Goal: Task Accomplishment & Management: Use online tool/utility

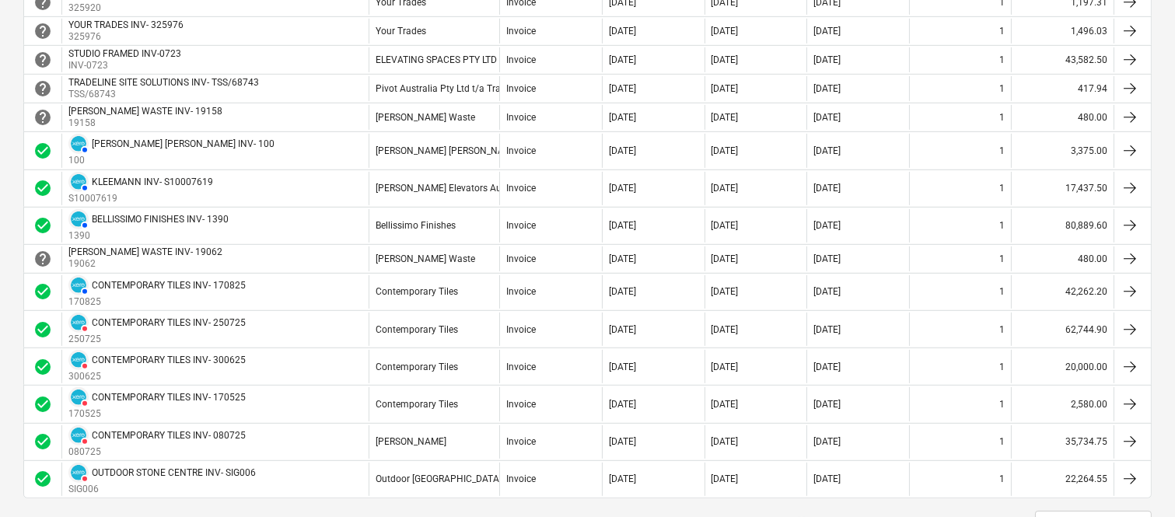
scroll to position [1417, 0]
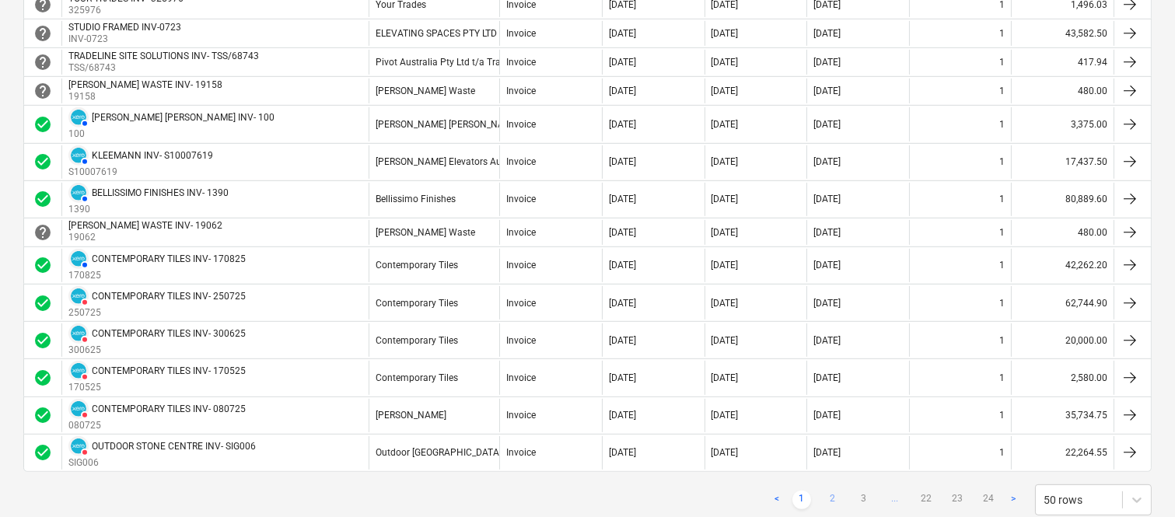
click at [829, 495] on link "2" at bounding box center [833, 500] width 19 height 19
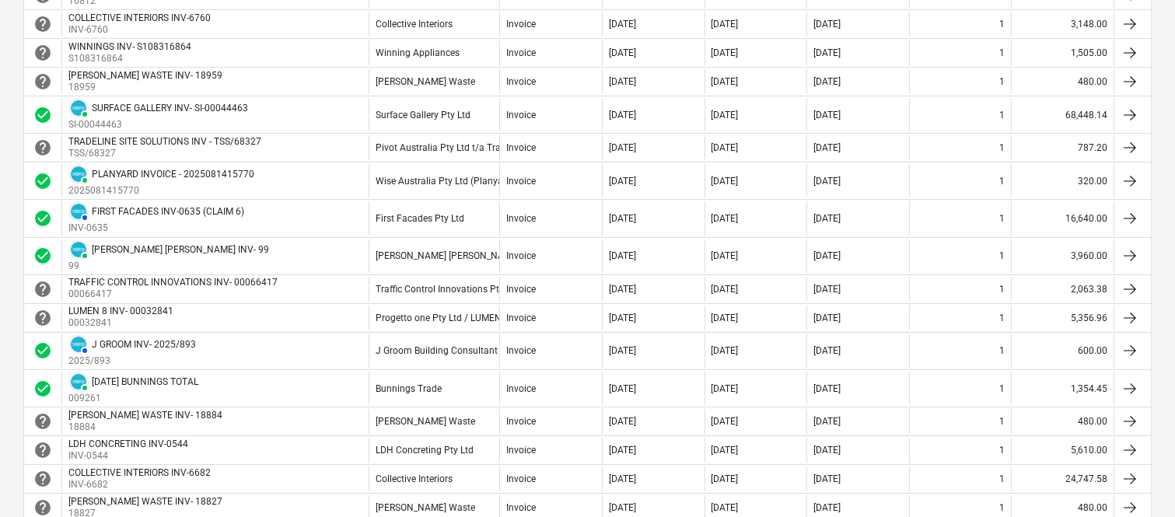
scroll to position [410, 0]
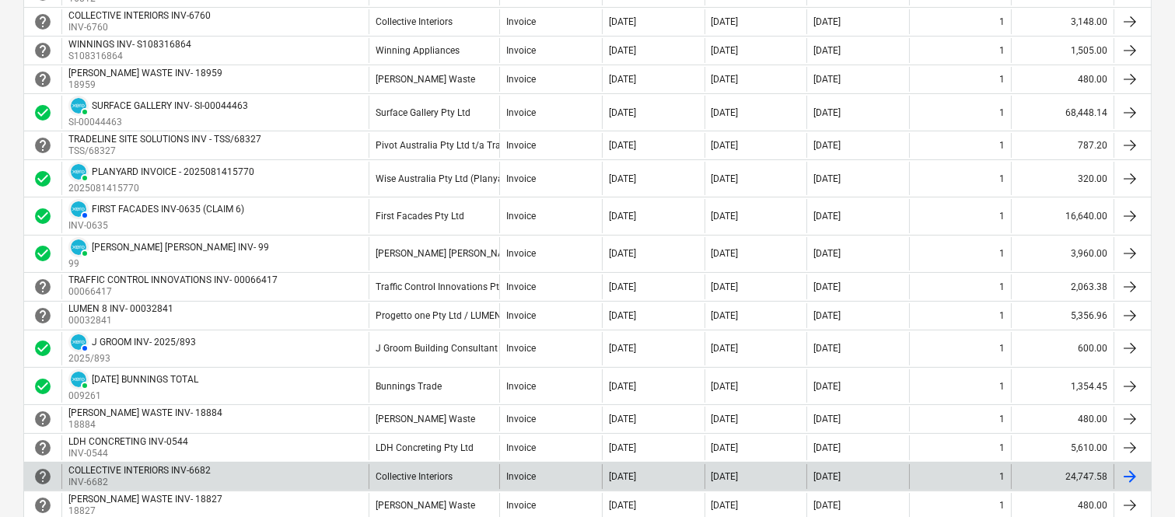
click at [622, 465] on div "[DATE]" at bounding box center [653, 476] width 103 height 25
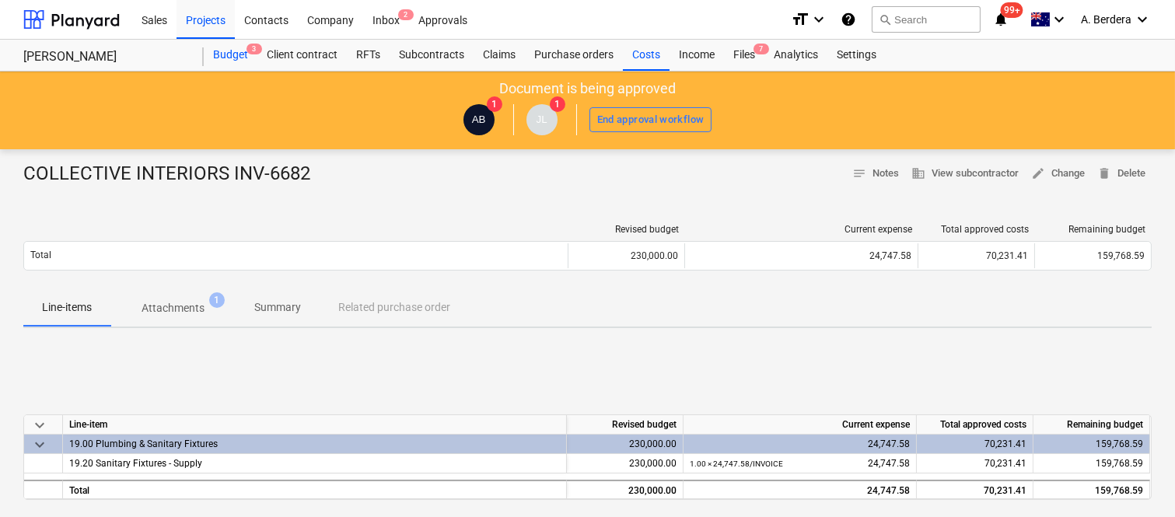
click at [230, 48] on div "Budget 3" at bounding box center [231, 55] width 54 height 31
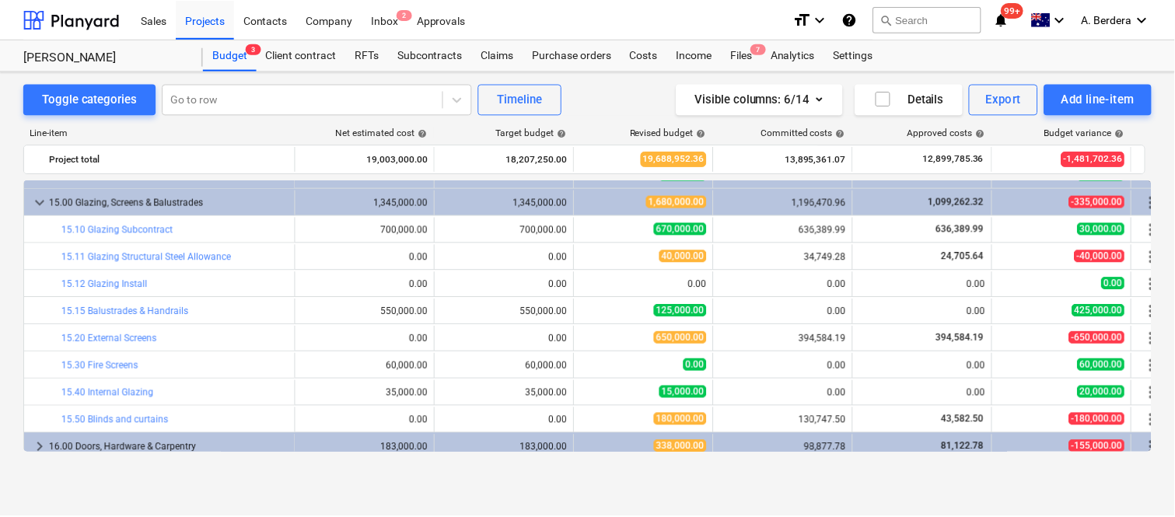
scroll to position [2973, 0]
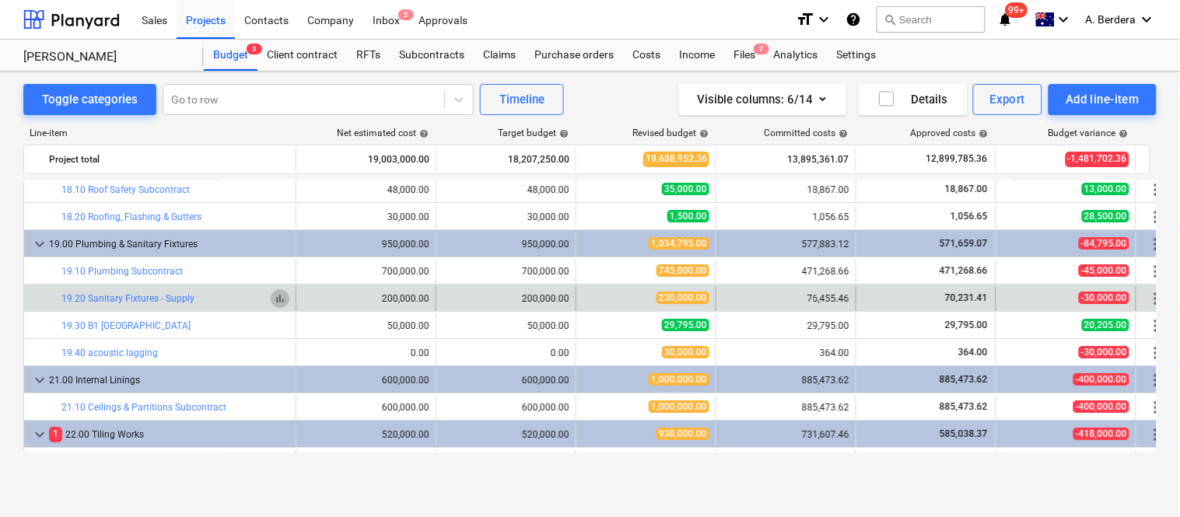
click at [285, 302] on span "bar_chart" at bounding box center [280, 298] width 12 height 12
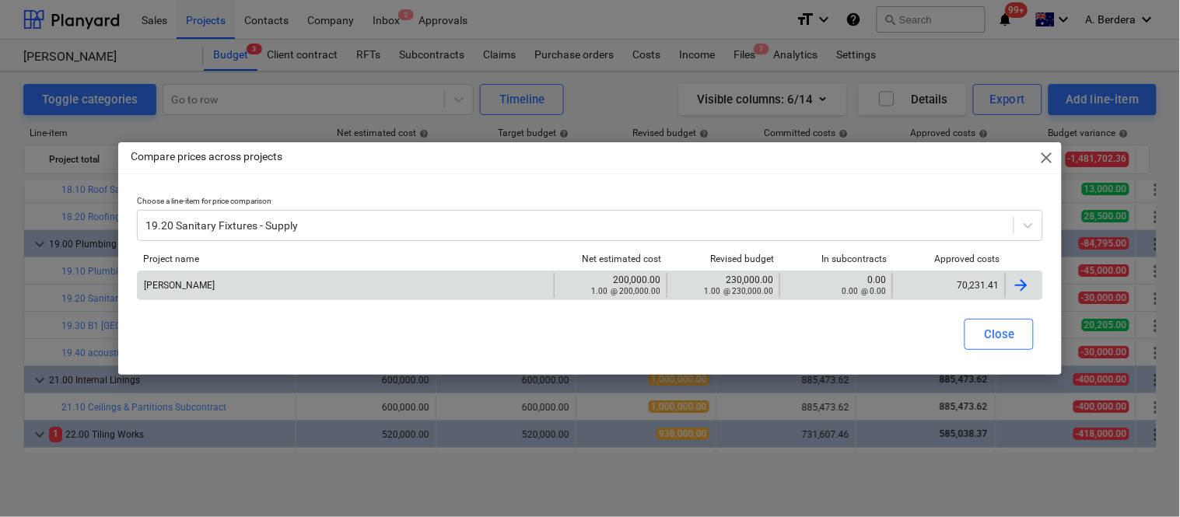
click at [931, 282] on div "70,231.41" at bounding box center [949, 285] width 100 height 11
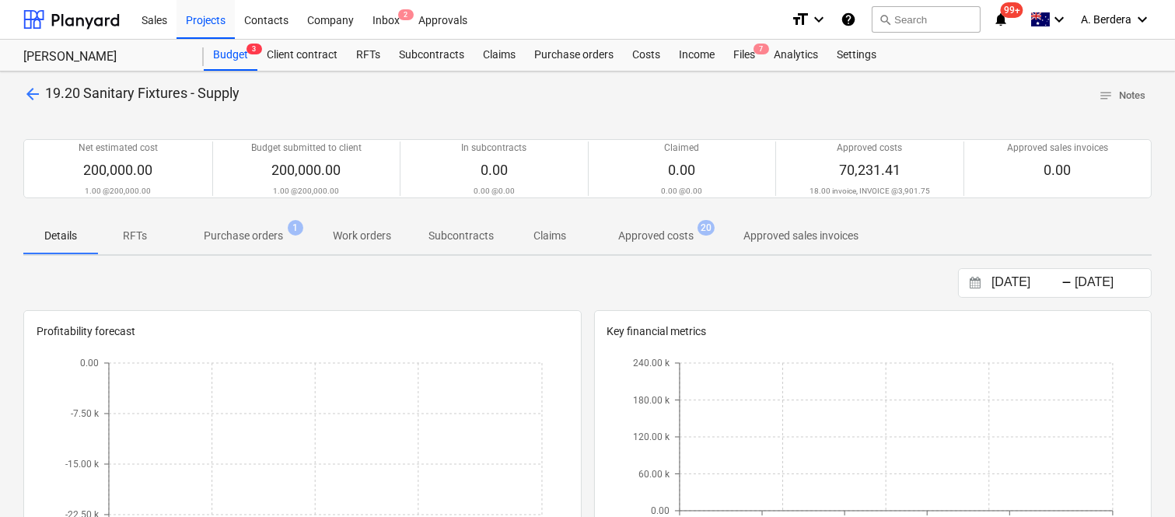
click at [649, 235] on p "Approved costs" at bounding box center [655, 236] width 75 height 16
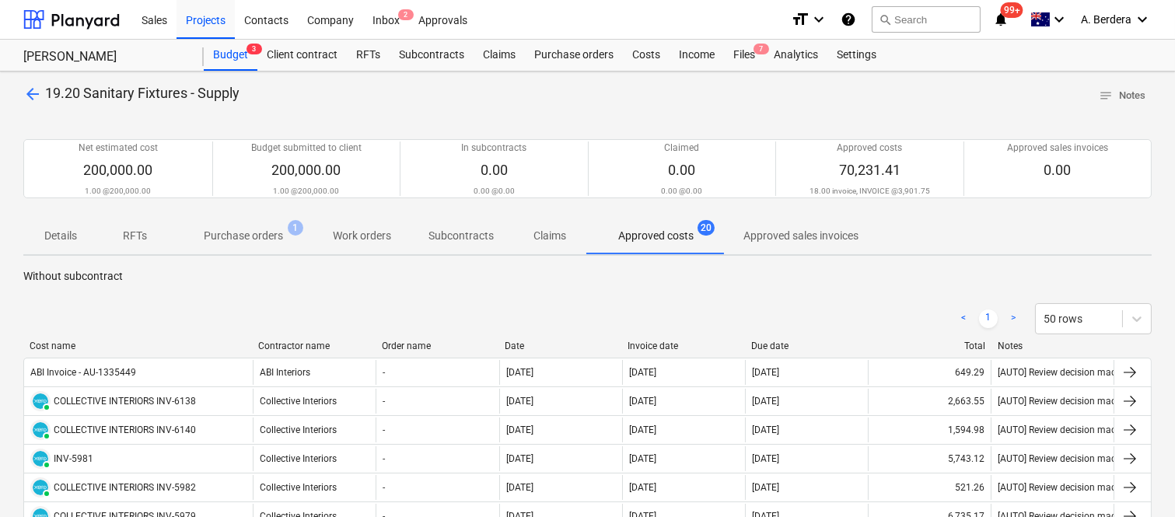
drag, startPoint x: 159, startPoint y: 344, endPoint x: 251, endPoint y: 333, distance: 93.2
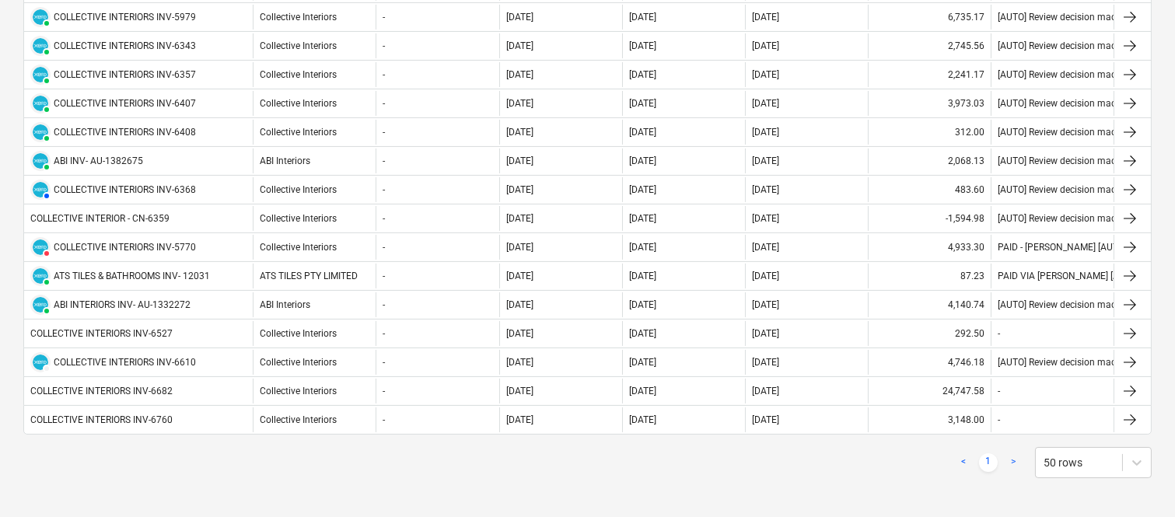
scroll to position [508, 0]
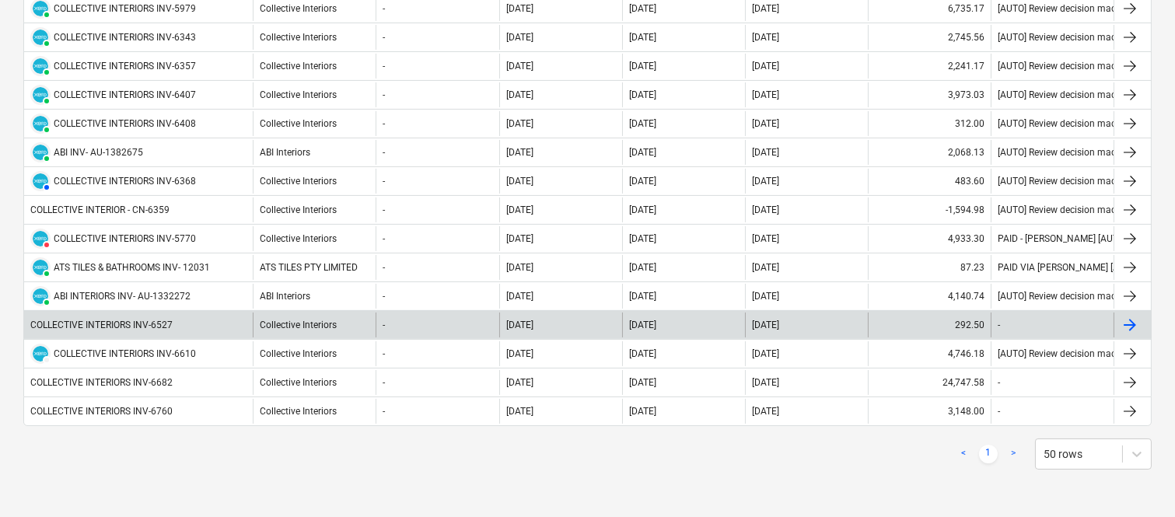
click at [202, 324] on div "COLLECTIVE INTERIORS INV-6527" at bounding box center [138, 325] width 229 height 25
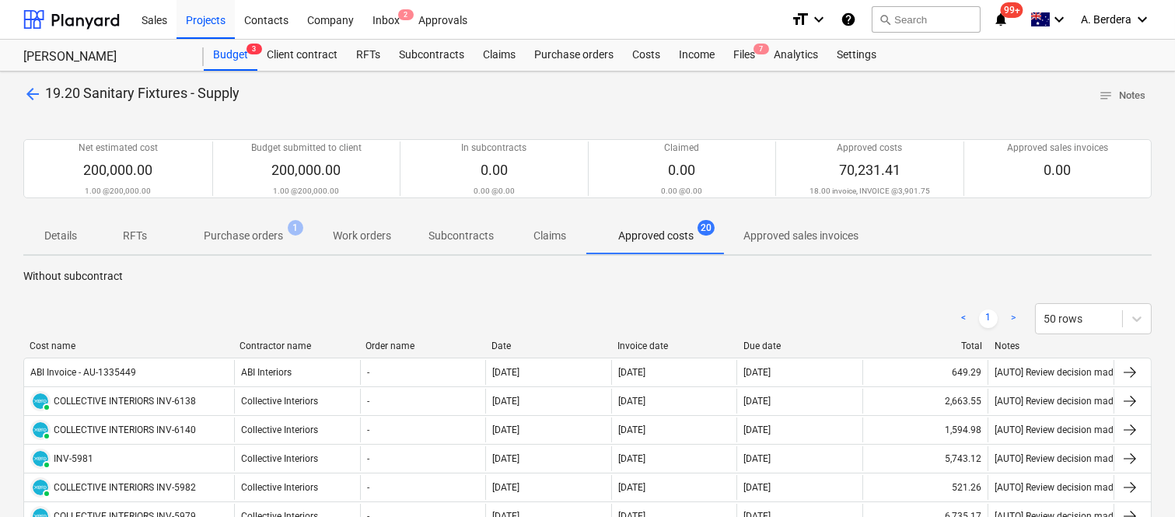
drag, startPoint x: 156, startPoint y: 348, endPoint x: 204, endPoint y: 335, distance: 49.0
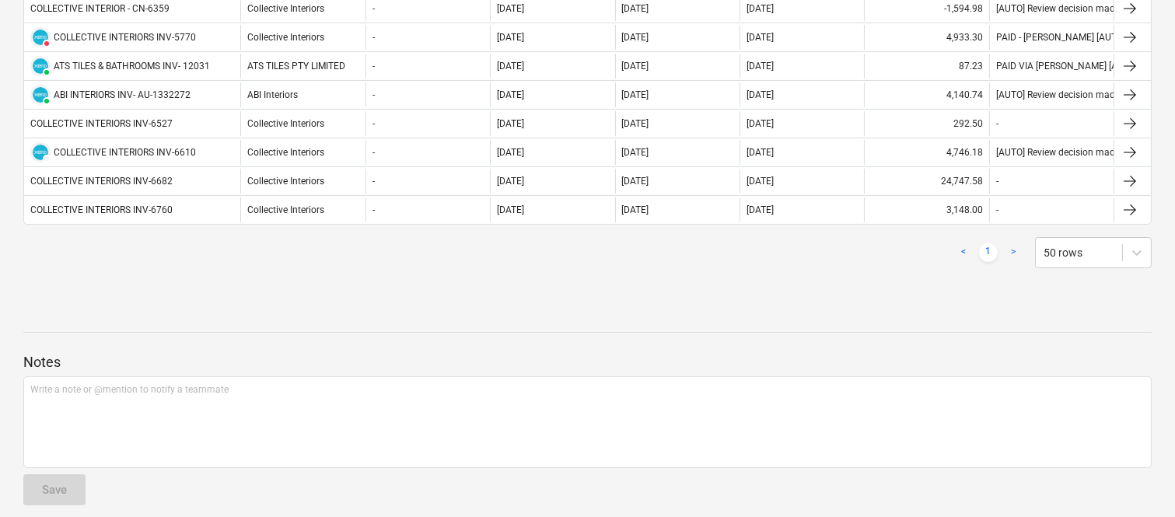
scroll to position [723, 0]
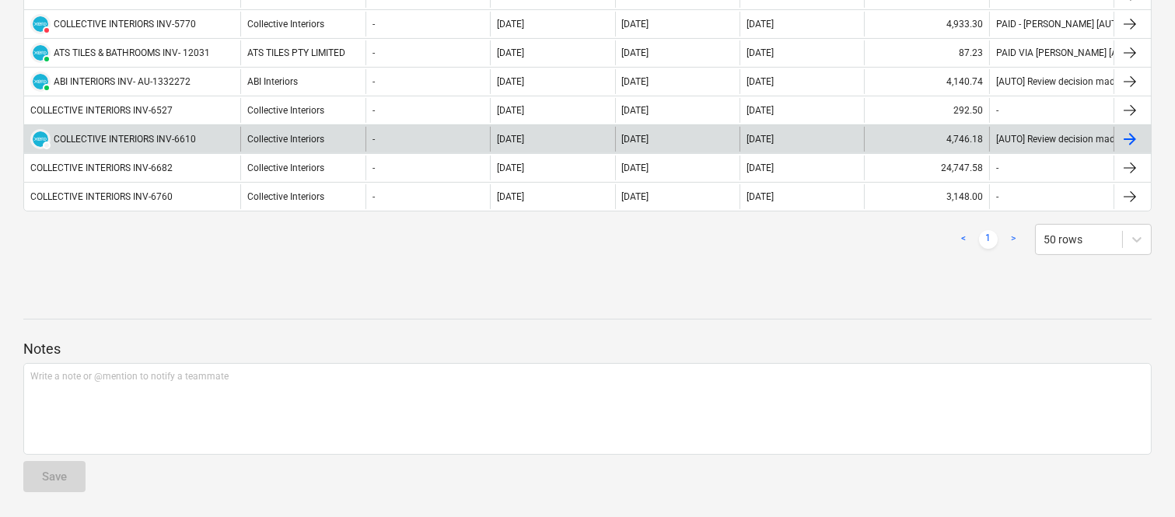
click at [221, 146] on div "DRAFT COLLECTIVE INTERIORS INV-6610" at bounding box center [132, 139] width 216 height 25
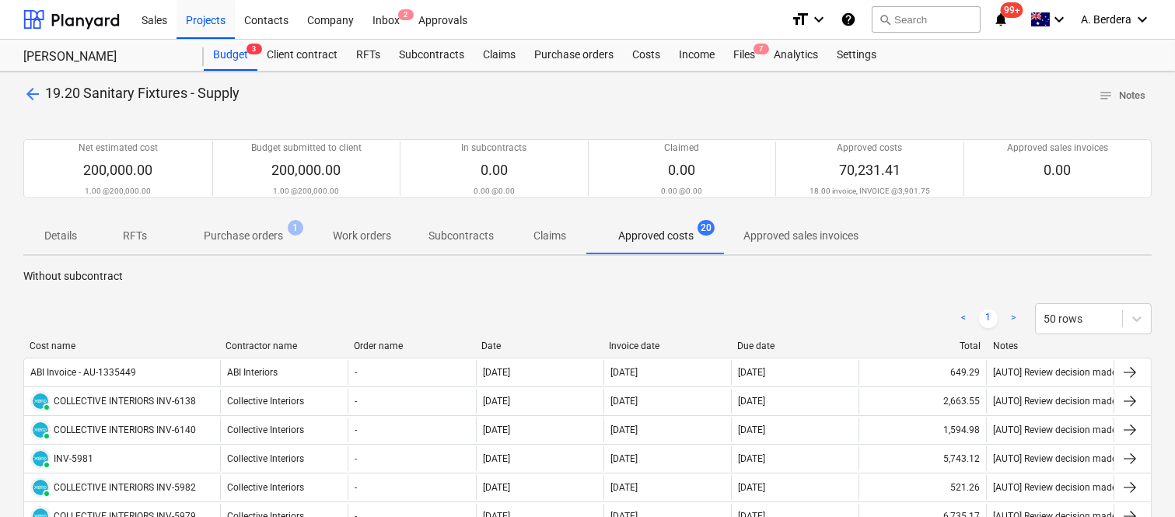
drag, startPoint x: 163, startPoint y: 348, endPoint x: 223, endPoint y: 343, distance: 60.1
click at [223, 343] on div at bounding box center [219, 346] width 28 height 11
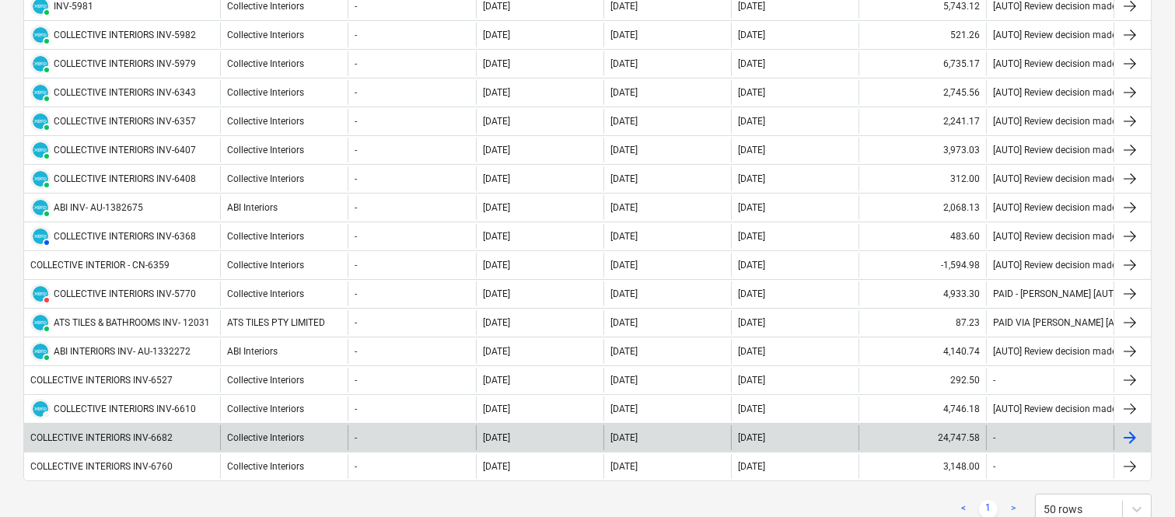
click at [202, 439] on div "COLLECTIVE INTERIORS INV-6682" at bounding box center [122, 437] width 196 height 25
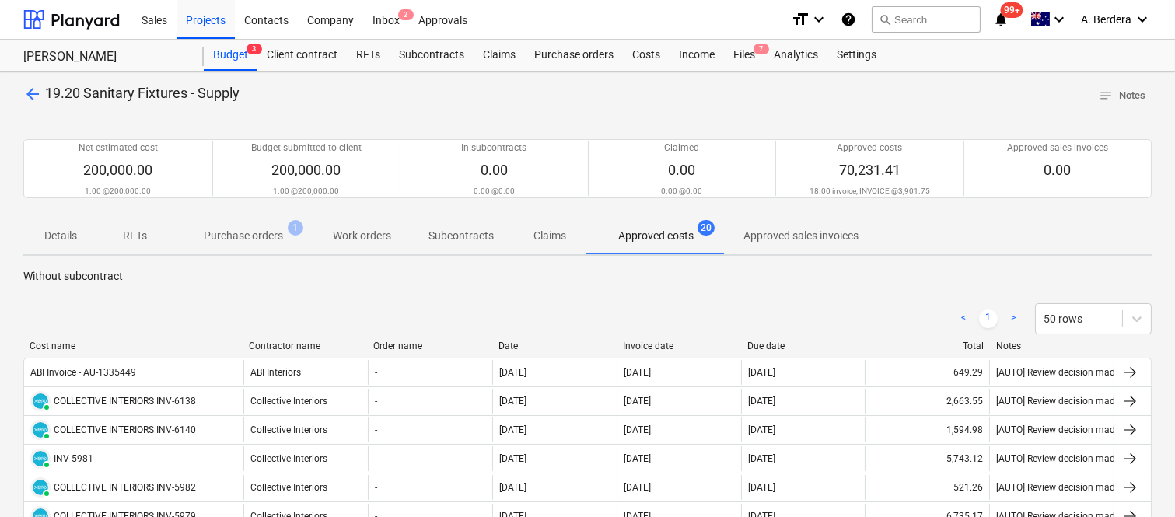
drag, startPoint x: 156, startPoint y: 345, endPoint x: 239, endPoint y: 351, distance: 83.4
click at [239, 351] on div at bounding box center [243, 346] width 28 height 11
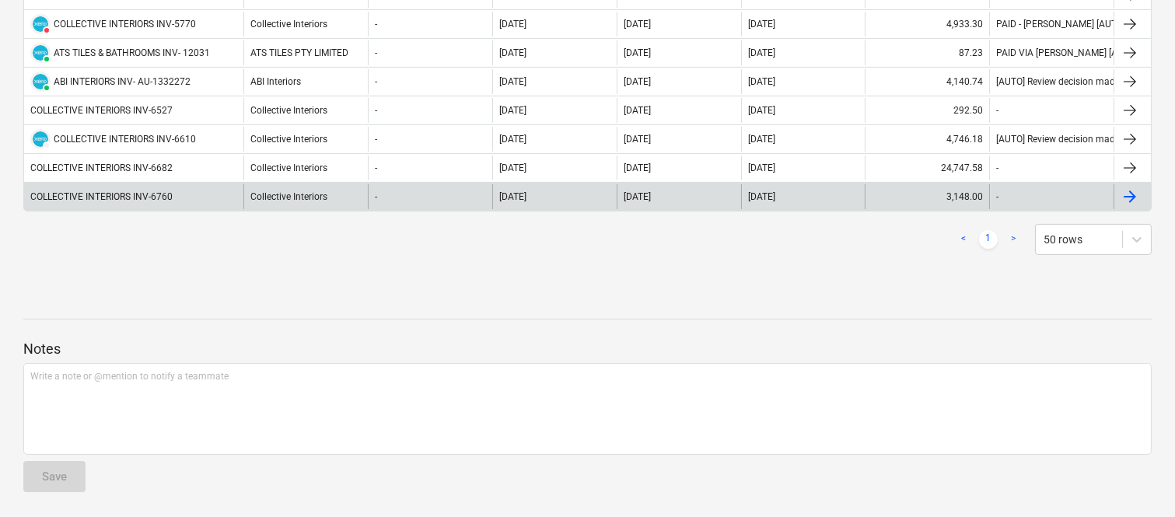
click at [207, 193] on div "COLLECTIVE INTERIORS INV-6760" at bounding box center [133, 196] width 219 height 25
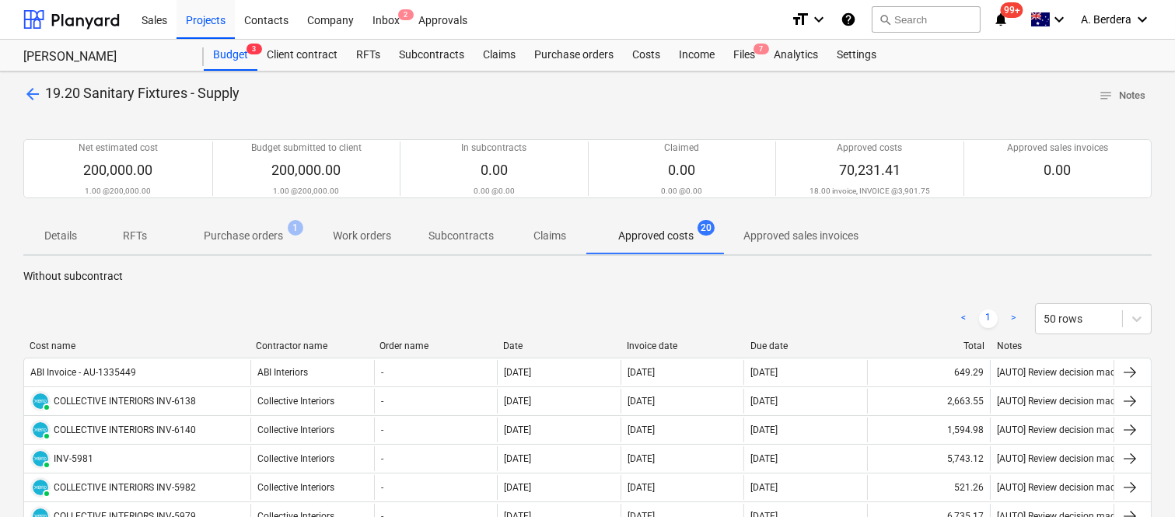
drag, startPoint x: 159, startPoint y: 347, endPoint x: 257, endPoint y: 350, distance: 98.0
click at [252, 350] on div at bounding box center [250, 346] width 28 height 11
click at [744, 47] on div "Files 7" at bounding box center [744, 55] width 40 height 31
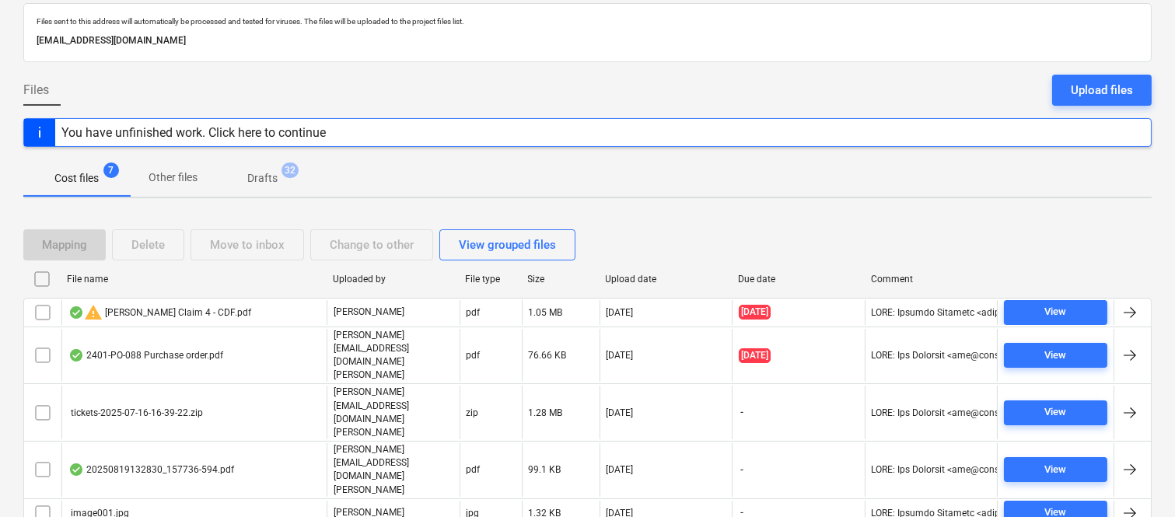
scroll to position [120, 0]
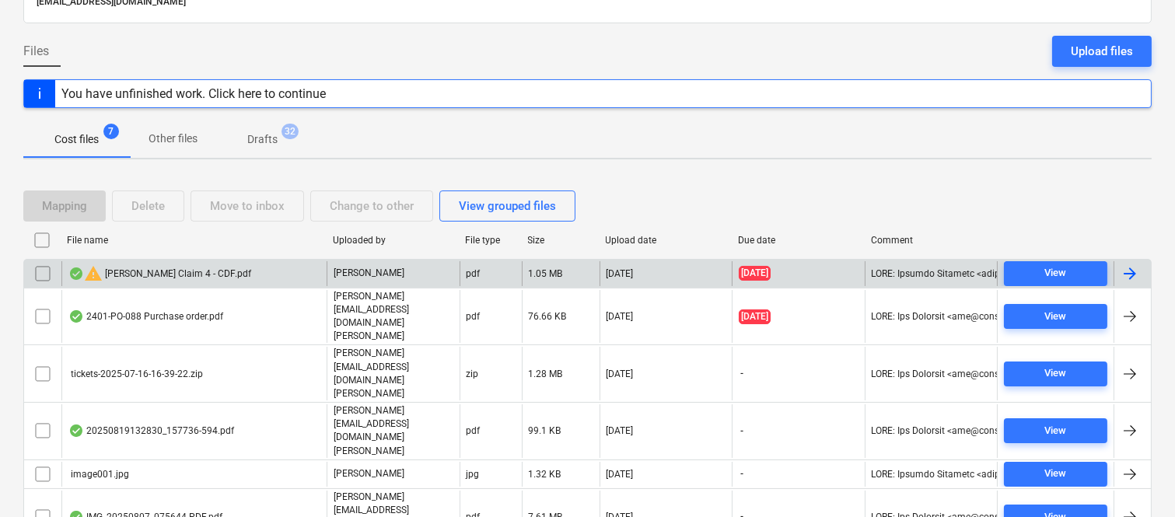
click at [306, 273] on div "warning Della Rosa Claim 4 - CDF.pdf" at bounding box center [193, 273] width 265 height 25
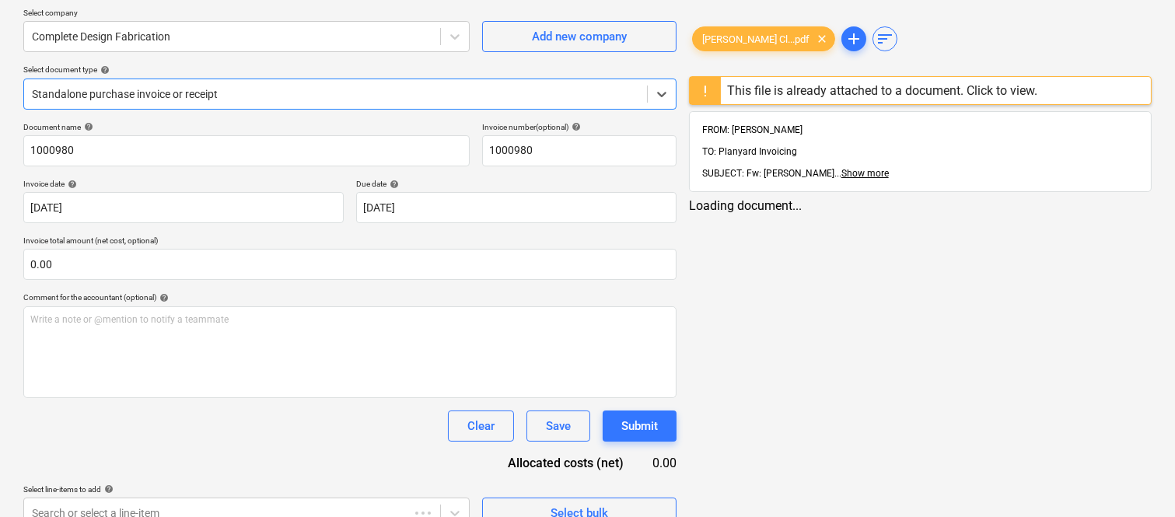
type input "1000980"
type input "[DATE]"
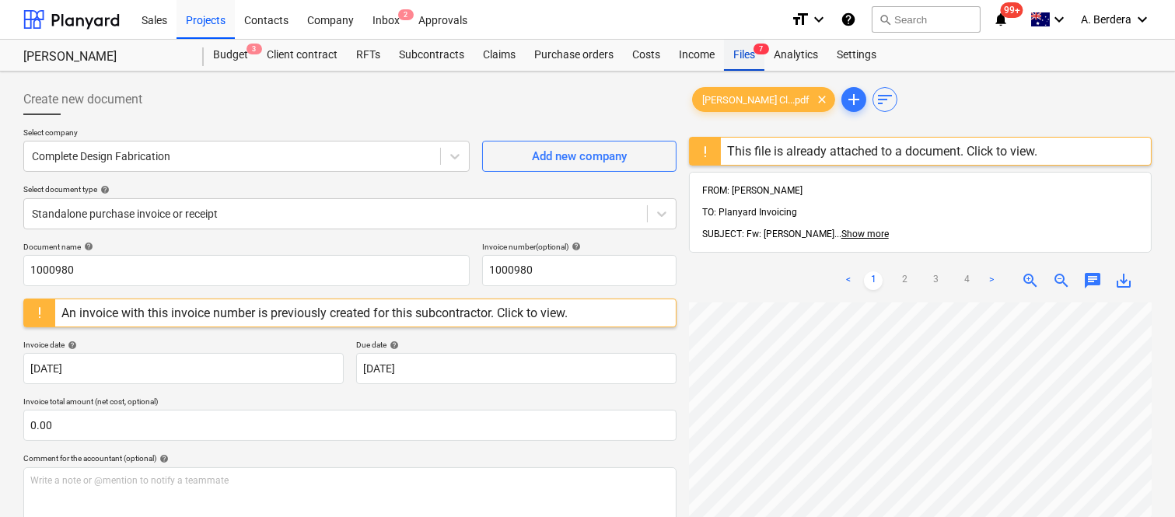
click at [743, 56] on div "Files 7" at bounding box center [744, 55] width 40 height 31
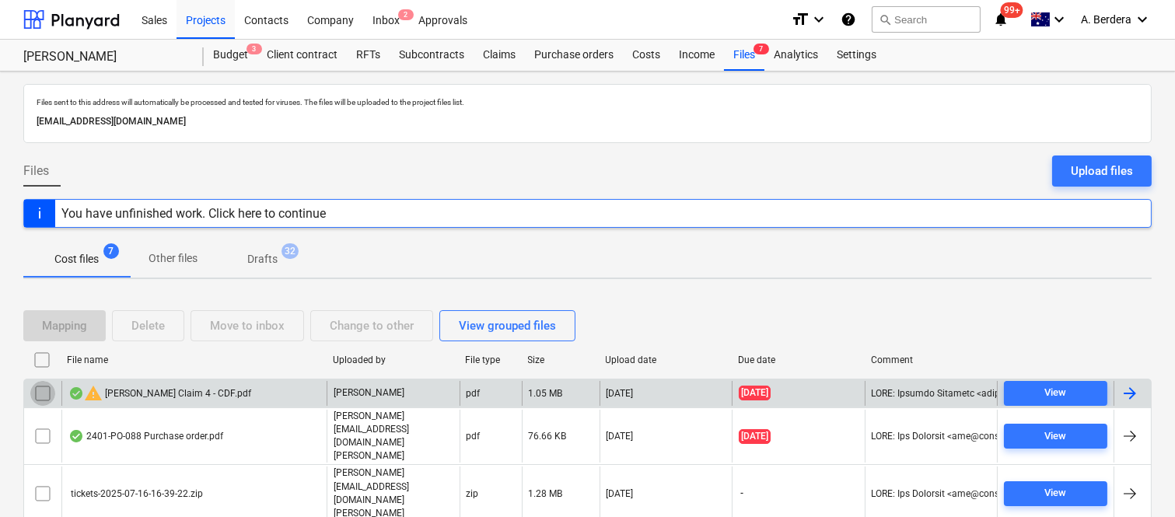
click at [47, 393] on input "checkbox" at bounding box center [42, 393] width 25 height 25
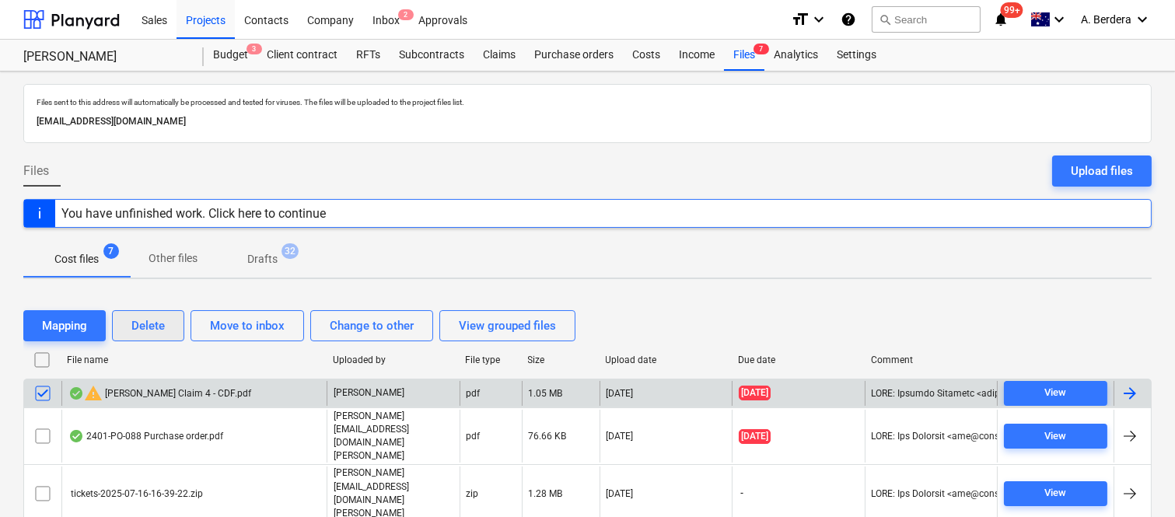
click at [164, 327] on div "Delete" at bounding box center [147, 326] width 33 height 20
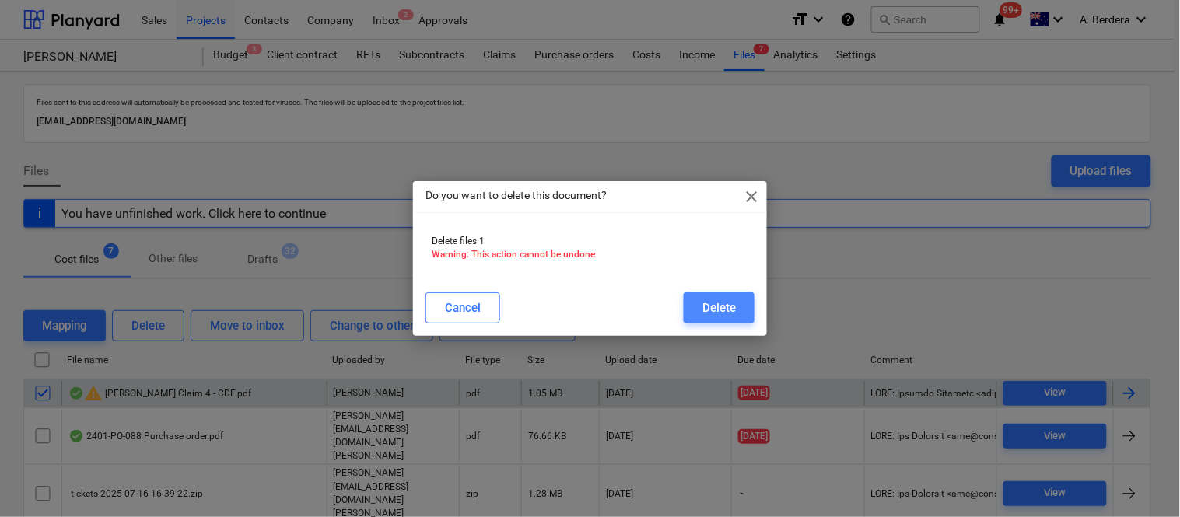
click at [730, 307] on div "Delete" at bounding box center [718, 308] width 33 height 20
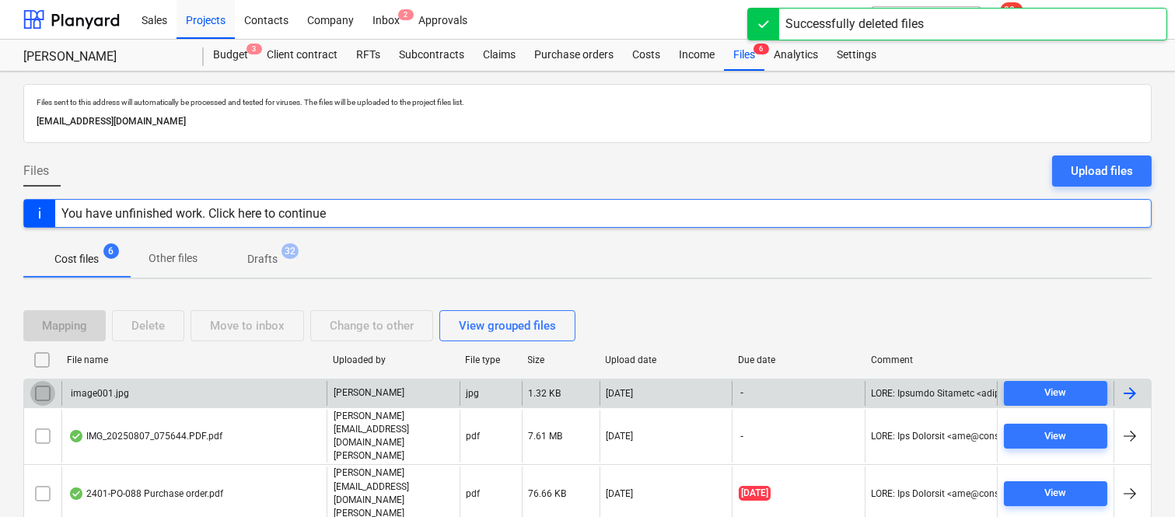
click at [48, 401] on input "checkbox" at bounding box center [42, 393] width 25 height 25
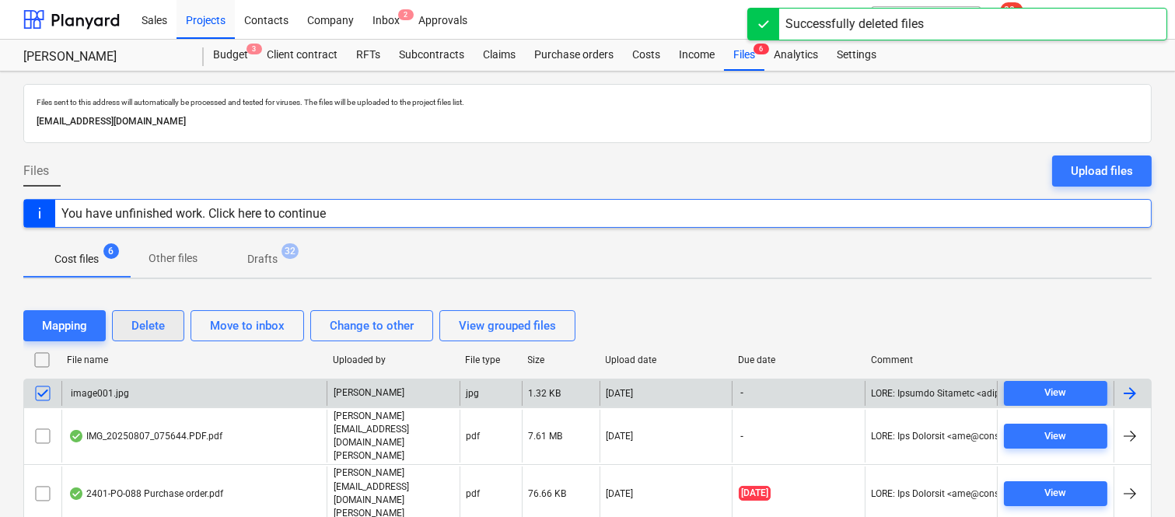
click at [146, 330] on div "Delete" at bounding box center [147, 326] width 33 height 20
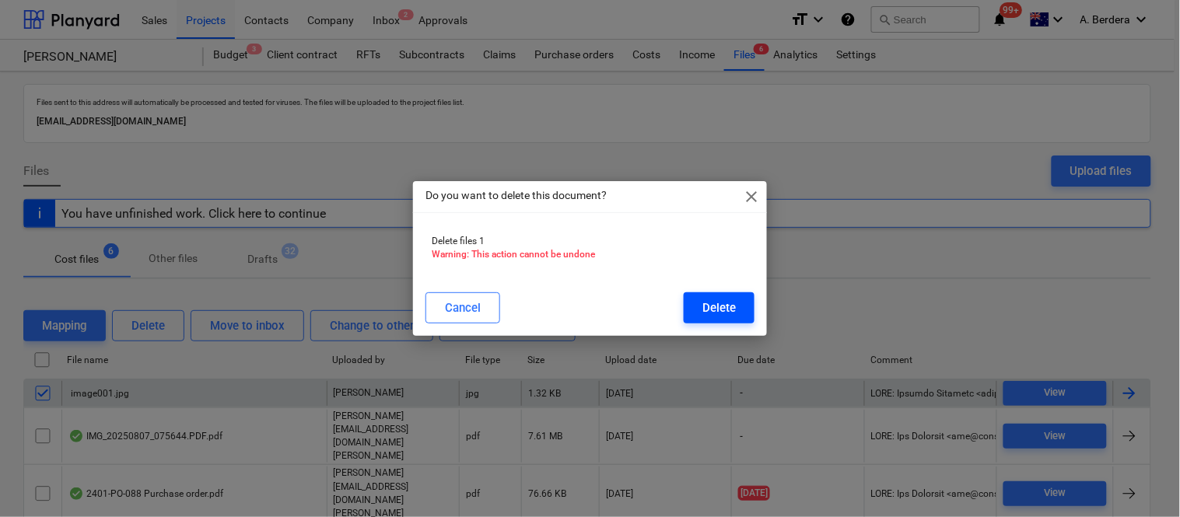
click at [701, 306] on button "Delete" at bounding box center [719, 307] width 71 height 31
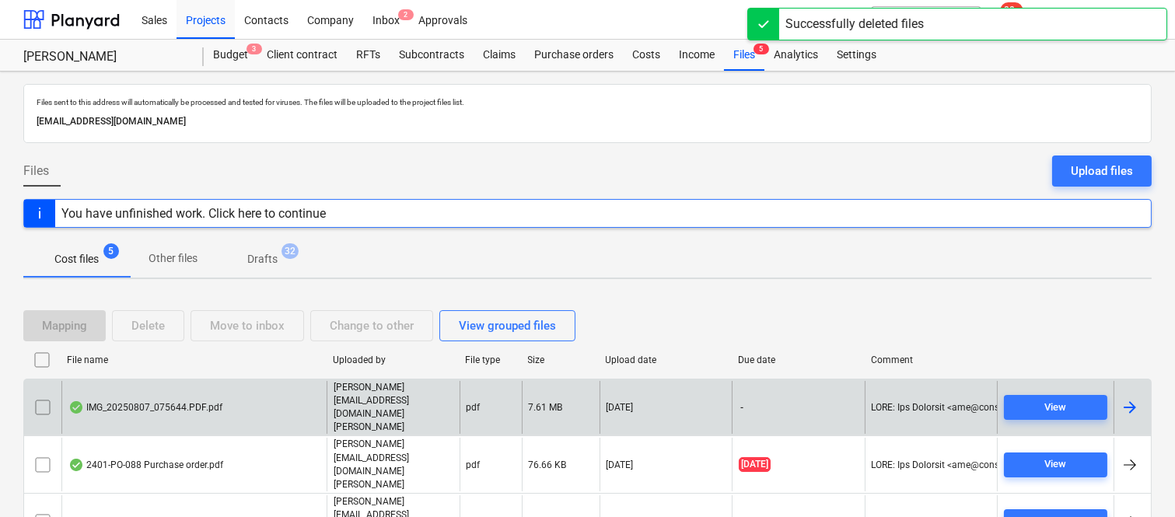
scroll to position [62, 0]
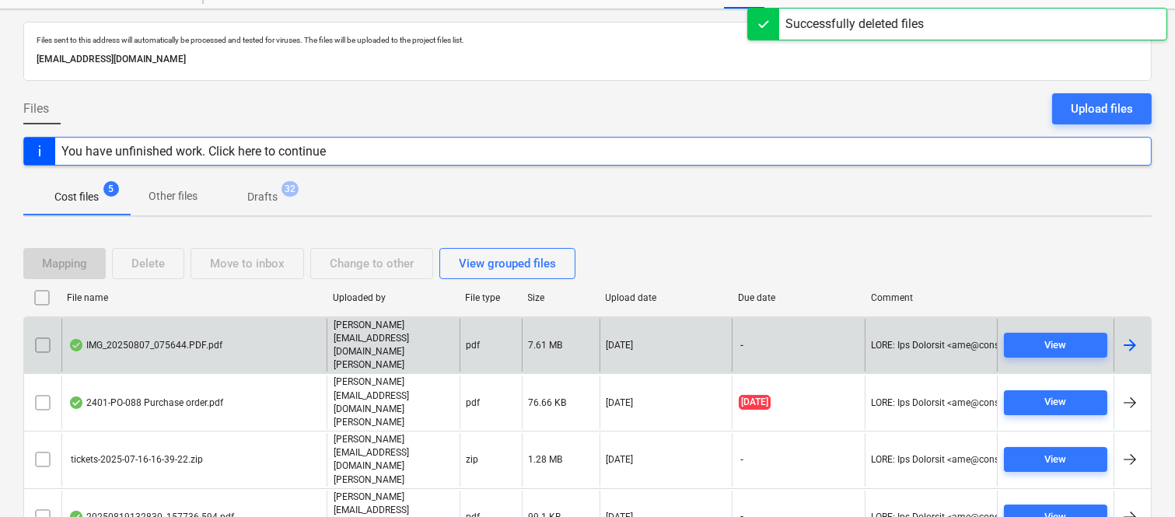
click at [284, 332] on div "IMG_20250807_075644.PDF.pdf" at bounding box center [193, 346] width 265 height 54
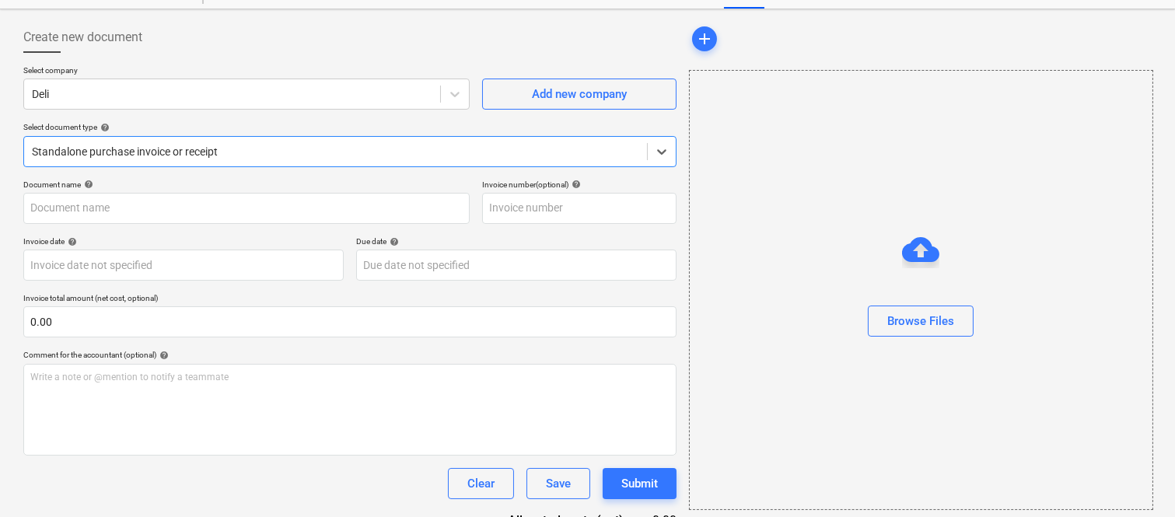
type input "155183-594"
type input "[DATE]"
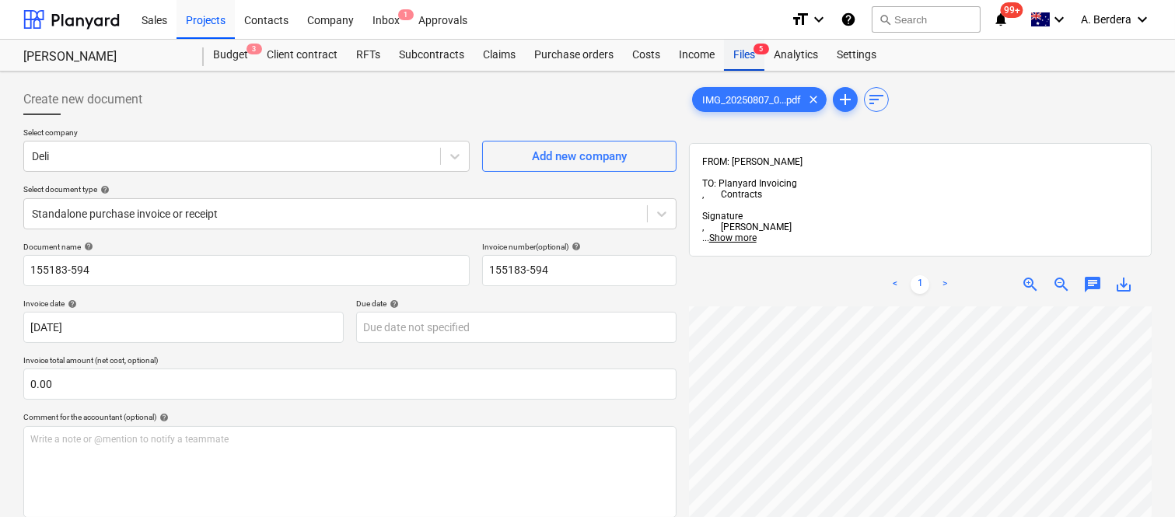
click at [747, 51] on div "Files 5" at bounding box center [744, 55] width 40 height 31
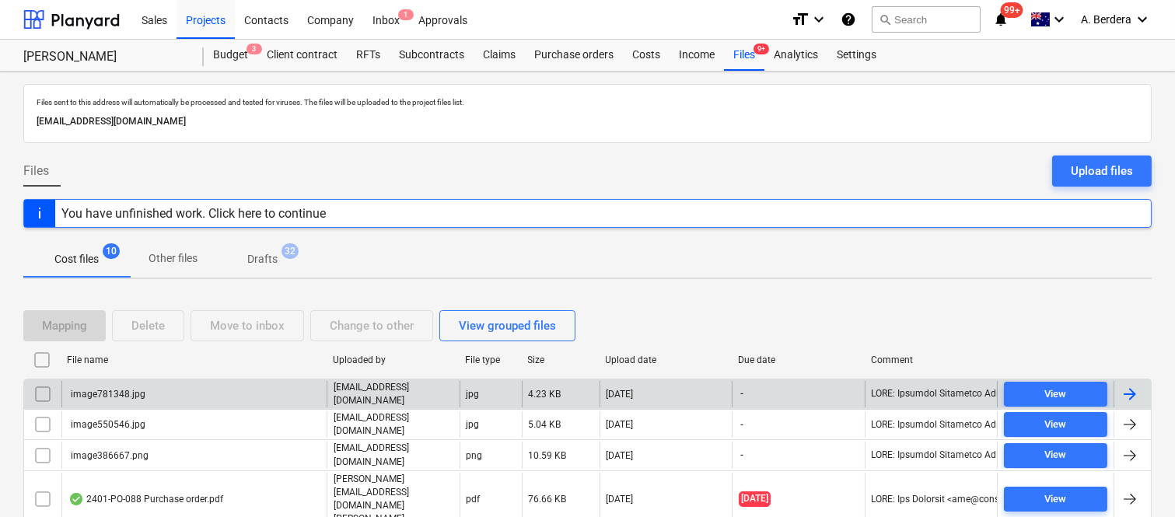
click at [41, 390] on input "checkbox" at bounding box center [42, 394] width 25 height 25
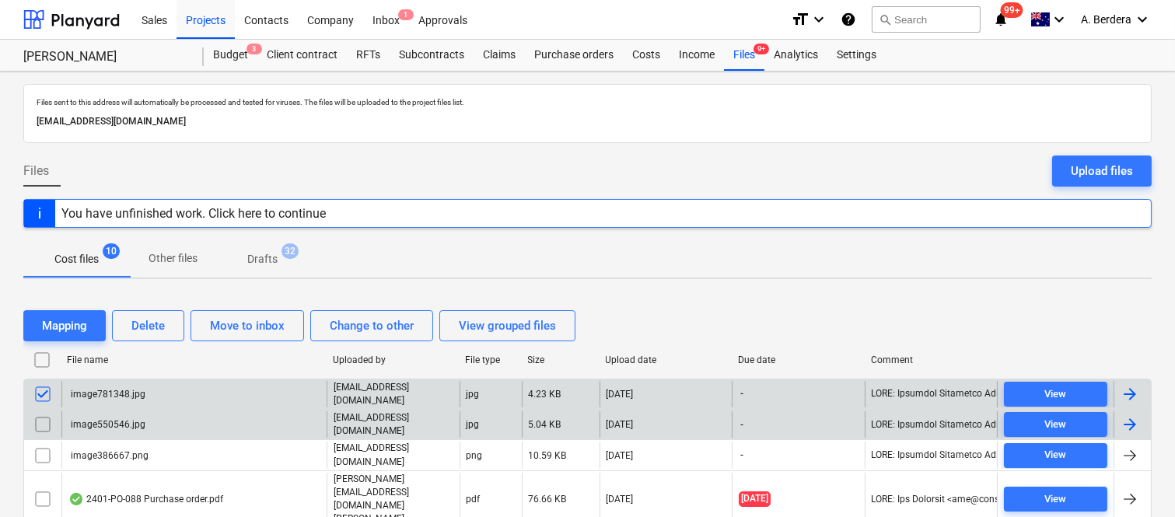
click at [44, 421] on input "checkbox" at bounding box center [42, 424] width 25 height 25
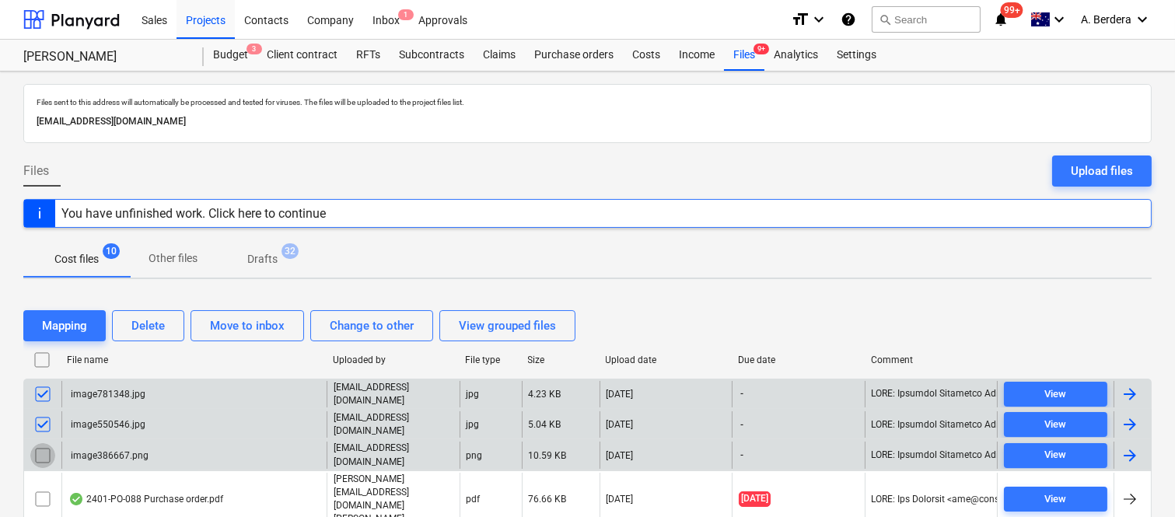
click at [37, 453] on input "checkbox" at bounding box center [42, 455] width 25 height 25
click at [149, 324] on div "Delete" at bounding box center [147, 326] width 33 height 20
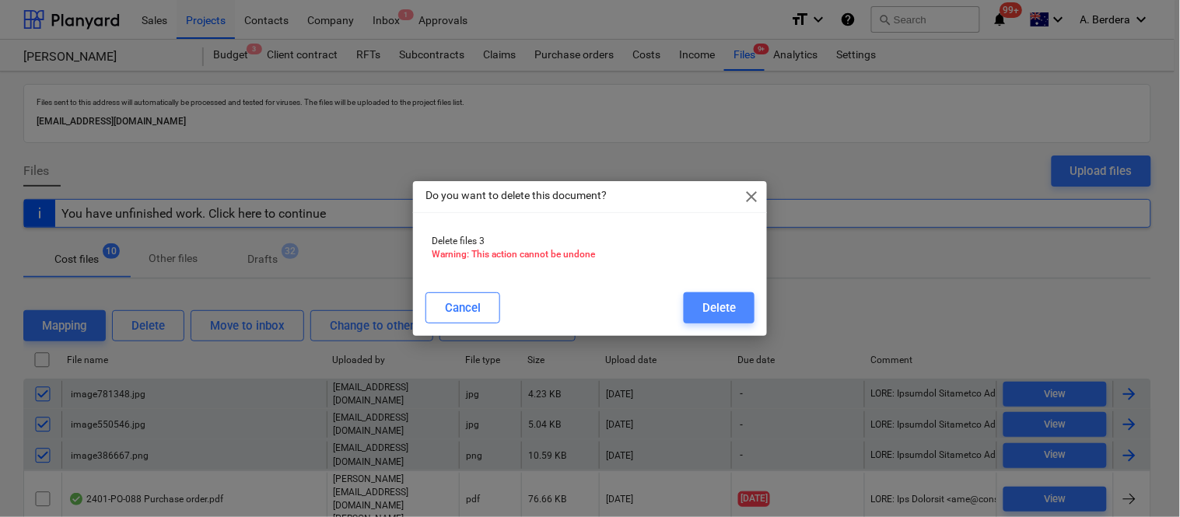
click at [708, 304] on div "Delete" at bounding box center [718, 308] width 33 height 20
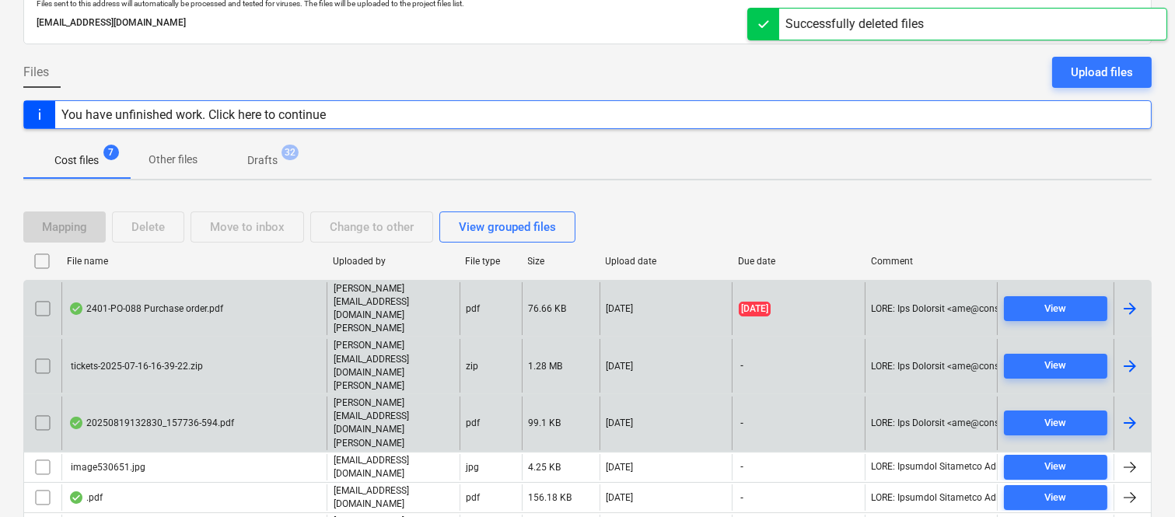
scroll to position [120, 0]
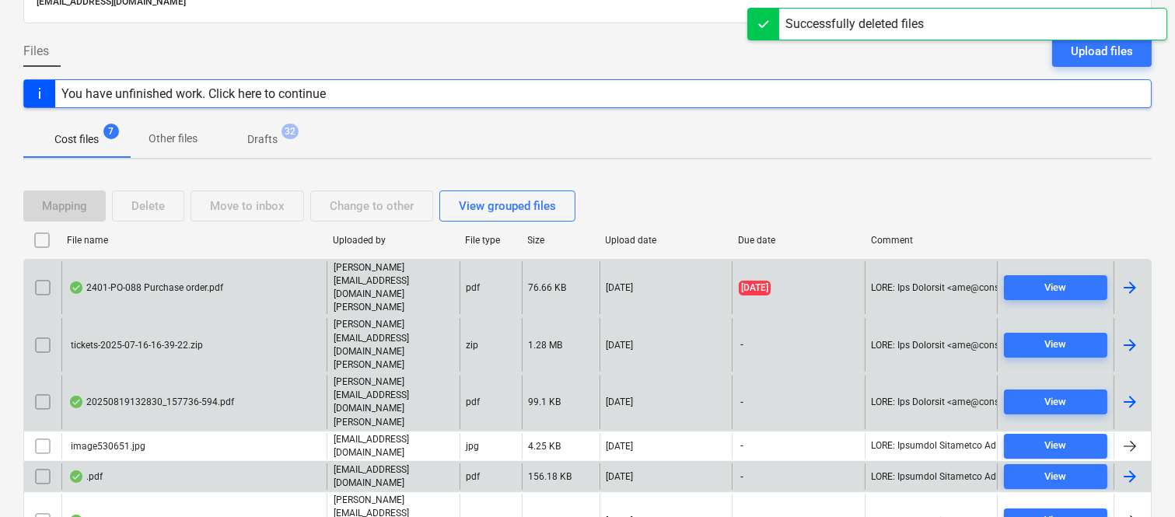
click at [170, 464] on div ".pdf" at bounding box center [193, 477] width 265 height 26
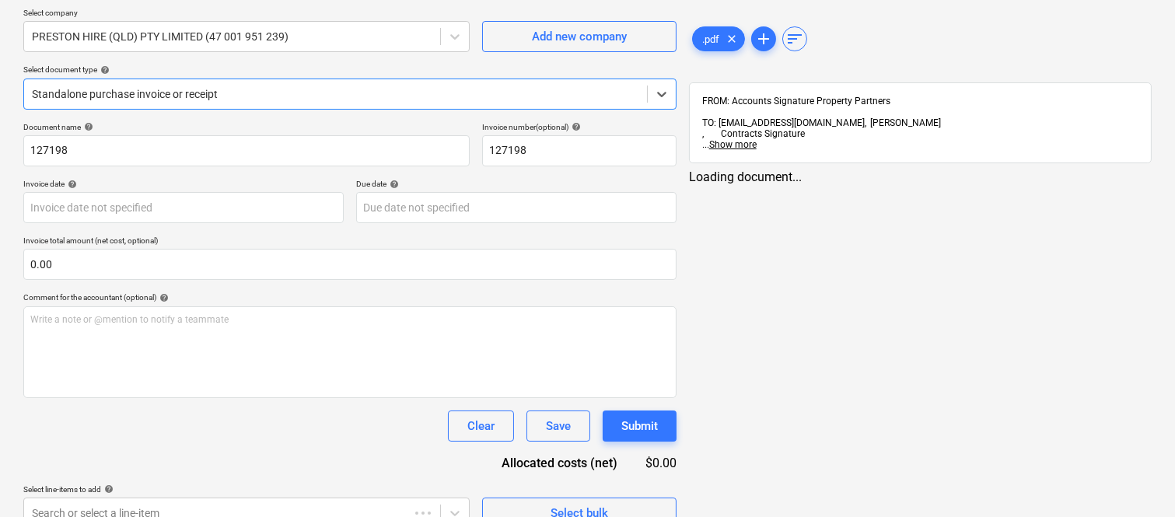
type input "127198"
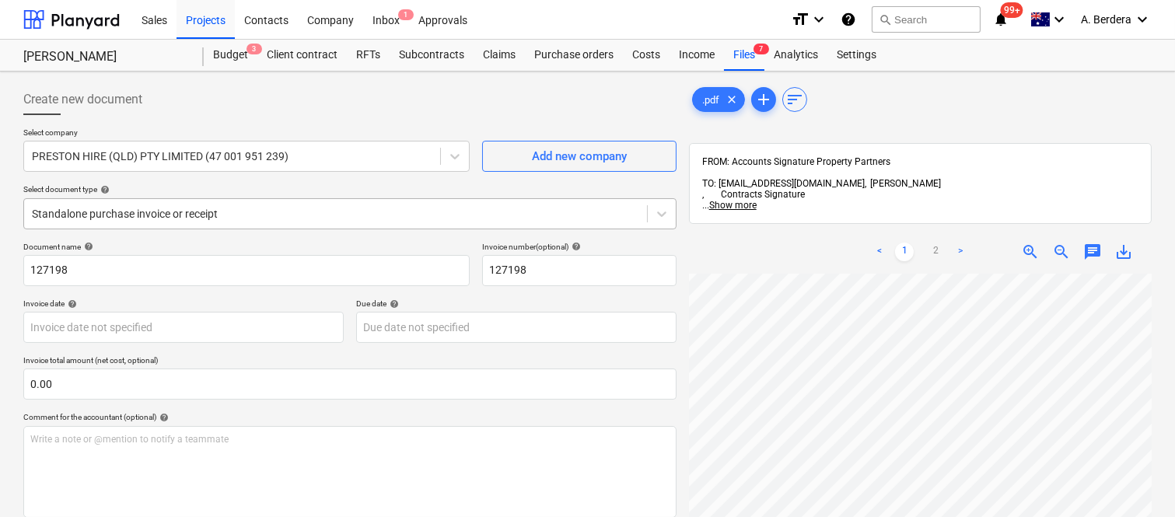
click at [276, 214] on div at bounding box center [335, 214] width 607 height 16
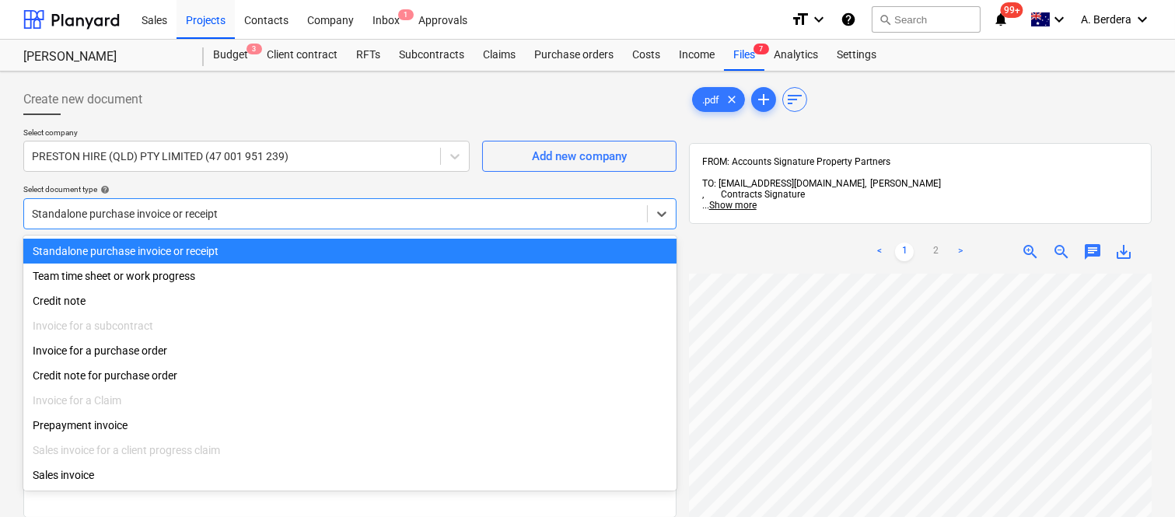
click at [292, 249] on div "Standalone purchase invoice or receipt" at bounding box center [349, 251] width 653 height 25
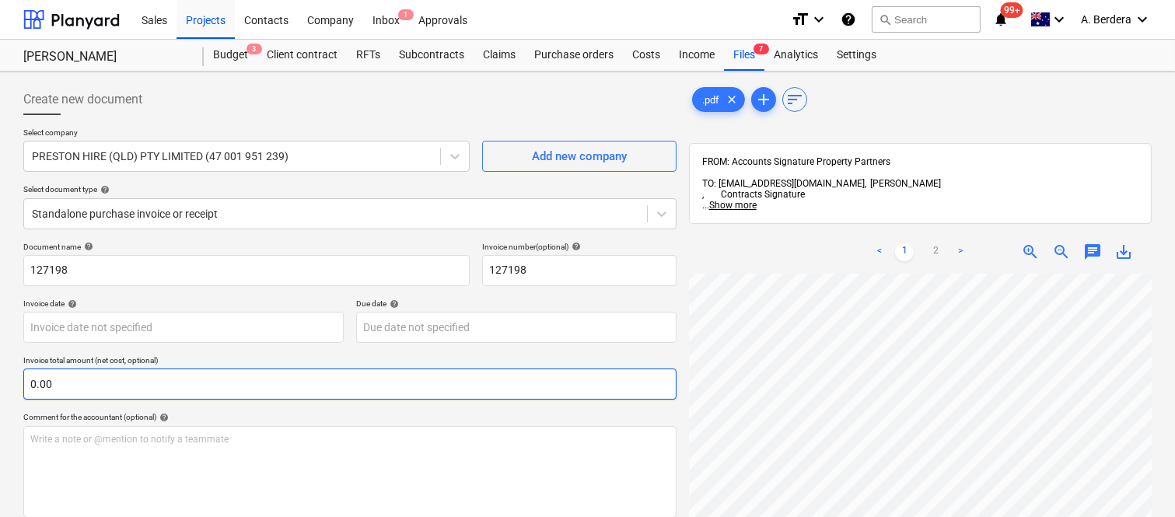
scroll to position [150, 45]
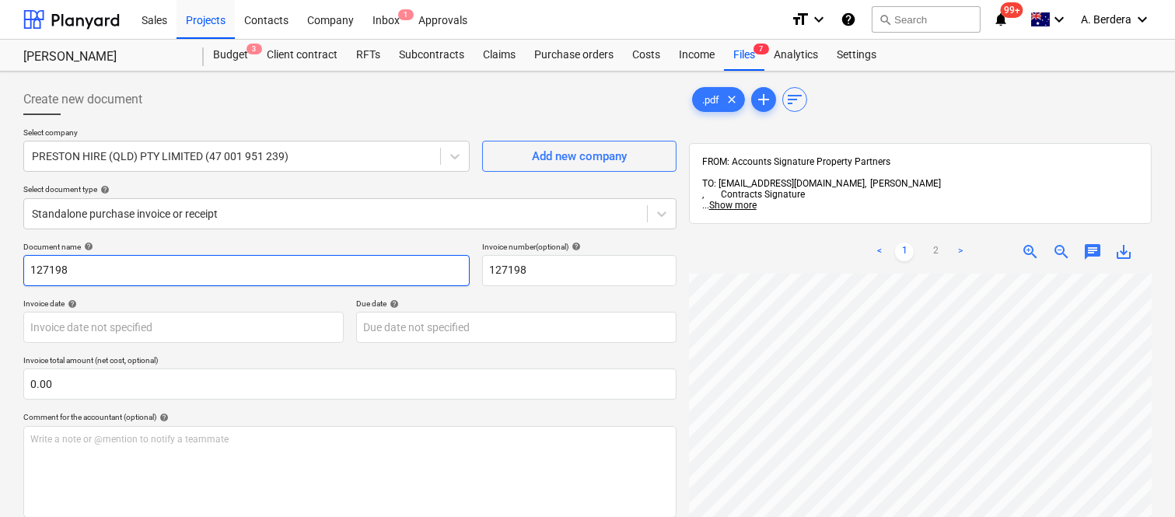
click at [30, 269] on input "127198" at bounding box center [246, 270] width 446 height 31
type input "[PERSON_NAME] HIRE INV- 127198"
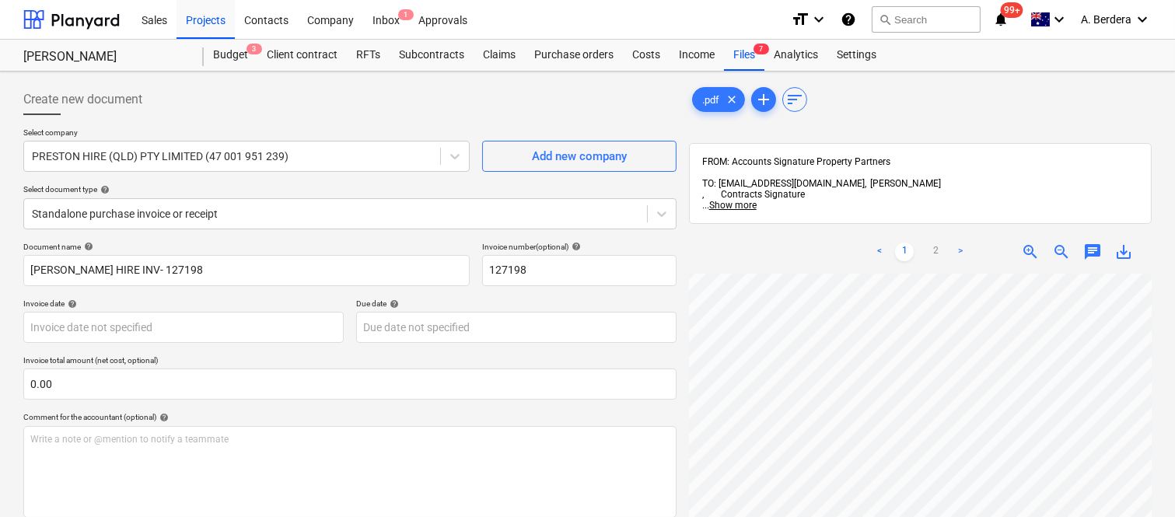
scroll to position [278, 58]
click at [278, 331] on body "Sales Projects Contacts Company Inbox 1 Approvals format_size keyboard_arrow_do…" at bounding box center [587, 258] width 1175 height 517
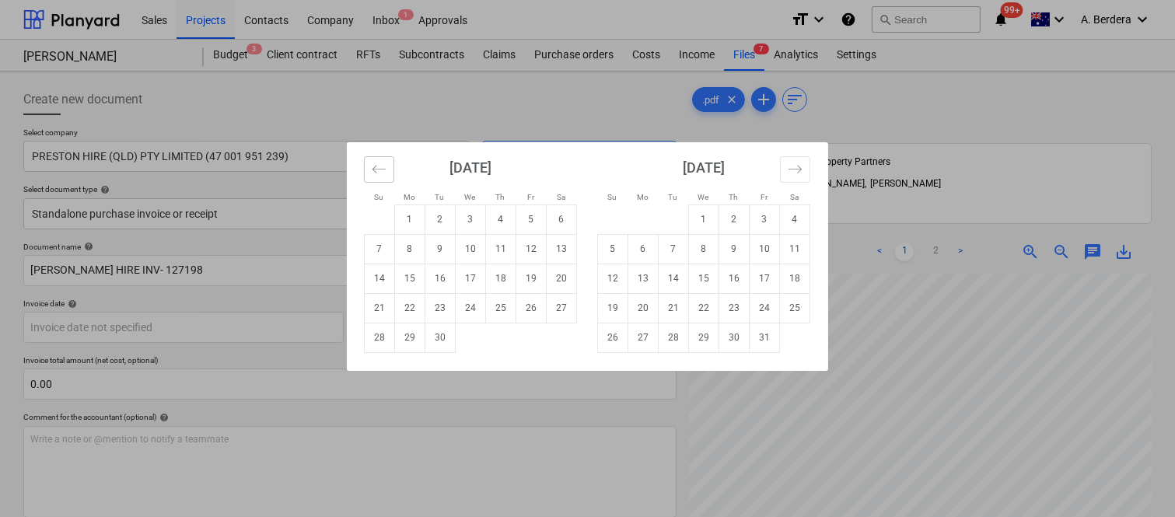
click at [366, 167] on button "Move backward to switch to the previous month." at bounding box center [379, 169] width 30 height 26
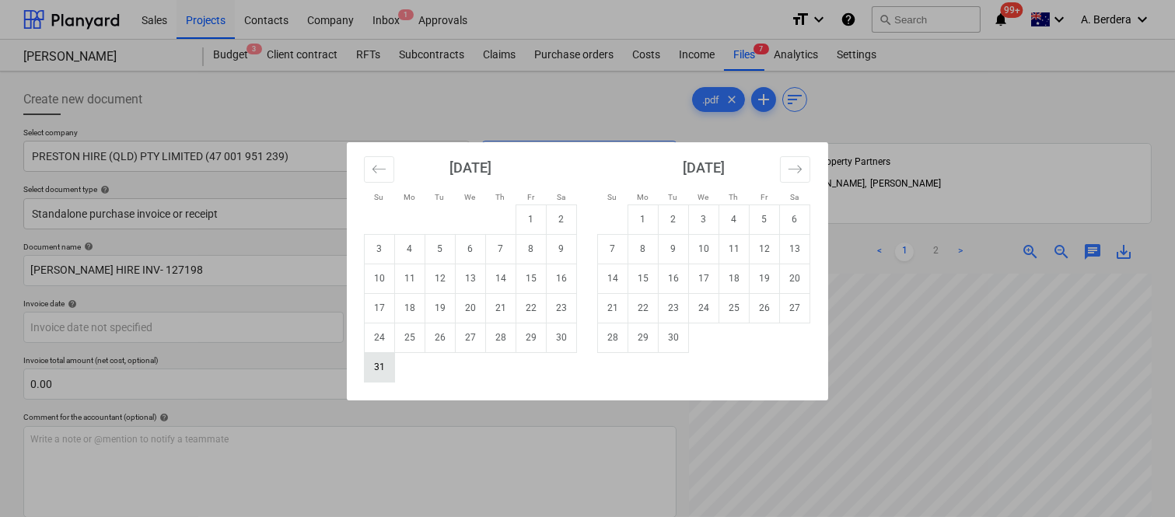
click at [370, 373] on td "31" at bounding box center [380, 367] width 30 height 30
type input "[DATE]"
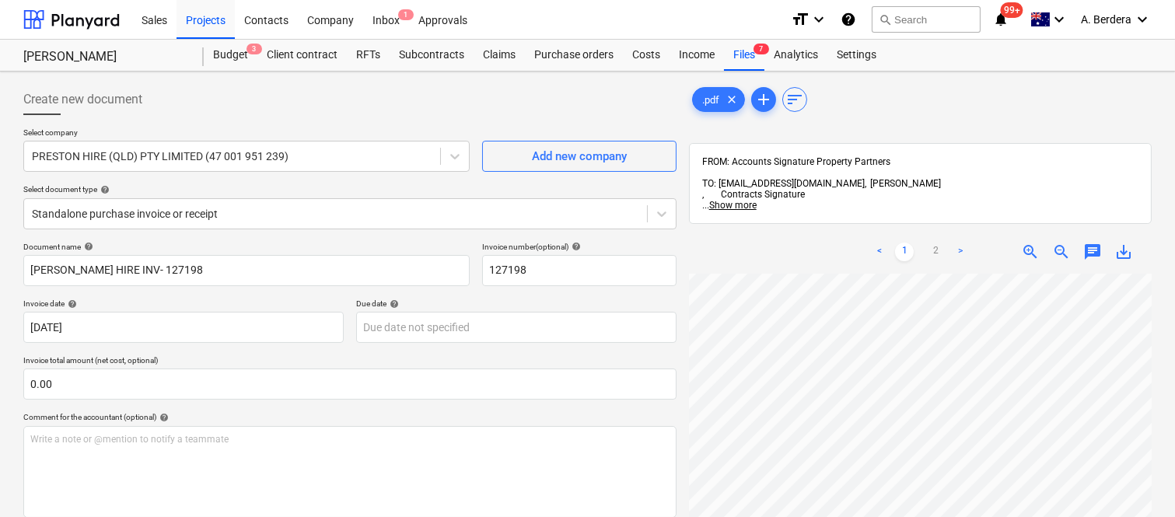
scroll to position [187, 162]
click at [860, 516] on html "Sales Projects Contacts Company Inbox 1 Approvals format_size keyboard_arrow_do…" at bounding box center [587, 258] width 1175 height 517
click at [1048, 239] on div "< 1 2 > zoom_in zoom_out chat 0 save_alt" at bounding box center [920, 488] width 463 height 517
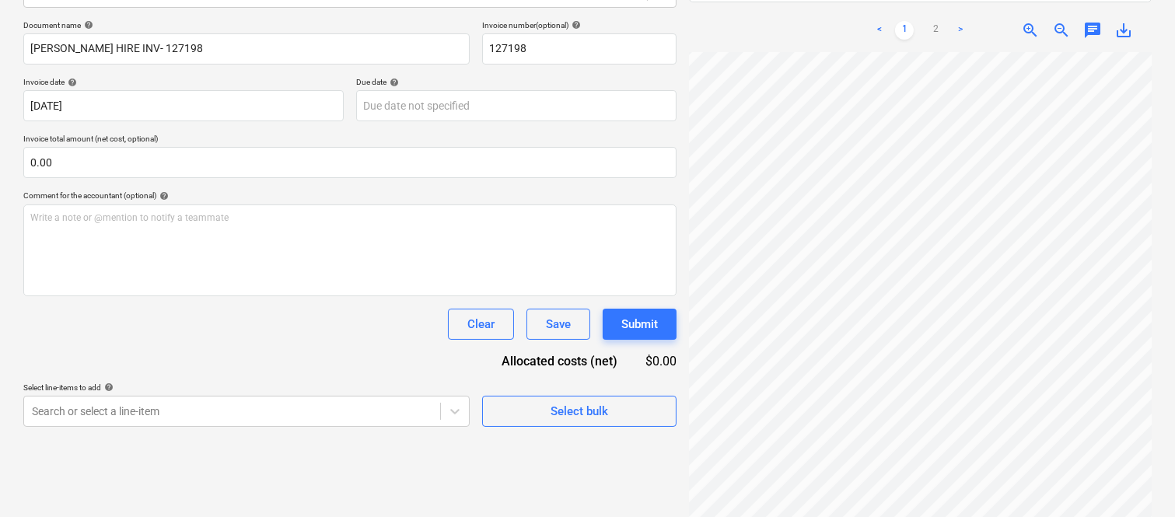
scroll to position [495, 238]
click at [936, 21] on link "2" at bounding box center [935, 30] width 19 height 19
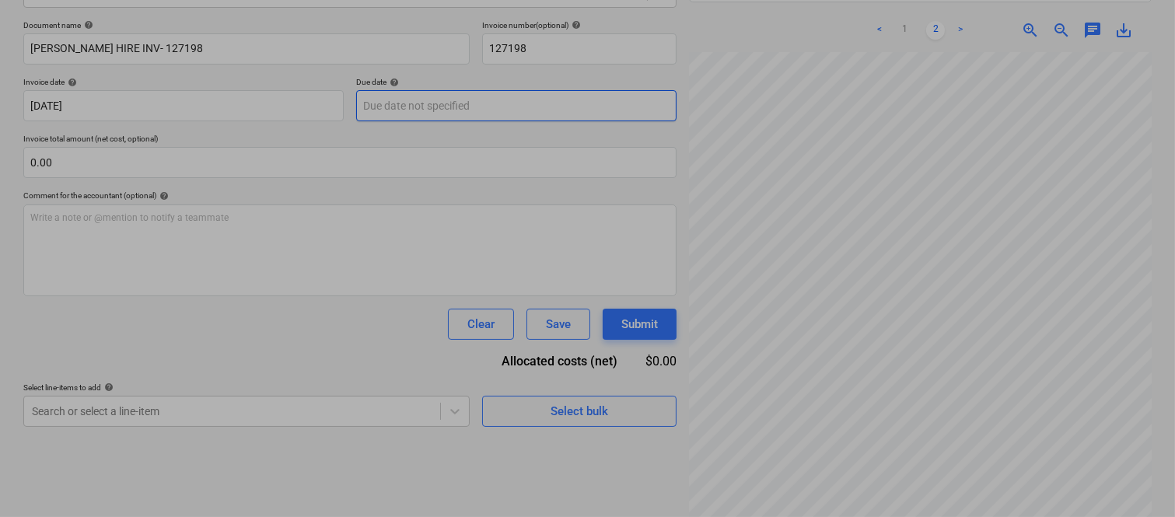
click at [478, 112] on body "Sales Projects Contacts Company Inbox 1 Approvals format_size keyboard_arrow_do…" at bounding box center [587, 36] width 1175 height 517
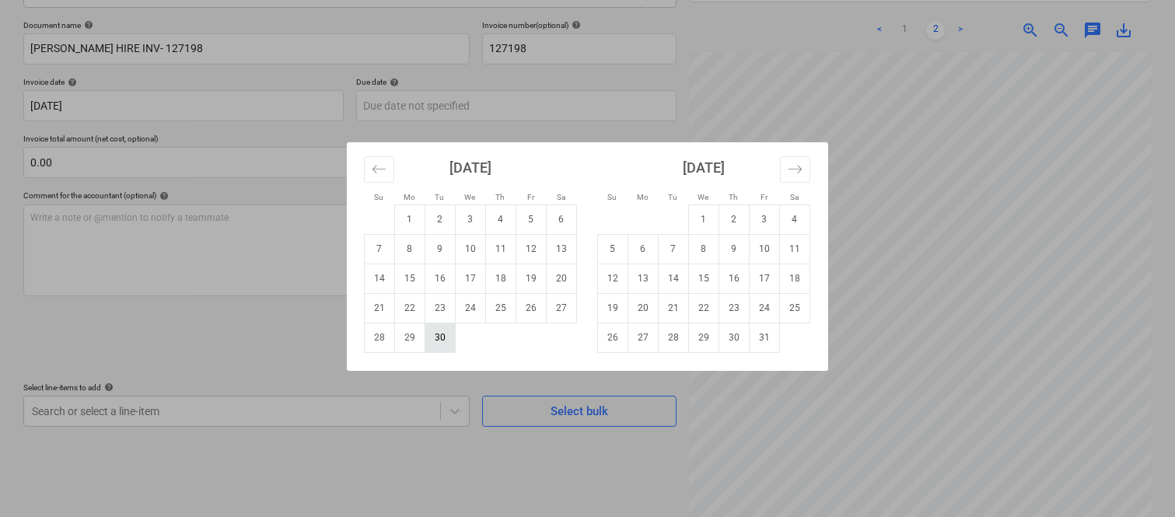
click at [437, 335] on td "30" at bounding box center [440, 338] width 30 height 30
type input "[DATE]"
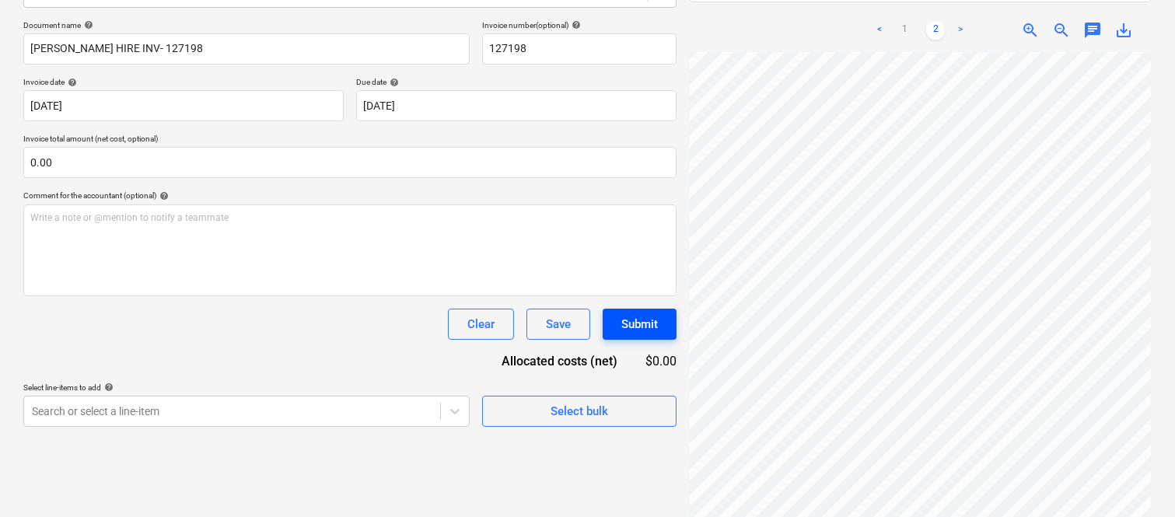
scroll to position [519, 238]
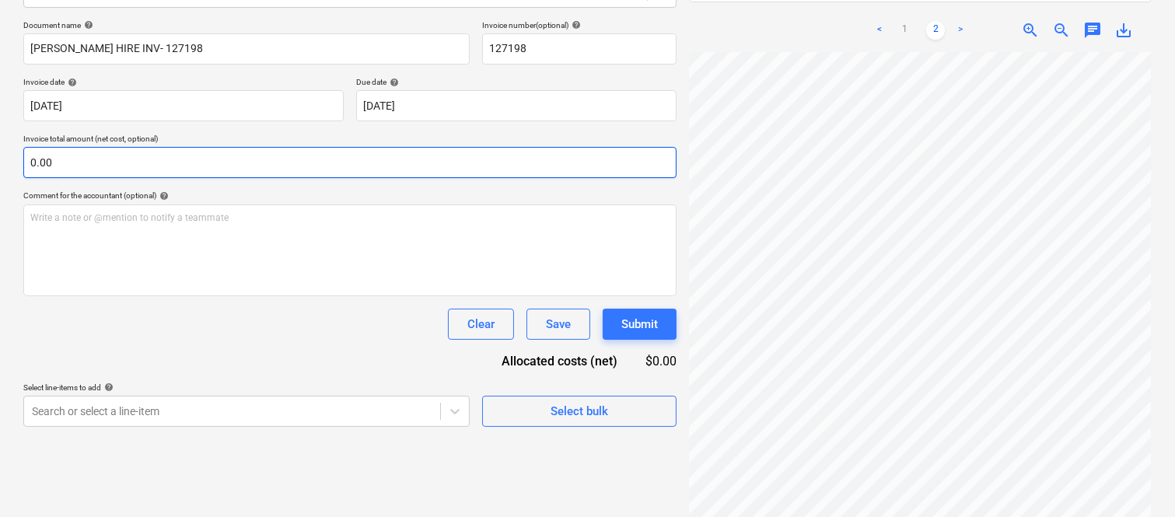
click at [76, 159] on input "0.00" at bounding box center [349, 162] width 653 height 31
paste input "3,994.28"
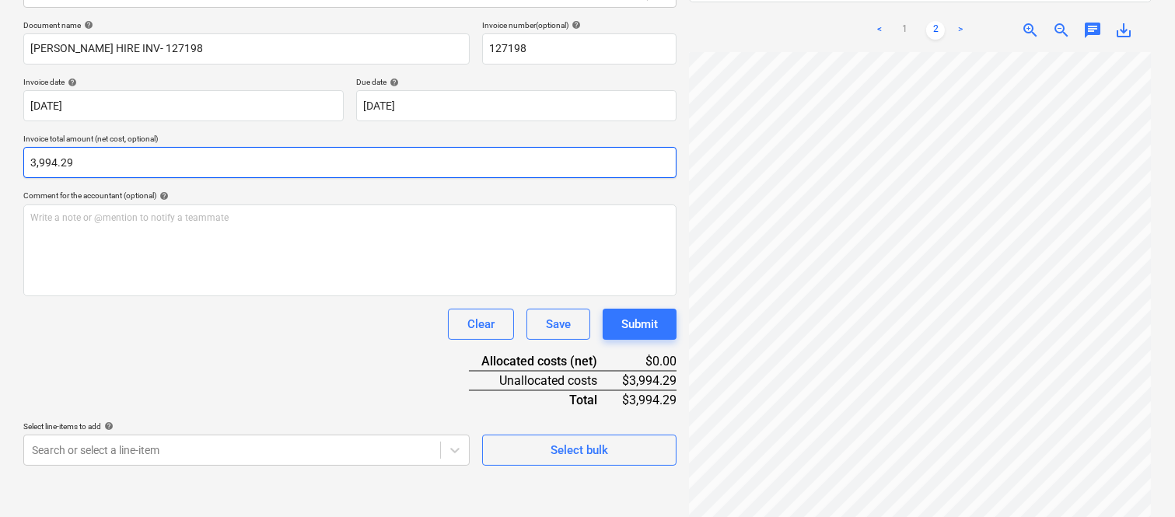
type input "3,994.29"
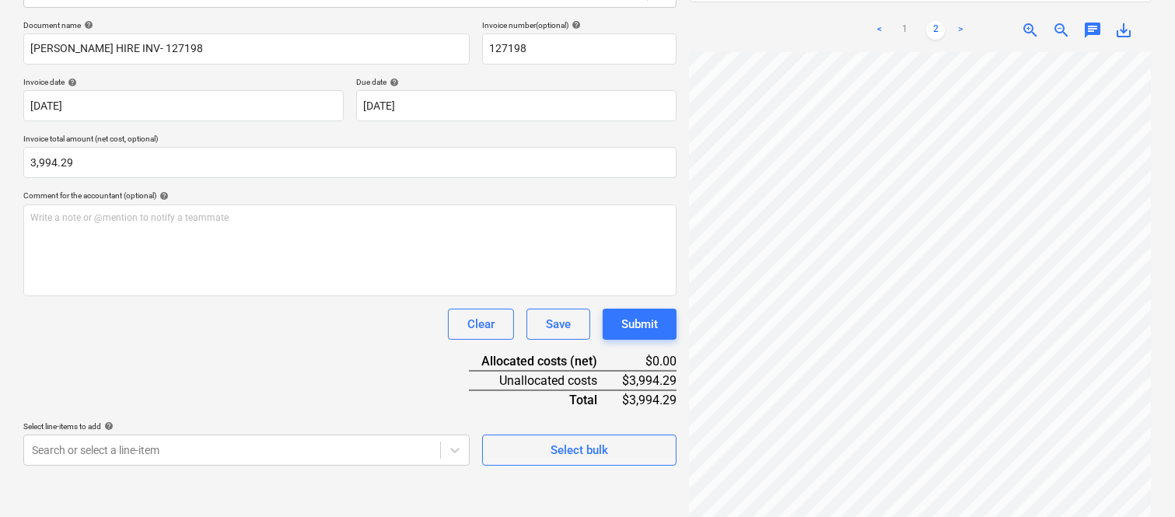
click at [110, 335] on div "Clear Save Submit" at bounding box center [349, 324] width 653 height 31
click at [142, 296] on body "Sales Projects Contacts Company Inbox 1 Approvals format_size keyboard_arrow_do…" at bounding box center [587, 36] width 1175 height 517
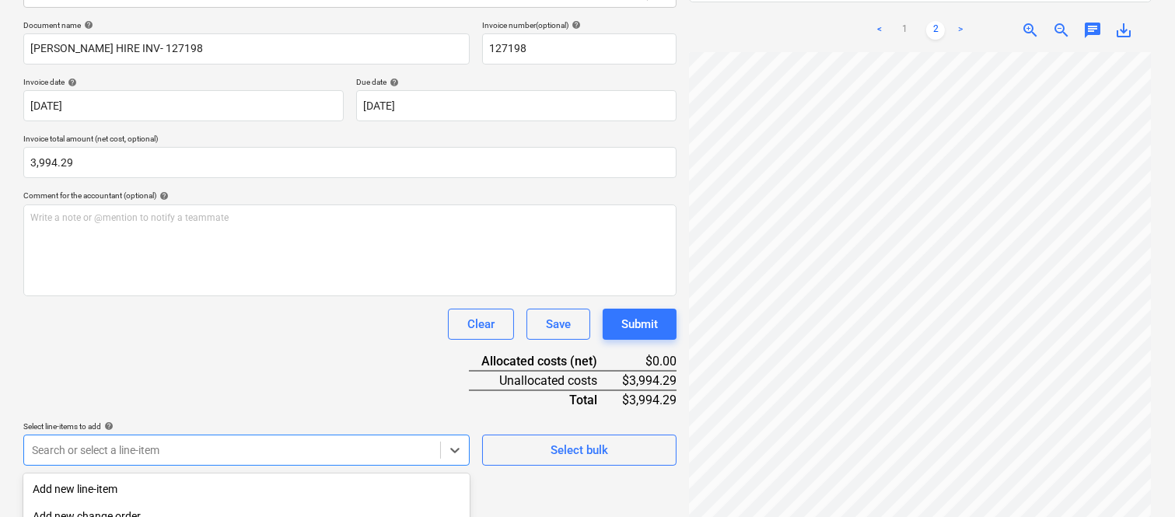
scroll to position [414, 0]
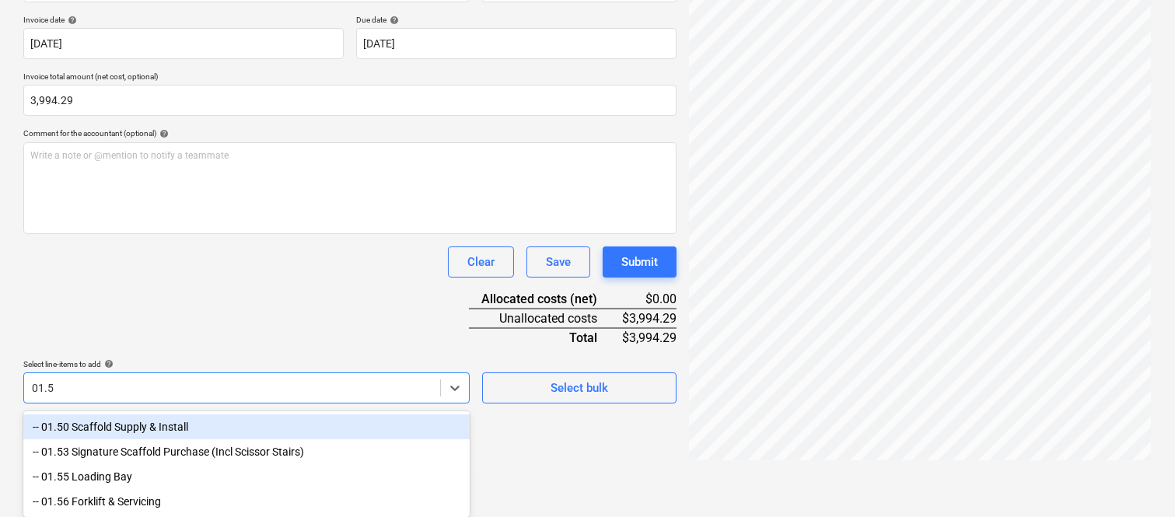
type input "01.55"
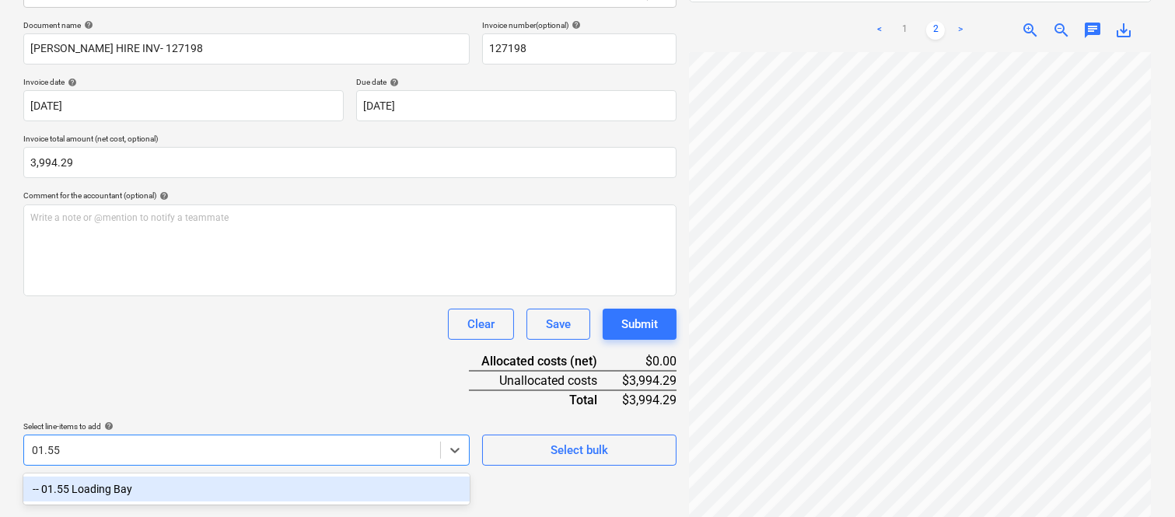
click at [152, 493] on div "-- 01.55 Loading Bay" at bounding box center [246, 489] width 446 height 25
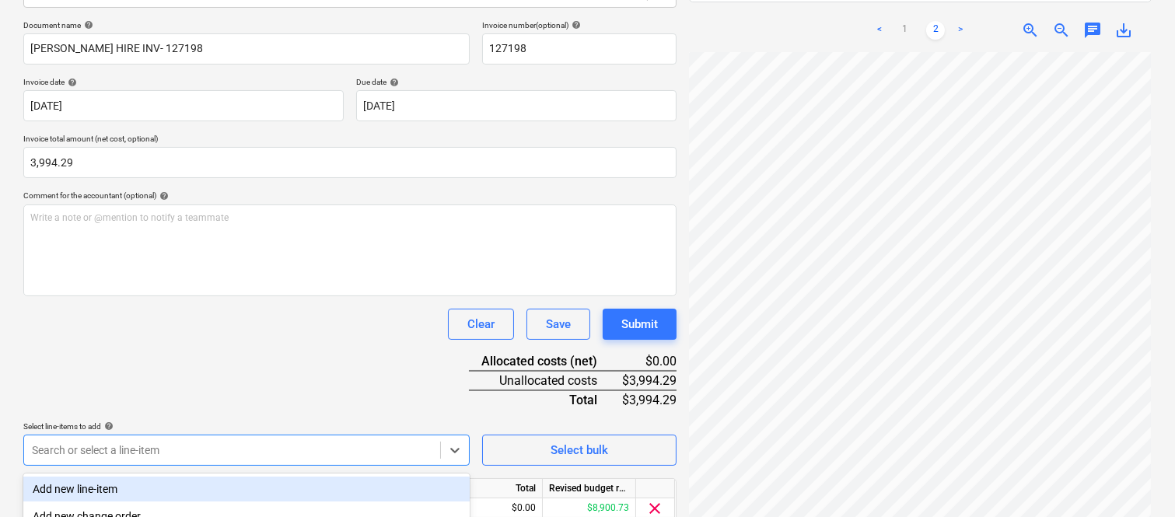
click at [107, 380] on div "Document name help PRESTON HIRE INV- 127198 Invoice number (optional) help 1271…" at bounding box center [349, 294] width 653 height 548
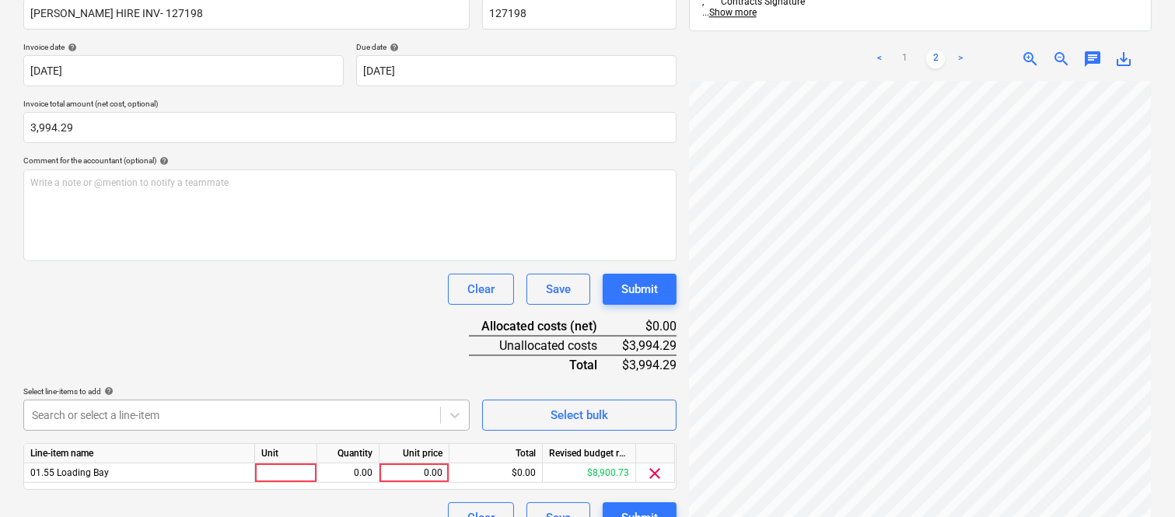
scroll to position [285, 0]
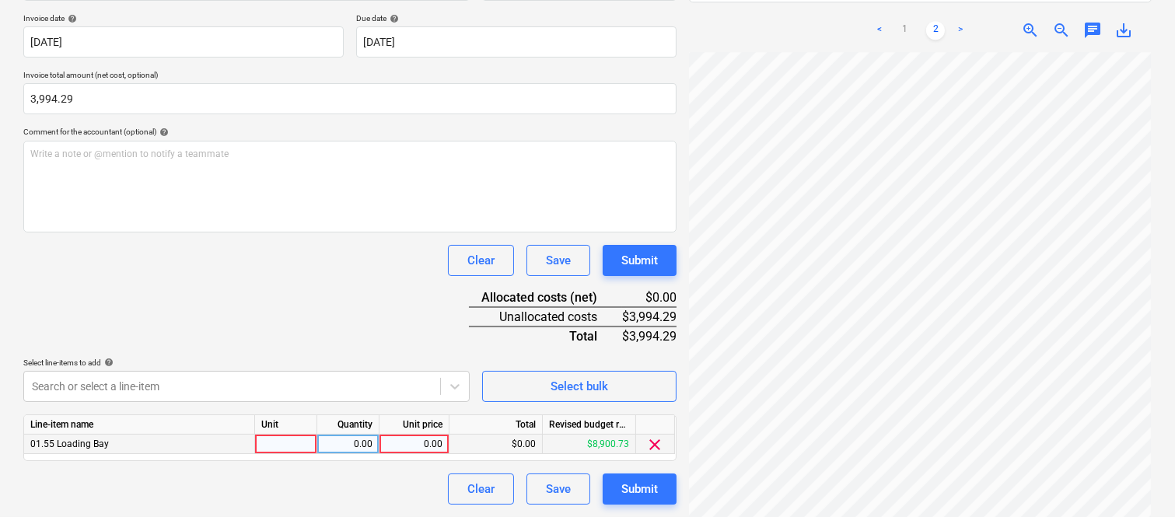
click at [285, 439] on div at bounding box center [286, 444] width 62 height 19
type input "INVOICE"
click at [352, 440] on div "0.00" at bounding box center [348, 444] width 49 height 19
type input "1"
click at [422, 446] on div "0.00" at bounding box center [414, 444] width 57 height 19
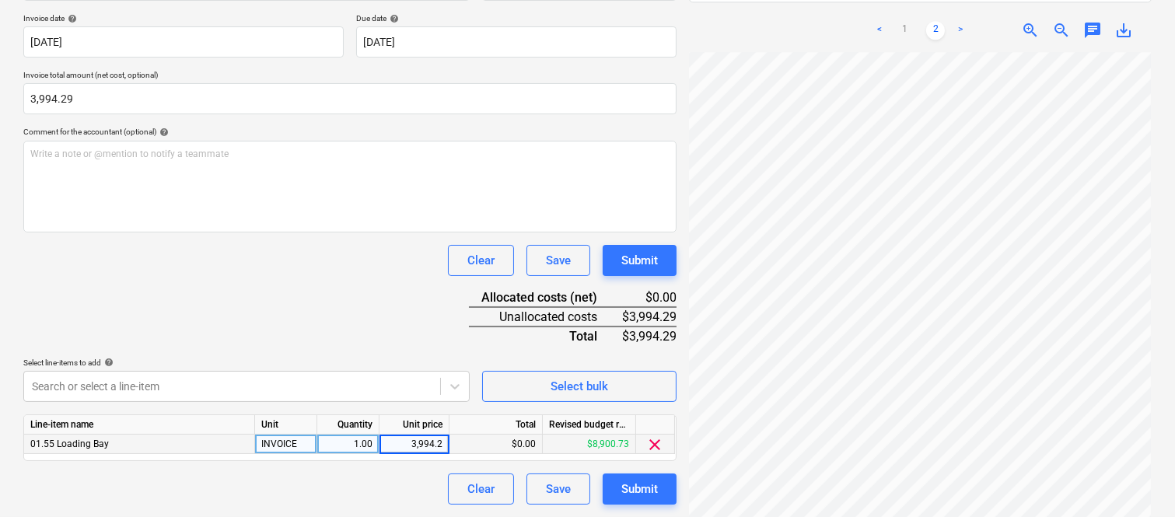
type input "3,994.29"
click at [306, 322] on div "Document name help PRESTON HIRE INV- 127198 Invoice number (optional) help 1271…" at bounding box center [349, 230] width 653 height 548
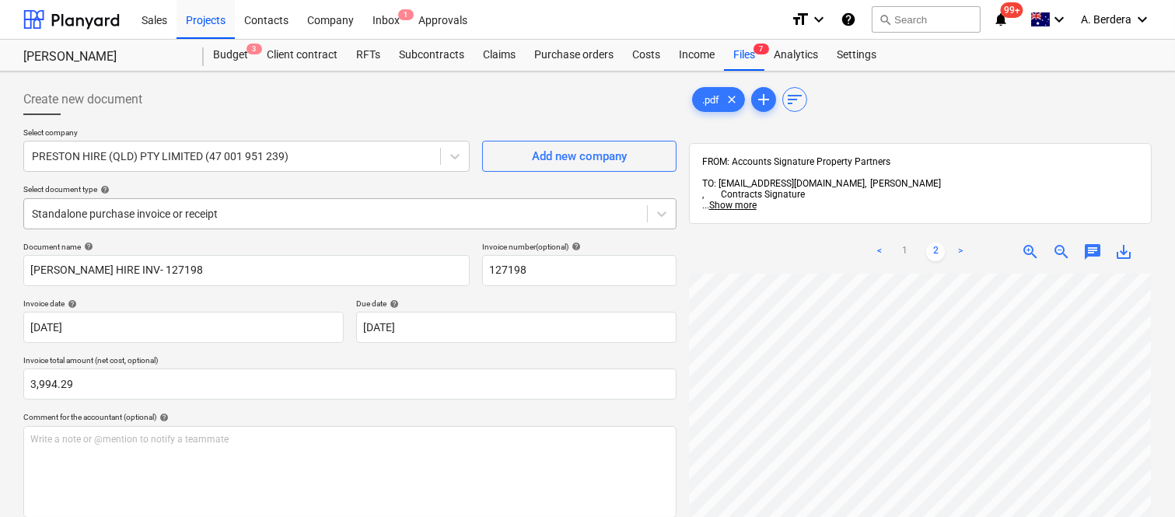
click at [298, 212] on div at bounding box center [335, 214] width 607 height 16
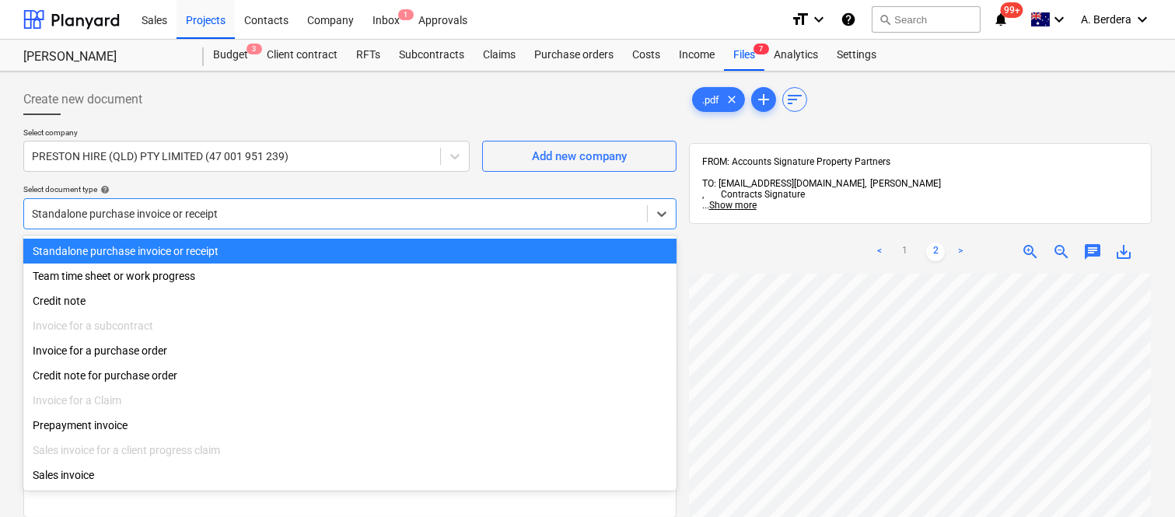
click at [324, 246] on div "Standalone purchase invoice or receipt" at bounding box center [349, 251] width 653 height 25
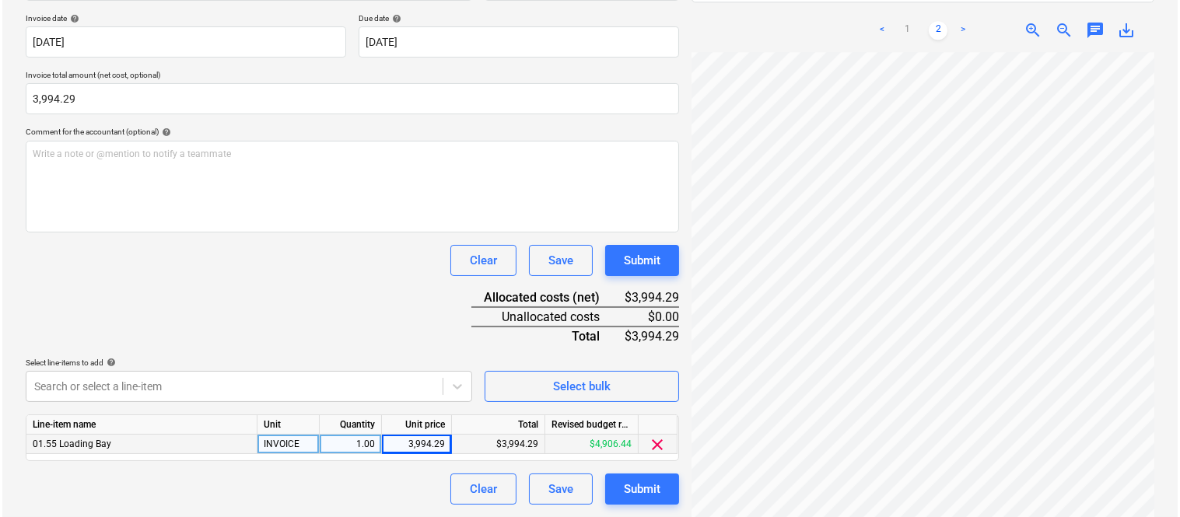
scroll to position [499, 199]
click at [663, 487] on button "Submit" at bounding box center [640, 489] width 74 height 31
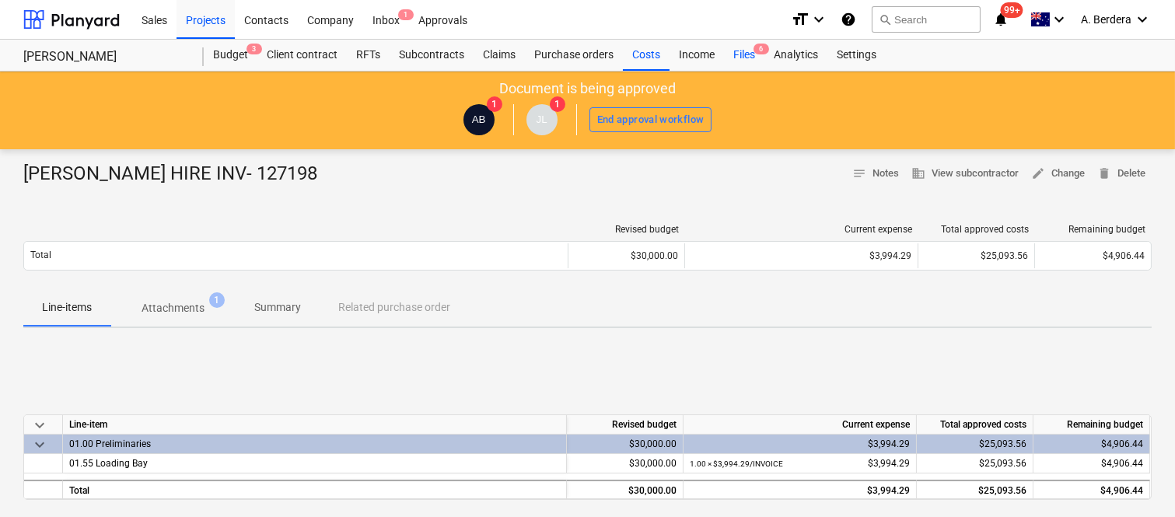
click at [745, 56] on div "Files 6" at bounding box center [744, 55] width 40 height 31
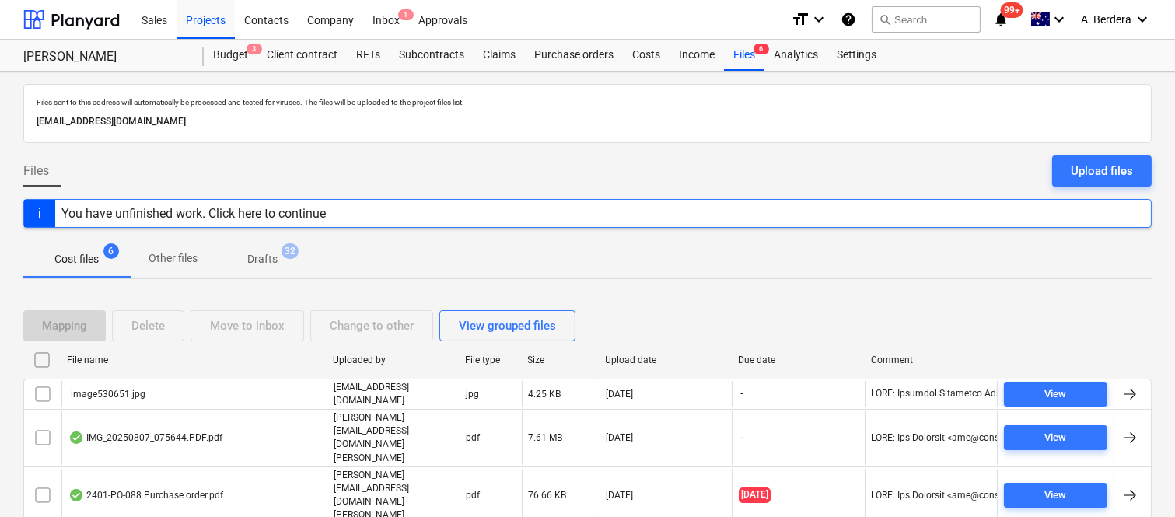
scroll to position [90, 0]
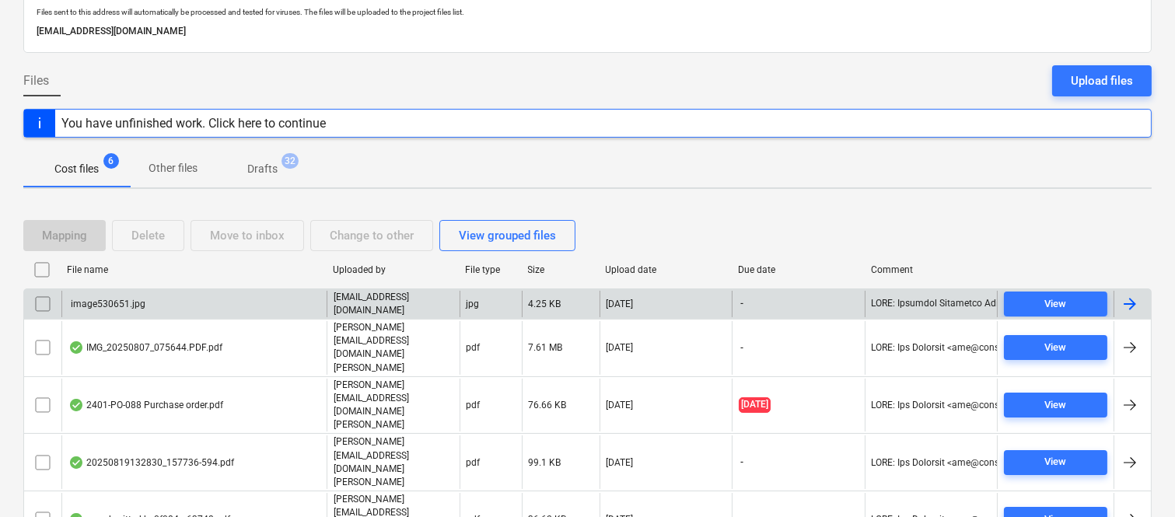
click at [44, 300] on input "checkbox" at bounding box center [42, 304] width 25 height 25
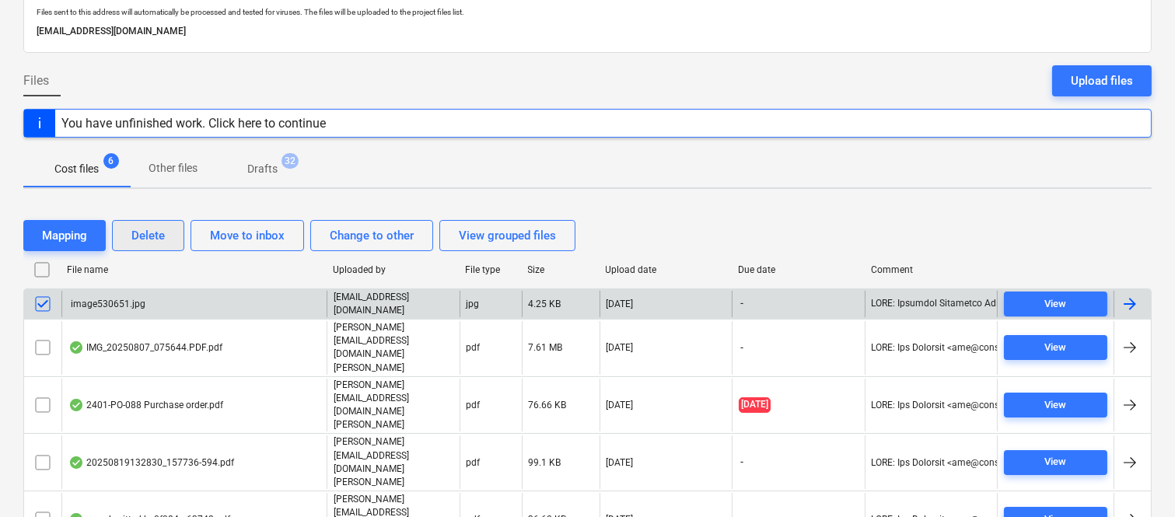
click at [160, 228] on div "Delete" at bounding box center [147, 236] width 33 height 20
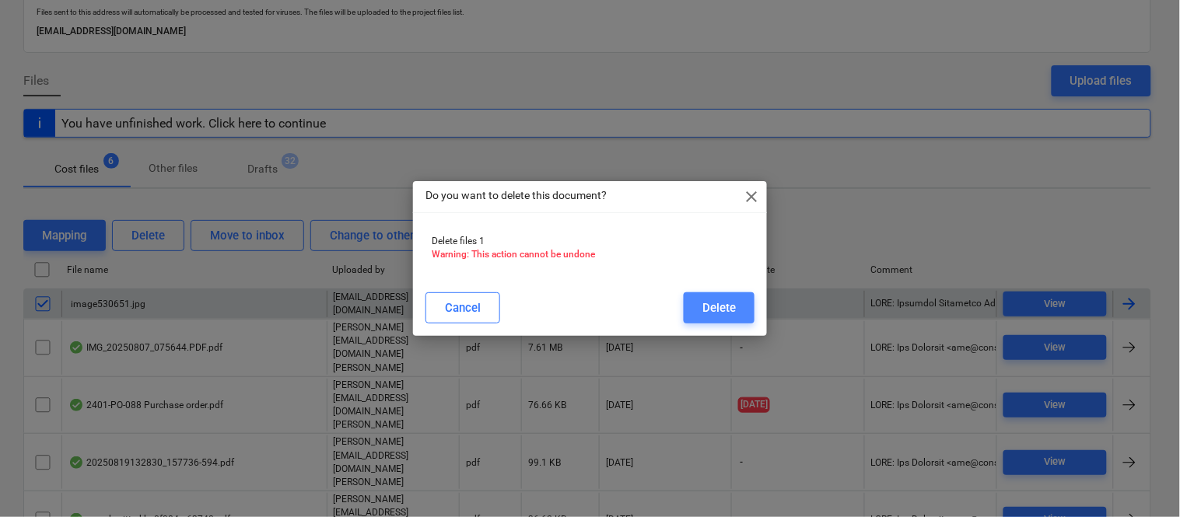
click at [709, 306] on div "Delete" at bounding box center [718, 308] width 33 height 20
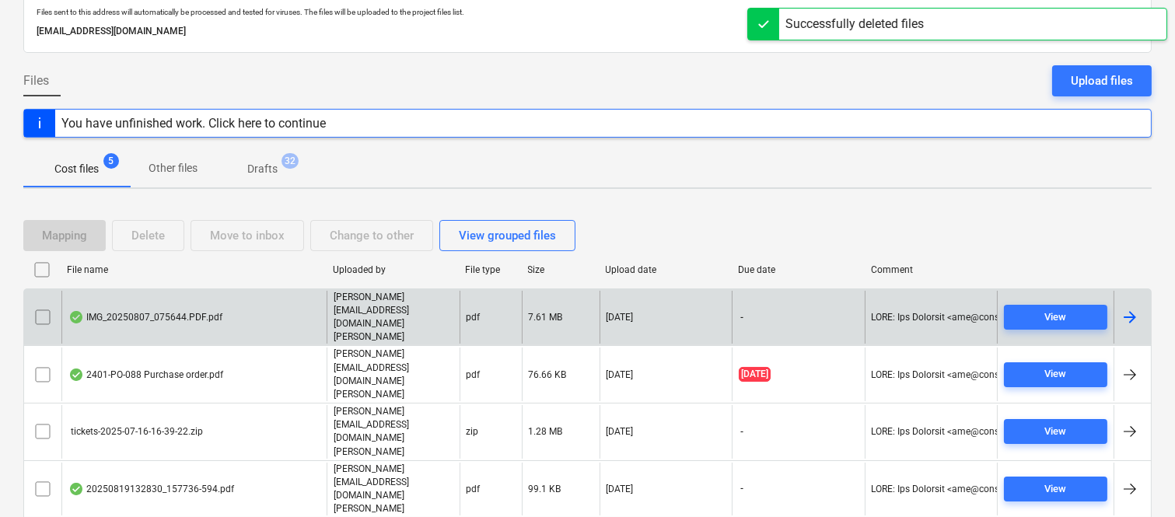
scroll to position [62, 0]
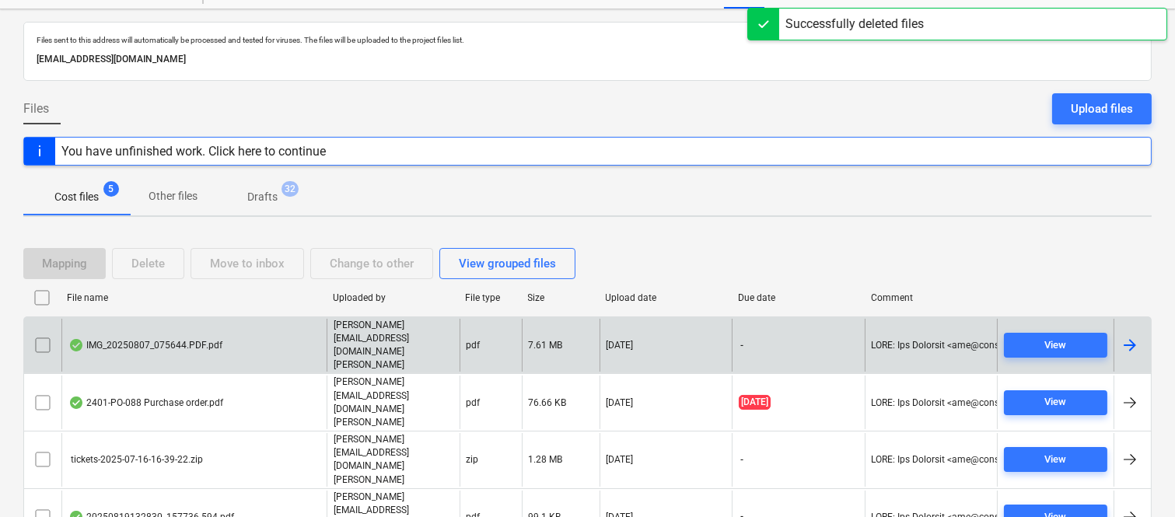
click at [272, 333] on div "IMG_20250807_075644.PDF.pdf" at bounding box center [193, 346] width 265 height 54
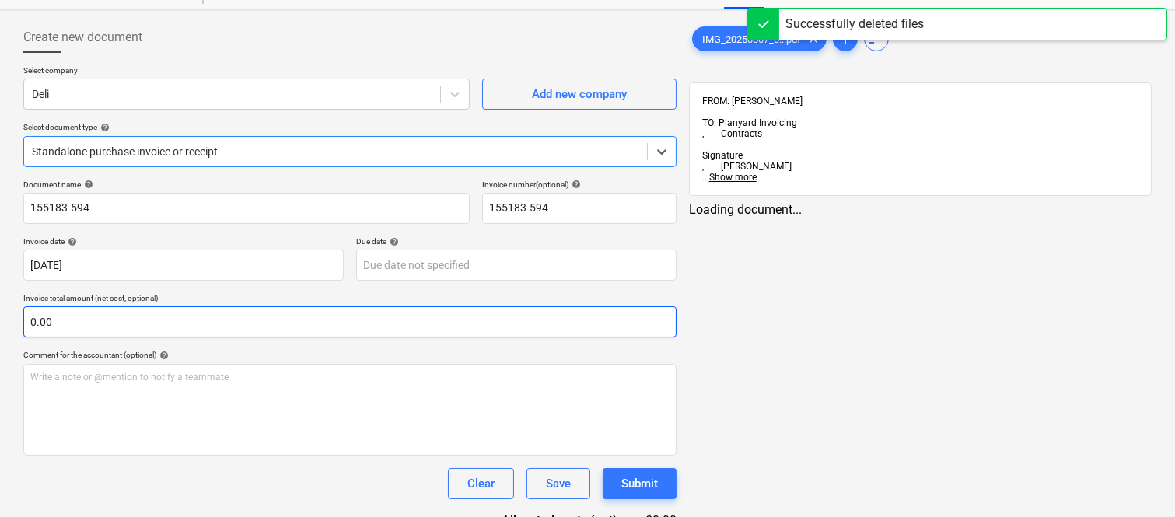
type input "155183-594"
type input "[DATE]"
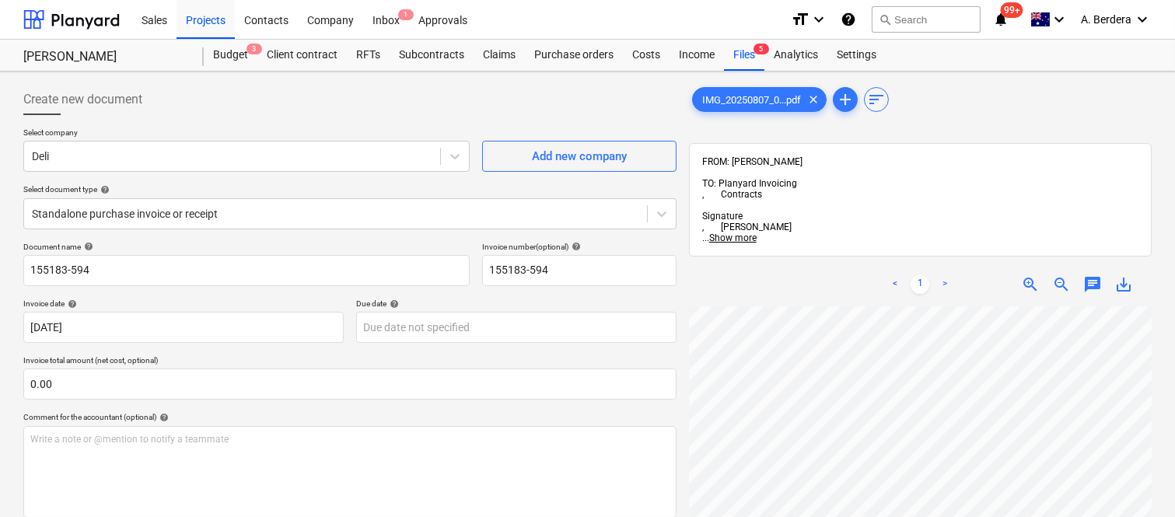
scroll to position [9, 200]
click at [739, 52] on div "Files 5" at bounding box center [744, 55] width 40 height 31
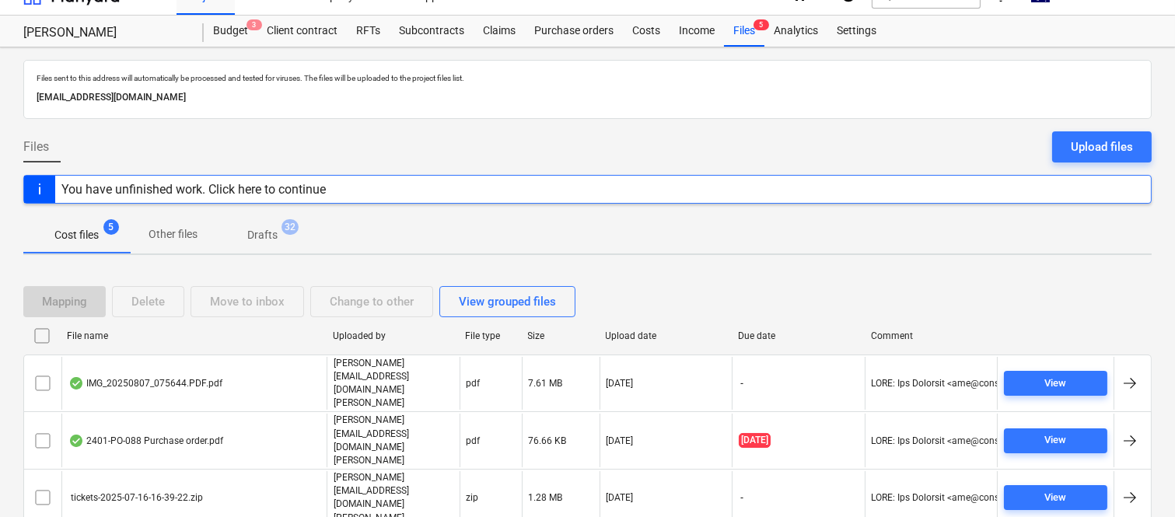
scroll to position [62, 0]
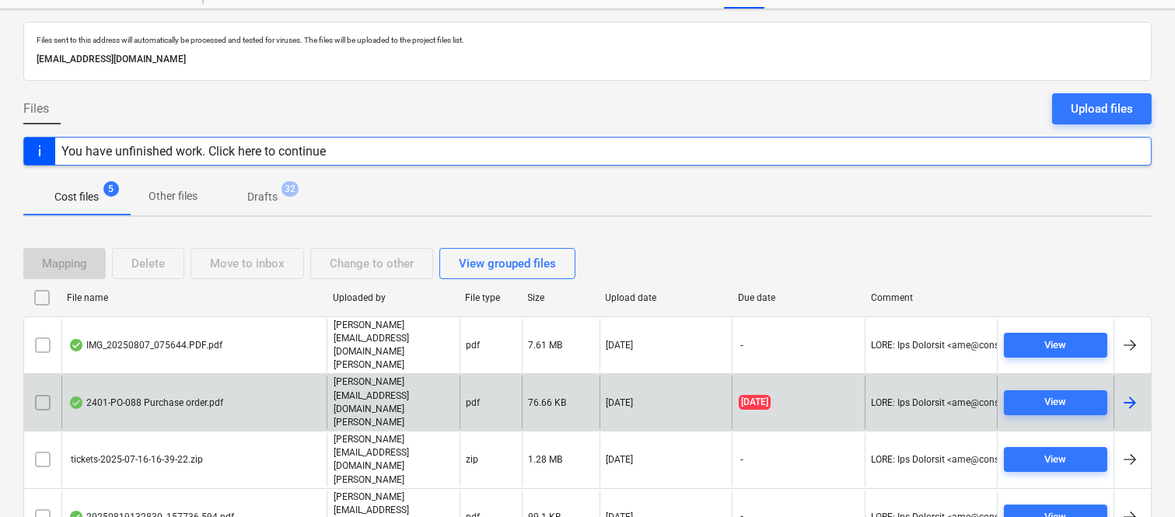
click at [288, 376] on div "2401-PO-088 Purchase order.pdf" at bounding box center [193, 403] width 265 height 54
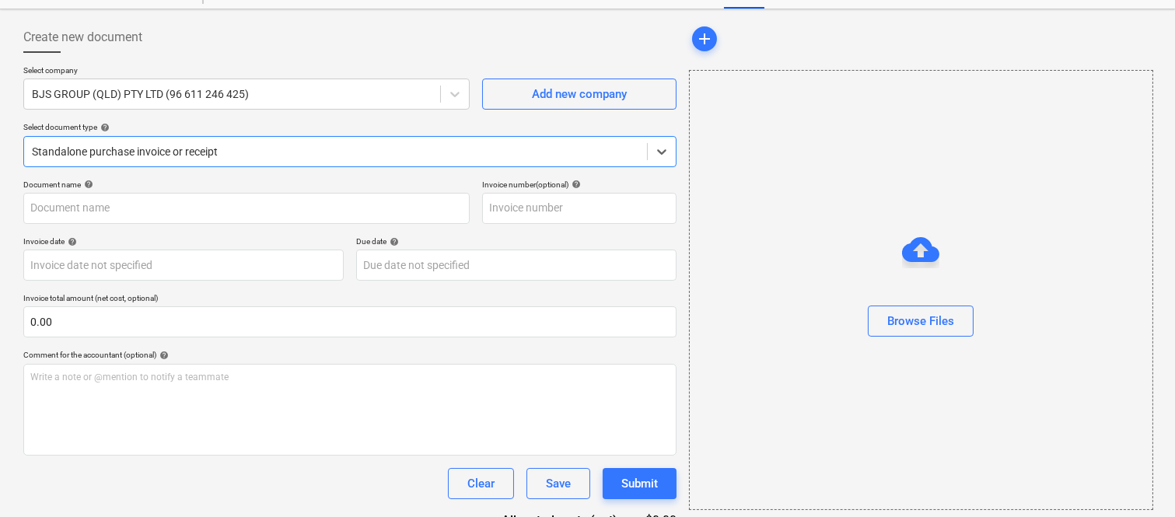
type input "2401-PO-088"
type input "[DATE]"
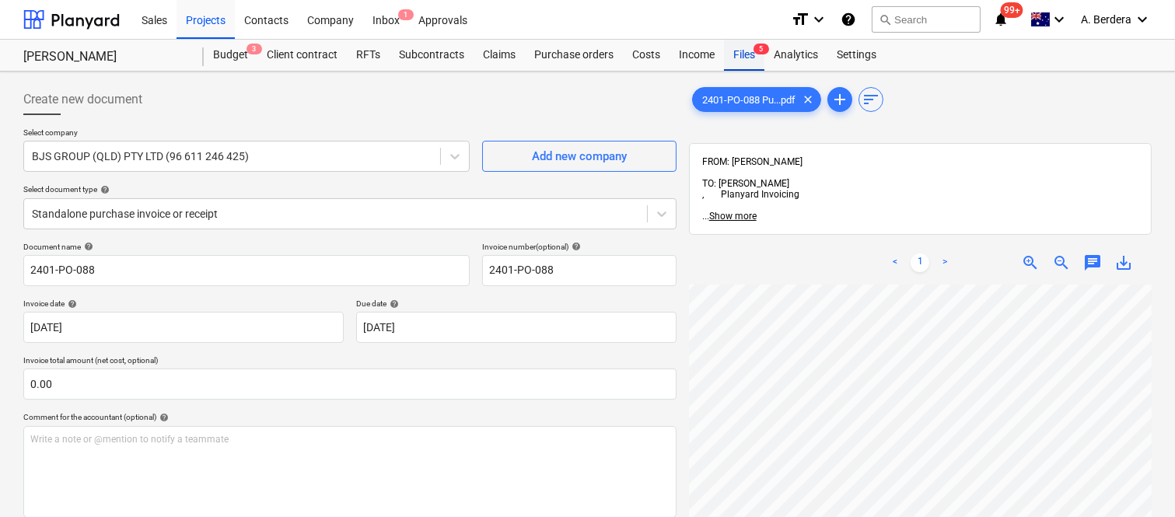
click at [736, 50] on div "Files 5" at bounding box center [744, 55] width 40 height 31
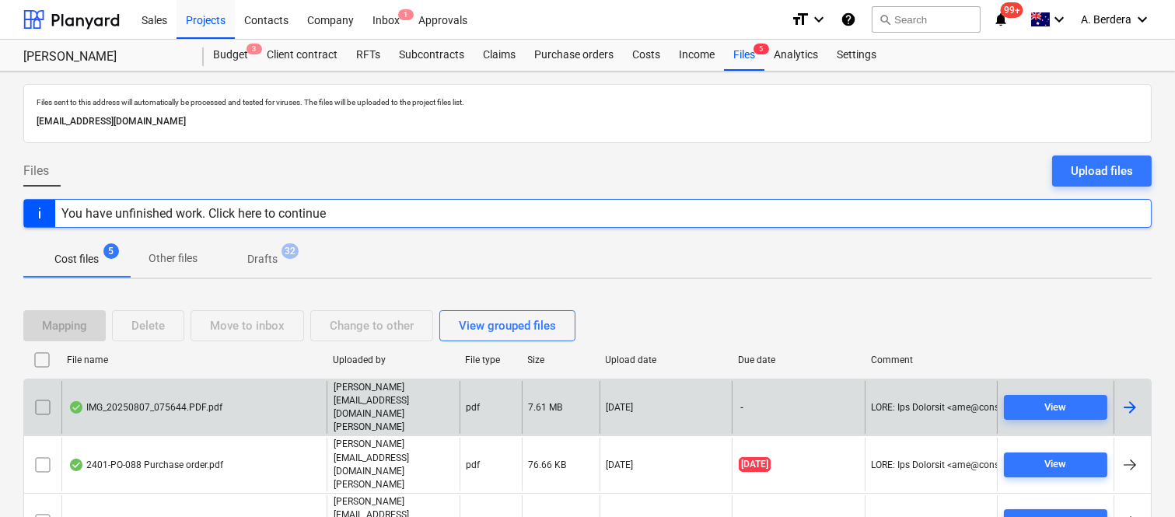
click at [51, 395] on input "checkbox" at bounding box center [42, 407] width 25 height 25
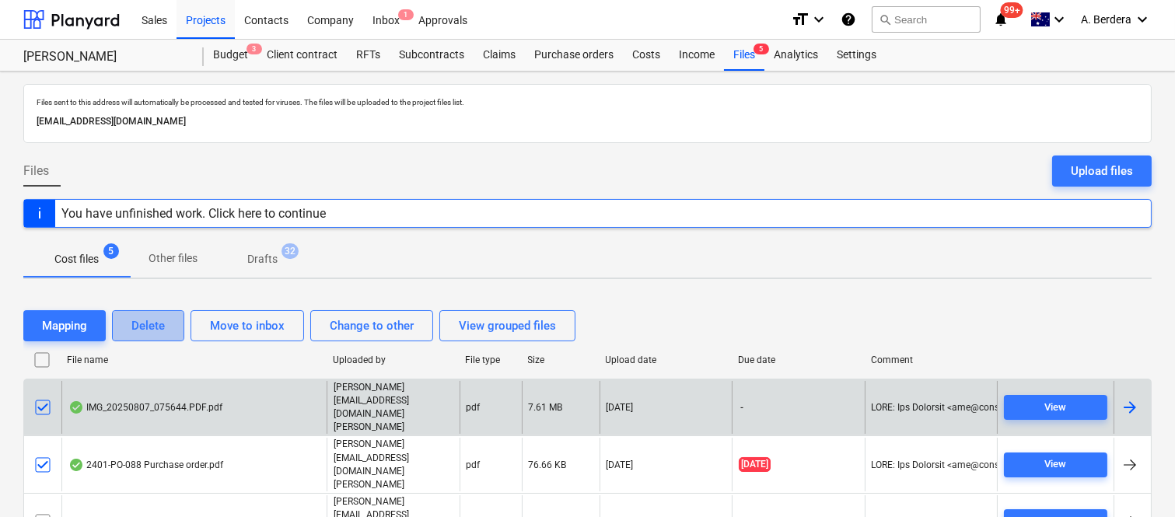
click at [141, 321] on div "Delete" at bounding box center [147, 326] width 33 height 20
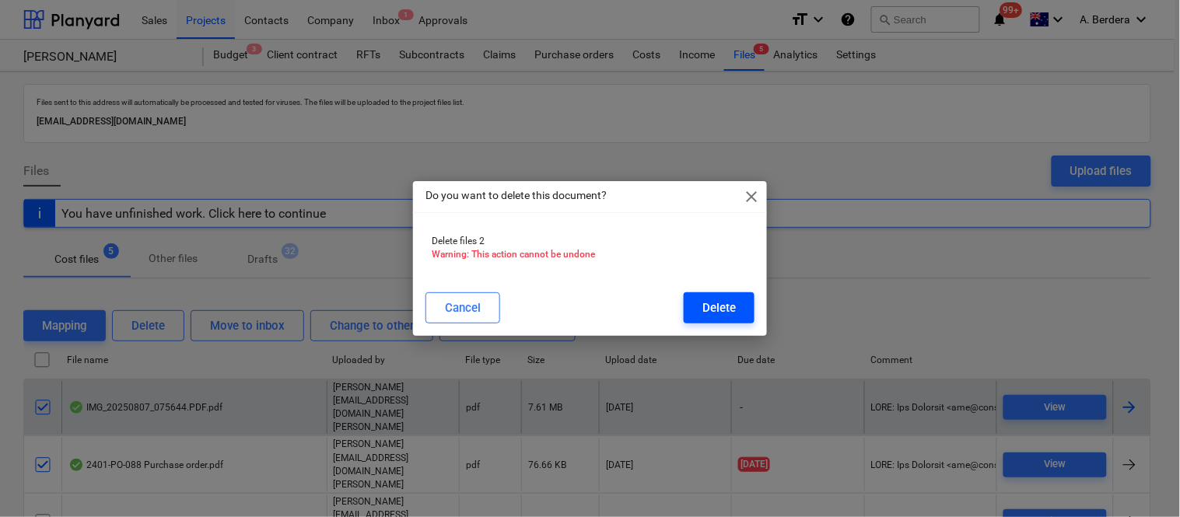
click at [702, 307] on div "Delete" at bounding box center [718, 308] width 33 height 20
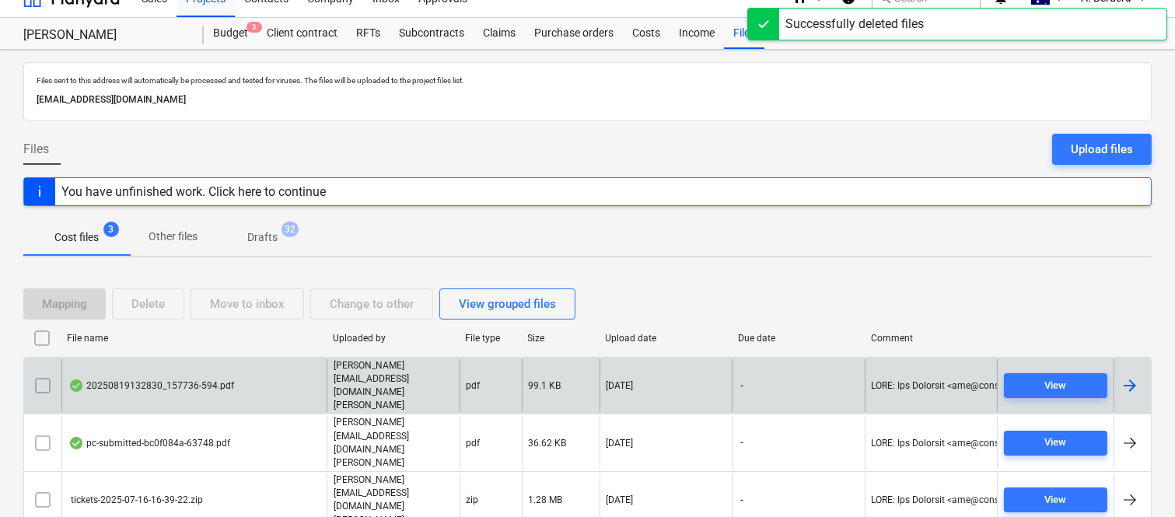
scroll to position [33, 0]
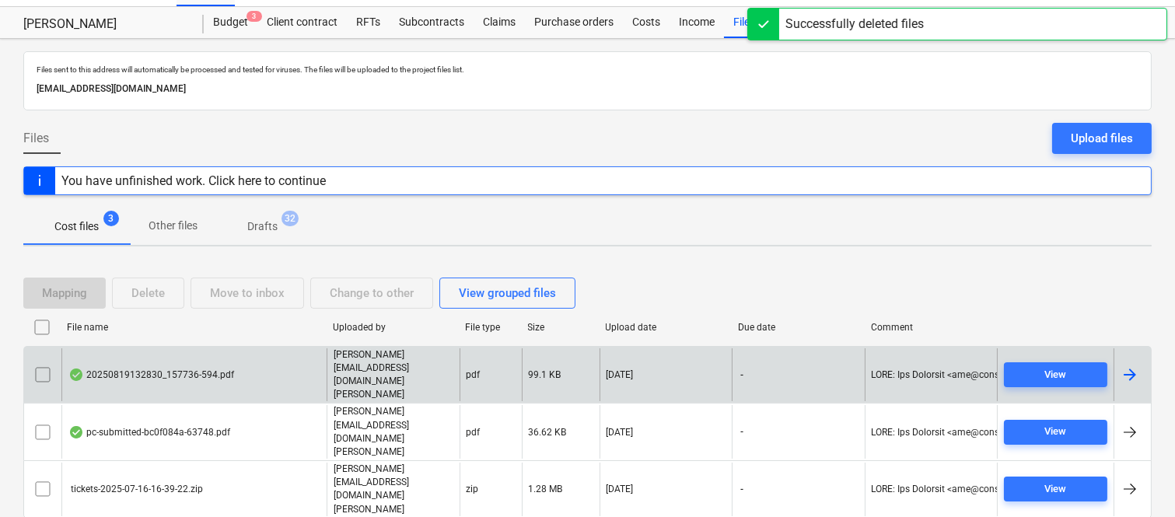
click at [319, 380] on div "20250819132830_157736-594.pdf" at bounding box center [193, 375] width 265 height 54
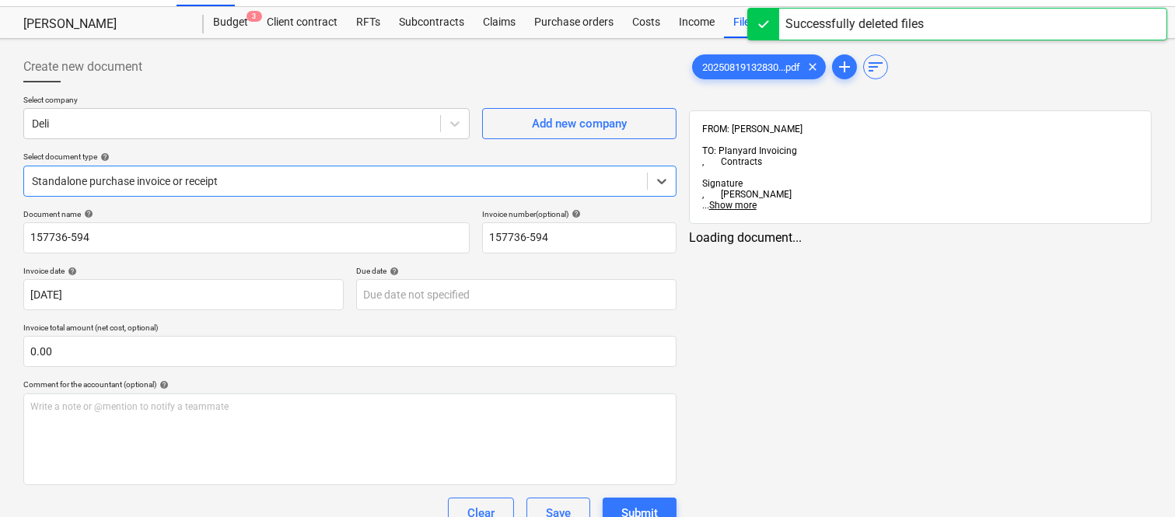
type input "157736-594"
type input "[DATE]"
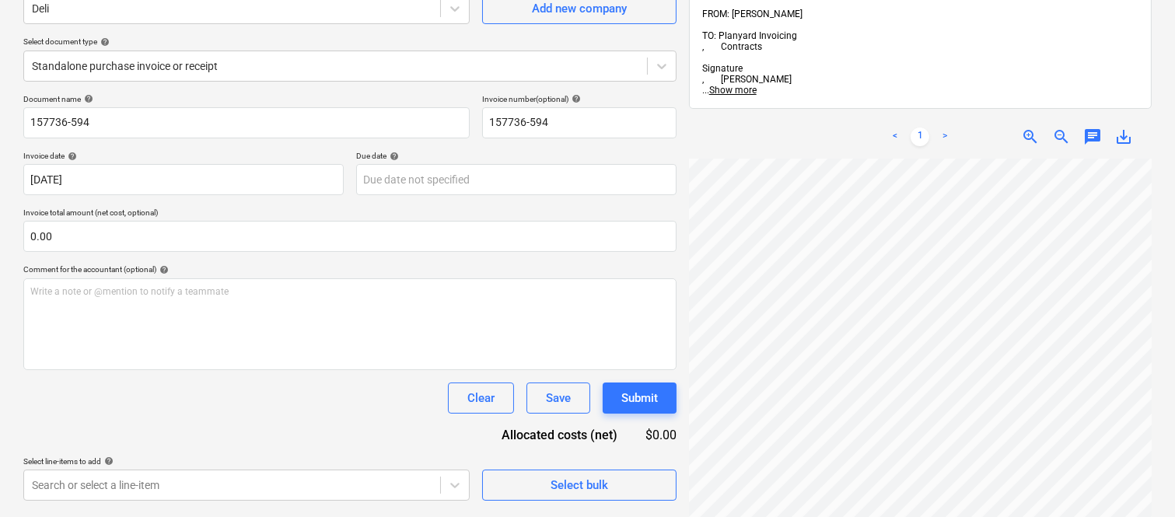
scroll to position [222, 0]
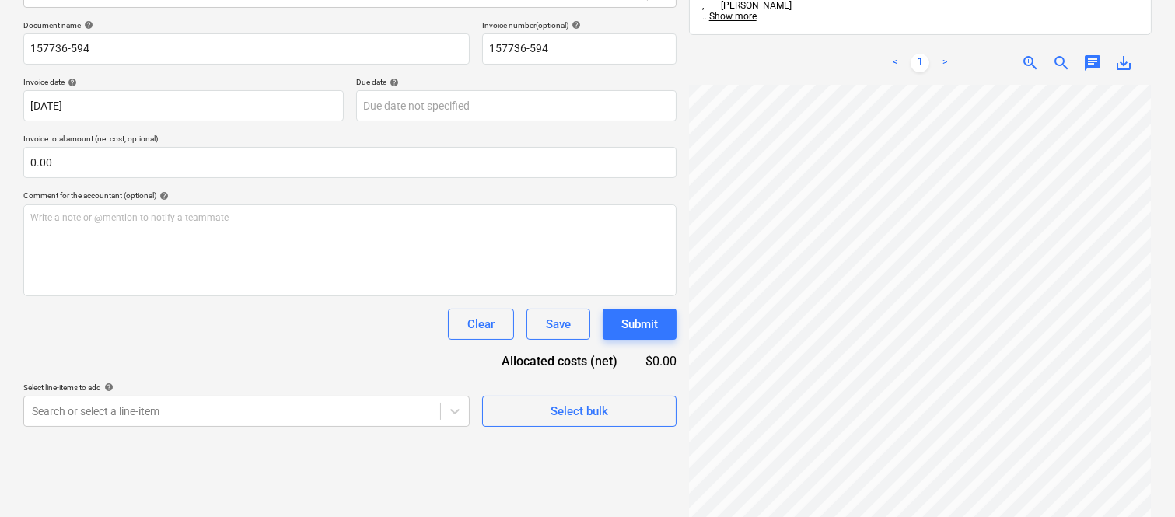
click at [531, 413] on div "Create new document Select company Deli Add new company Select document type he…" at bounding box center [587, 210] width 1141 height 709
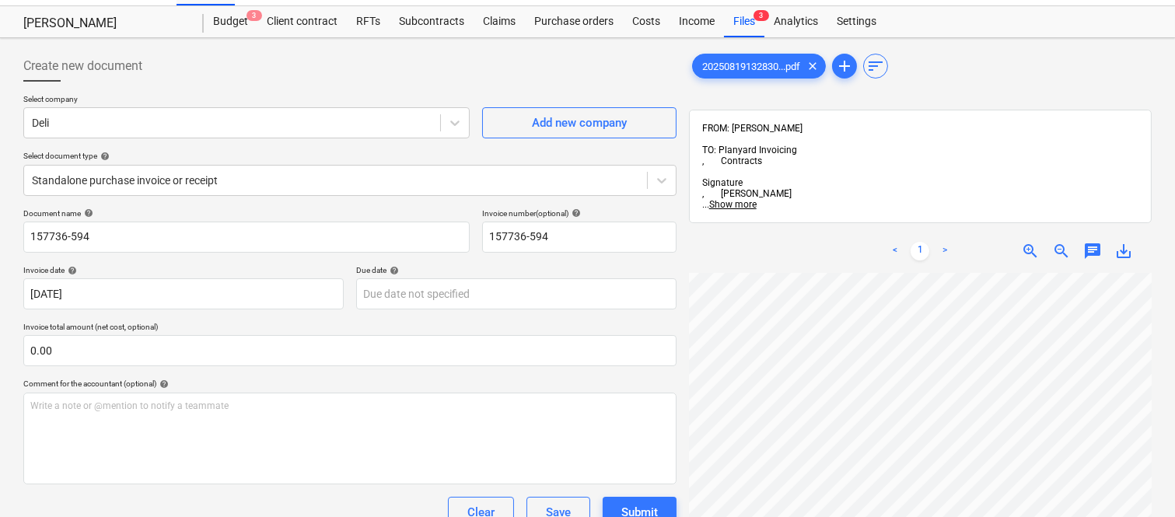
scroll to position [0, 0]
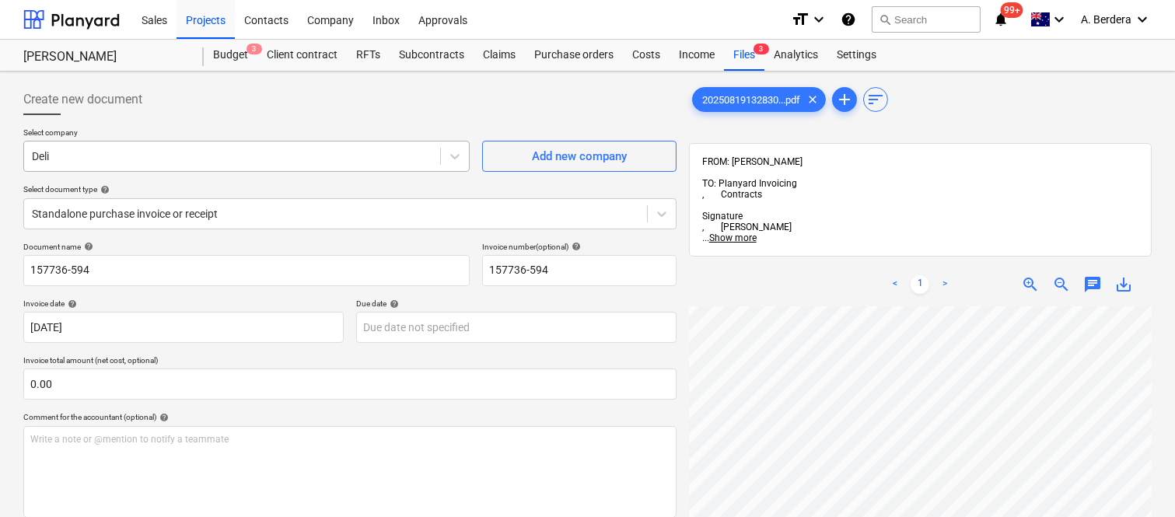
click at [316, 148] on div "Deli" at bounding box center [232, 156] width 416 height 22
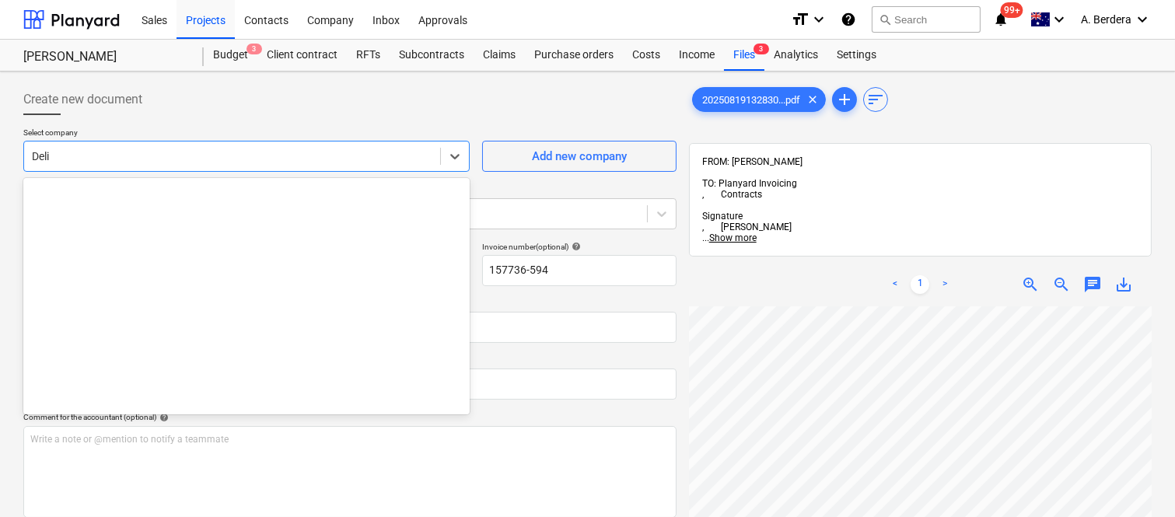
scroll to position [4083, 0]
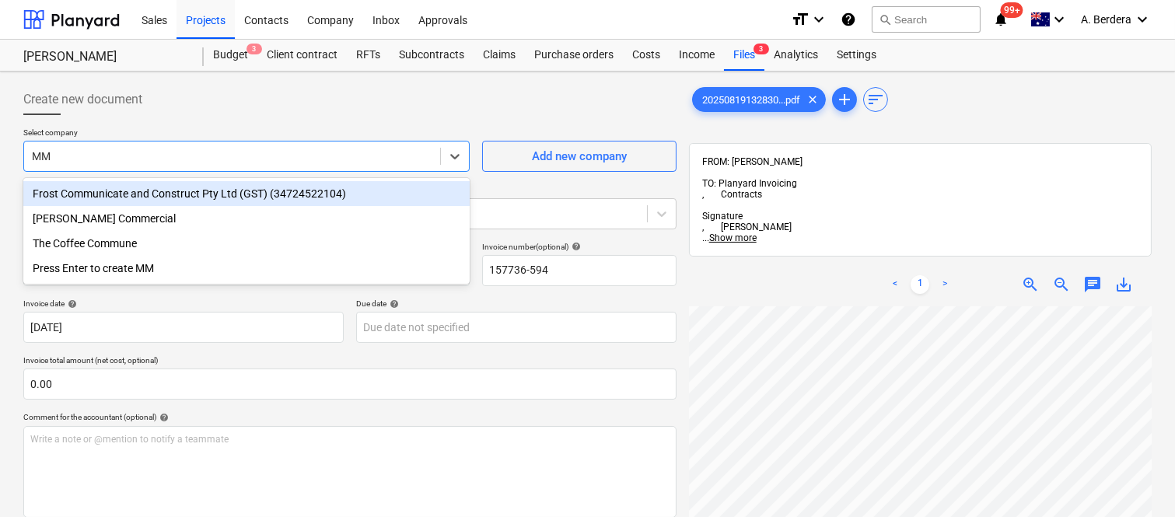
type input "M"
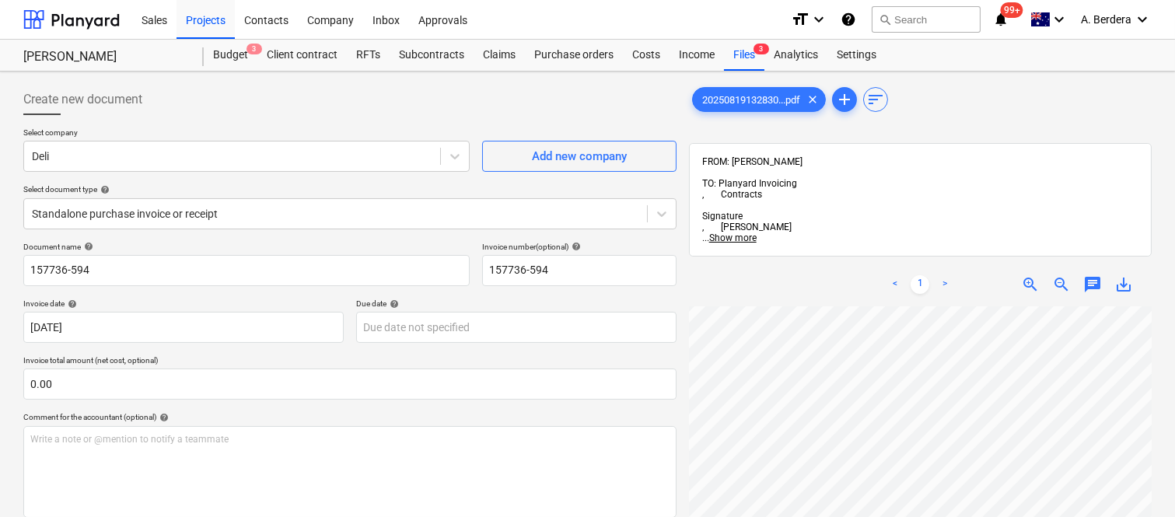
scroll to position [0, 0]
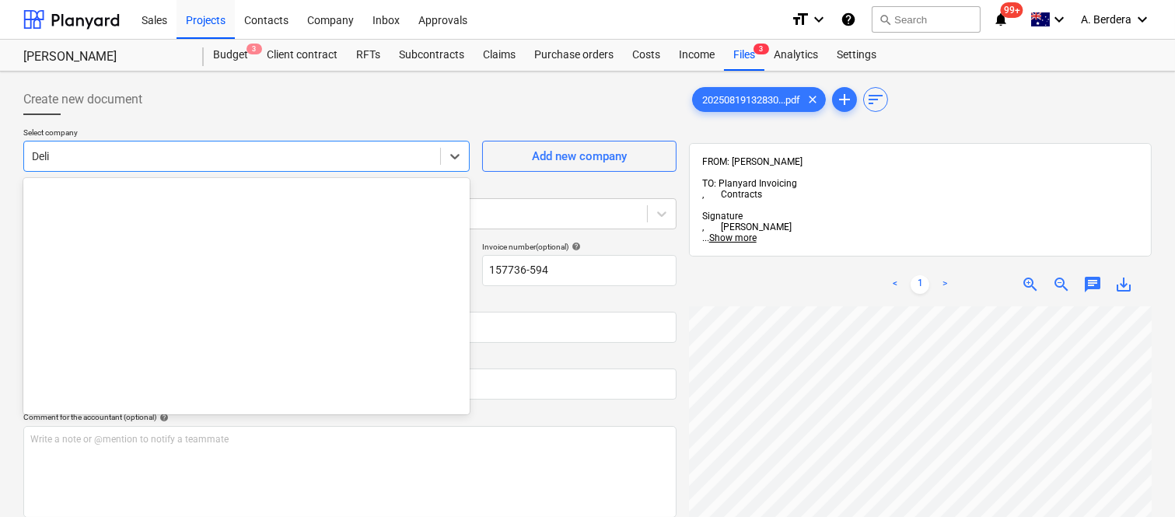
click at [382, 150] on div at bounding box center [232, 157] width 401 height 16
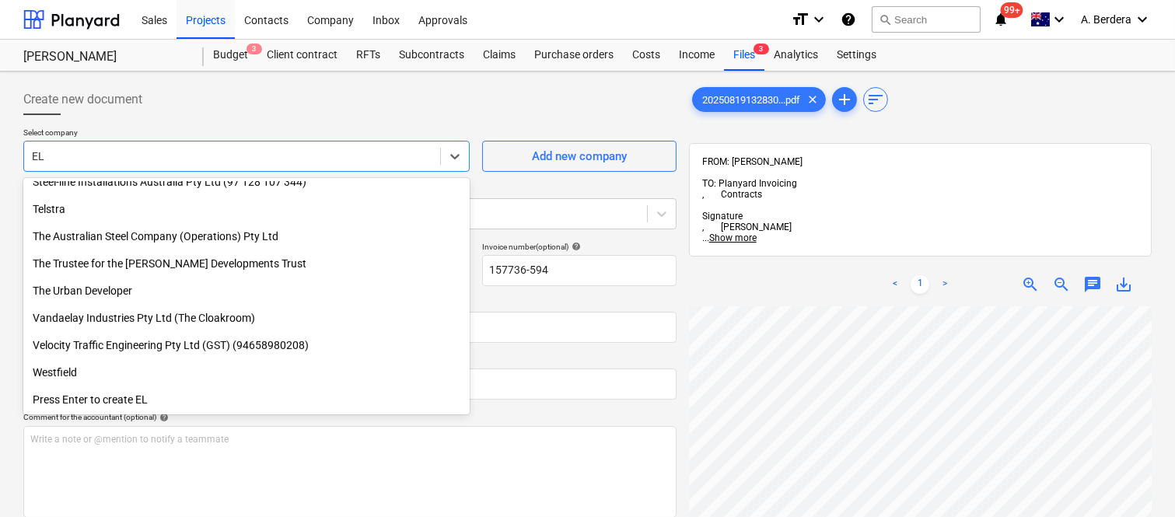
scroll to position [1454, 0]
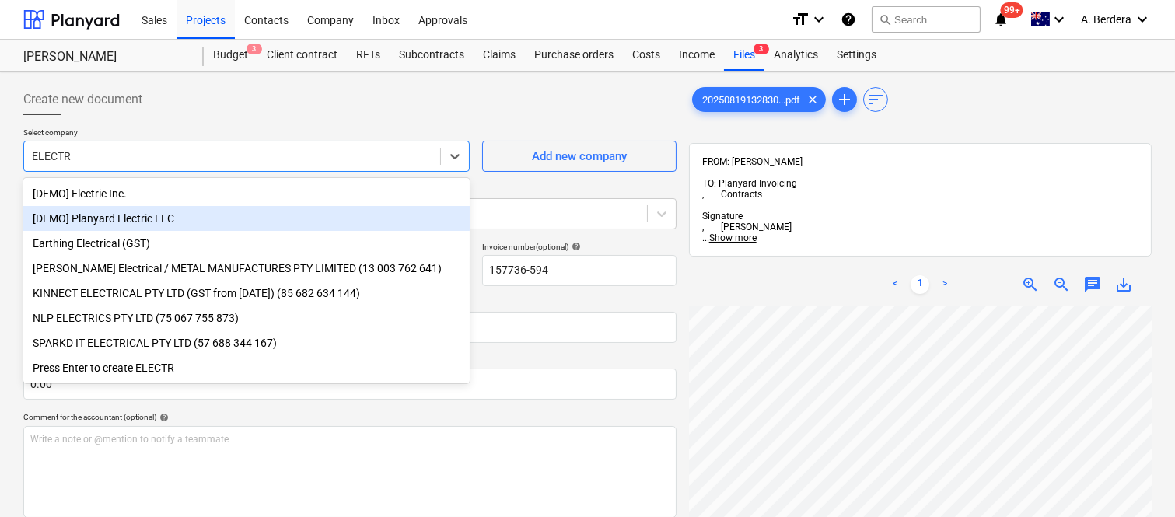
type input "ELECTR"
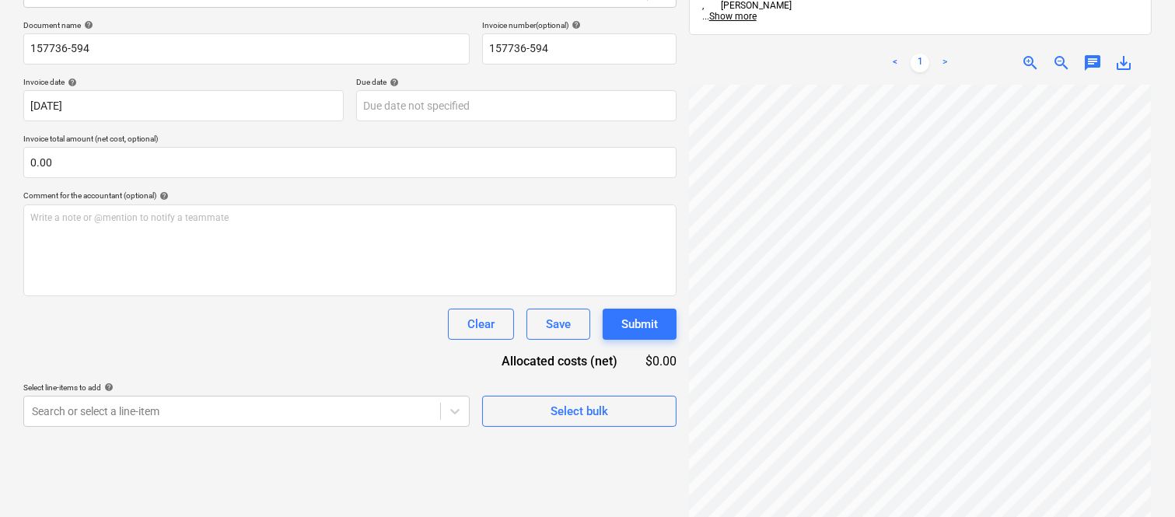
scroll to position [491, 0]
click at [1175, 296] on html "Sales Projects Contacts Company Inbox Approvals format_size keyboard_arrow_down…" at bounding box center [587, 36] width 1175 height 517
click at [981, 498] on div at bounding box center [920, 322] width 463 height 474
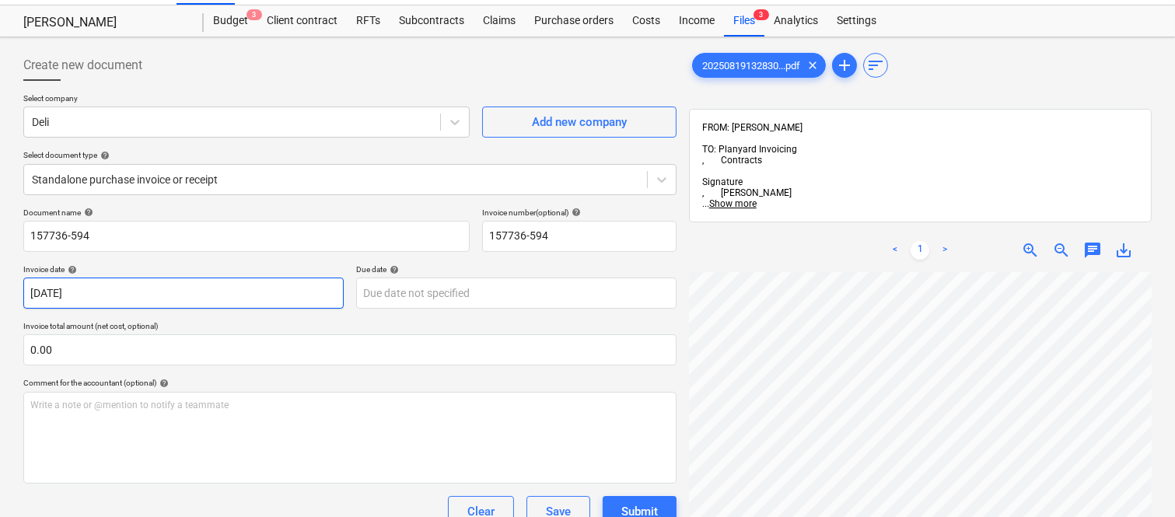
scroll to position [0, 0]
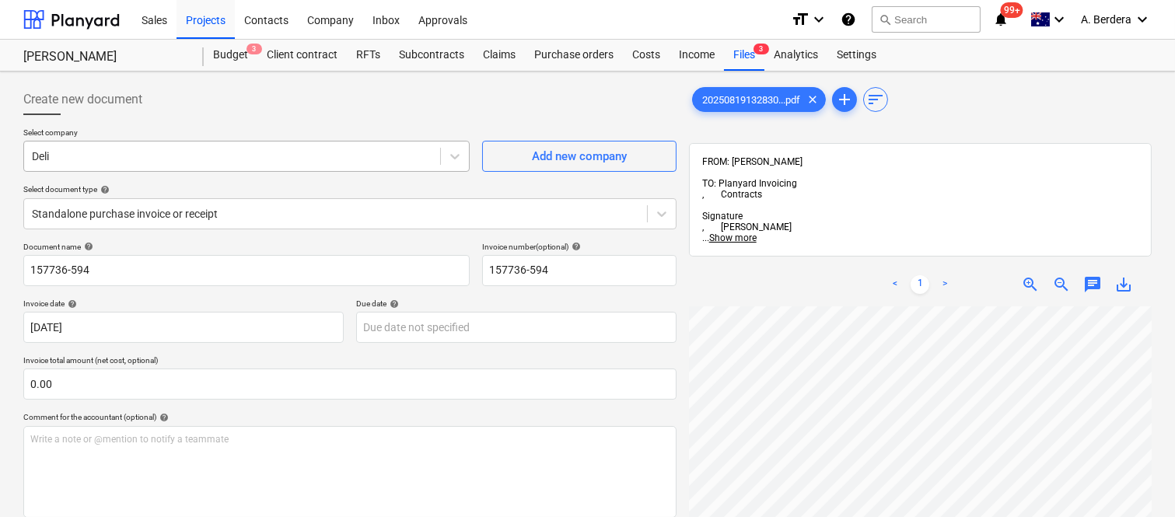
click at [269, 149] on div at bounding box center [232, 157] width 401 height 16
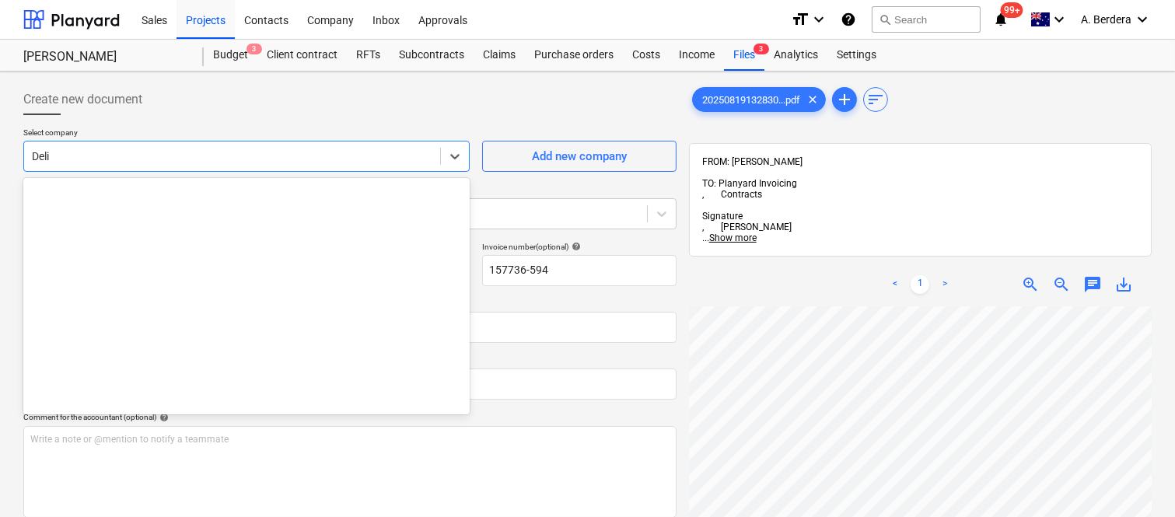
scroll to position [4083, 0]
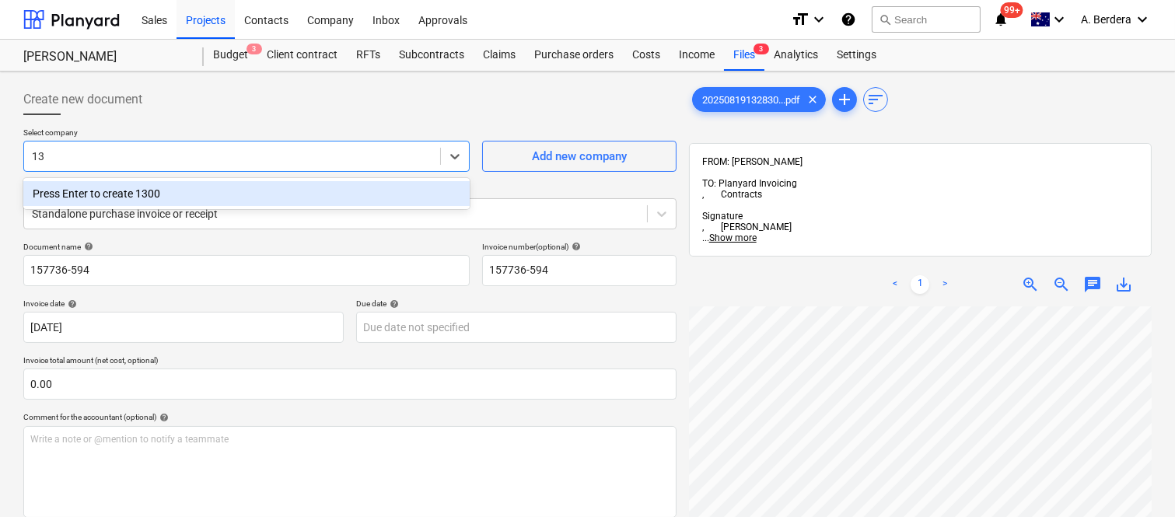
type input "1"
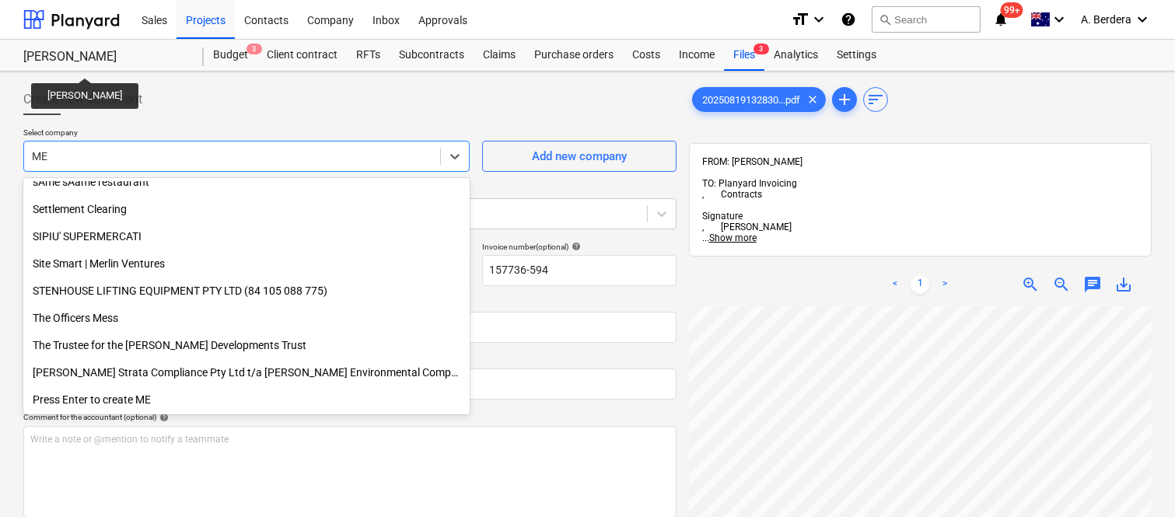
scroll to position [910, 0]
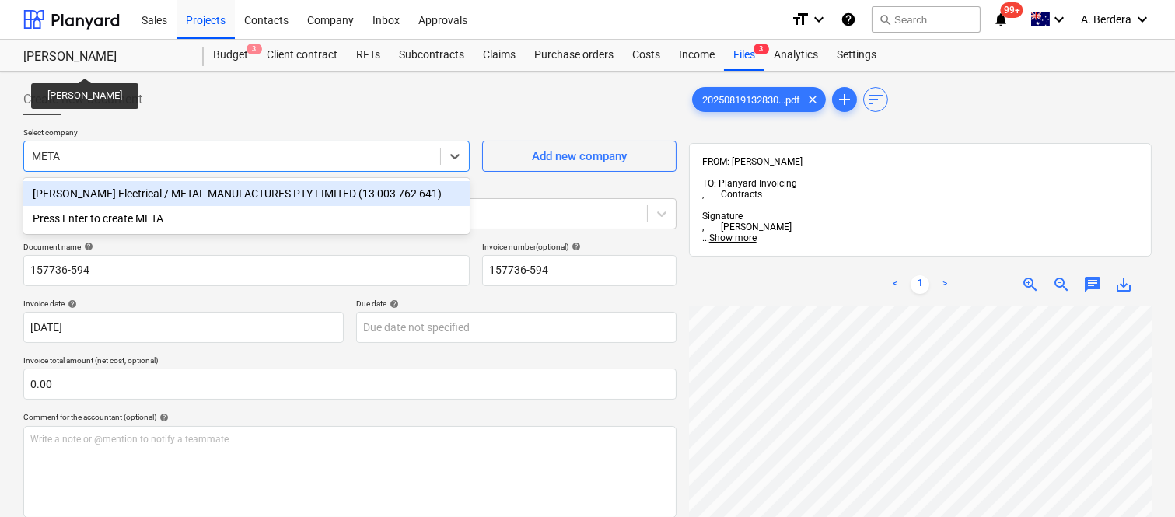
type input "METAL"
click at [335, 195] on div "Haymans Electrical / METAL MANUFACTURES PTY LIMITED (13 003 762 641)" at bounding box center [246, 193] width 446 height 25
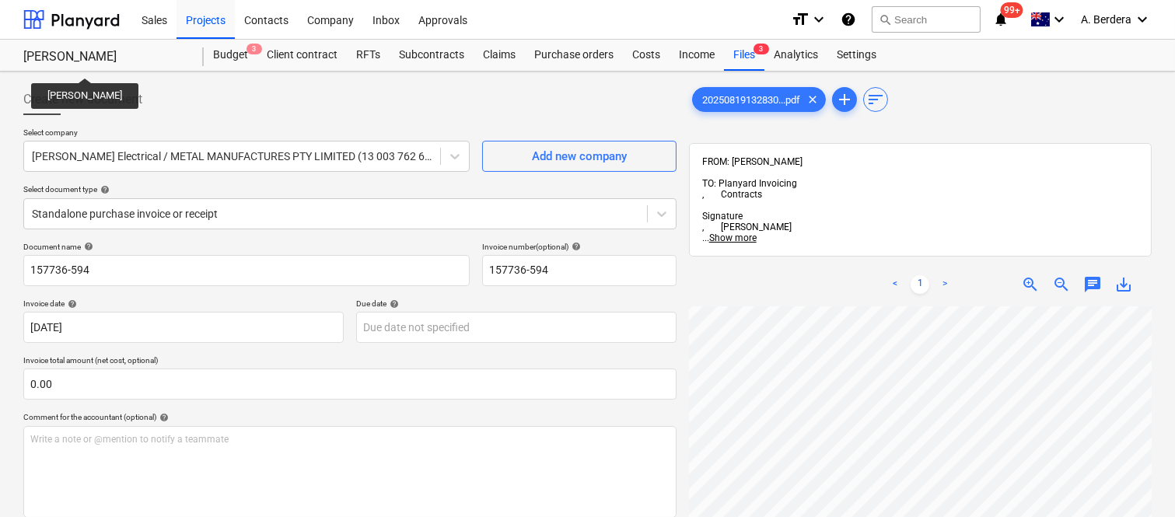
scroll to position [0, 13]
click at [1033, 275] on span "zoom_in" at bounding box center [1030, 284] width 19 height 19
click at [1167, 368] on div "Create new document Select company Haymans Electrical / METAL MANUFACTURES PTY …" at bounding box center [587, 432] width 1175 height 721
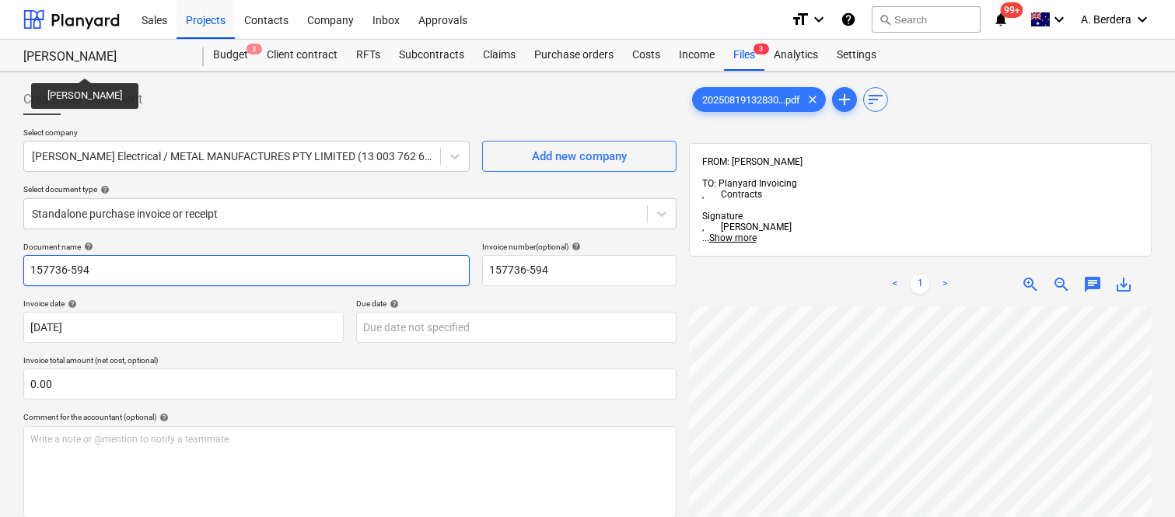
click at [30, 265] on input "157736-594" at bounding box center [246, 270] width 446 height 31
click at [71, 268] on input "MM ELETRICAL INV- 157736-594" at bounding box center [246, 270] width 446 height 31
click at [252, 275] on input "MM ELECTRICAL INV- 157736-594" at bounding box center [246, 270] width 446 height 31
type input "MM ELECTRICAL INV- 157736-594"
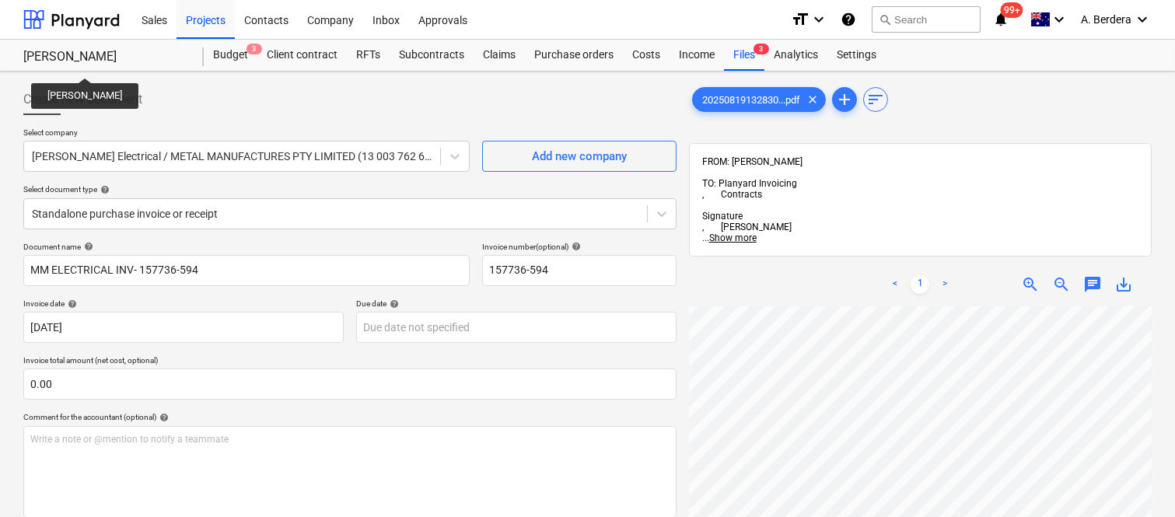
scroll to position [28, 354]
click at [1145, 516] on html "Sales Projects Contacts Company Inbox Approvals format_size keyboard_arrow_down…" at bounding box center [587, 258] width 1175 height 517
click at [1038, 516] on html "Sales Projects Contacts Company Inbox Approvals format_size keyboard_arrow_down…" at bounding box center [587, 258] width 1175 height 517
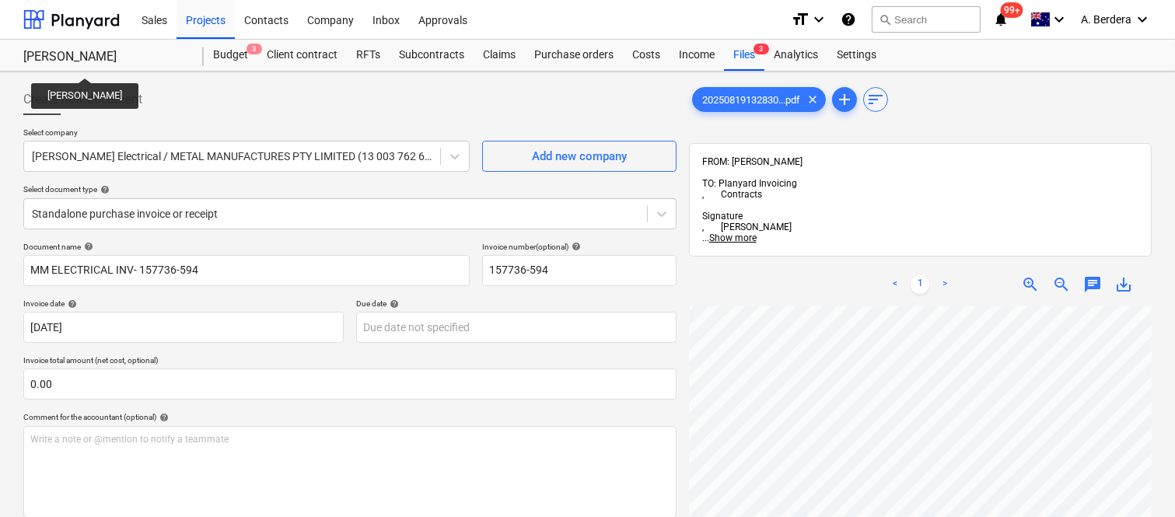
click at [1017, 516] on html "Sales Projects Contacts Company Inbox Approvals format_size keyboard_arrow_down…" at bounding box center [587, 258] width 1175 height 517
drag, startPoint x: 1017, startPoint y: 530, endPoint x: 712, endPoint y: 234, distance: 424.6
click at [712, 263] on div "< 1 > zoom_in zoom_out chat 0 save_alt" at bounding box center [920, 285] width 463 height 44
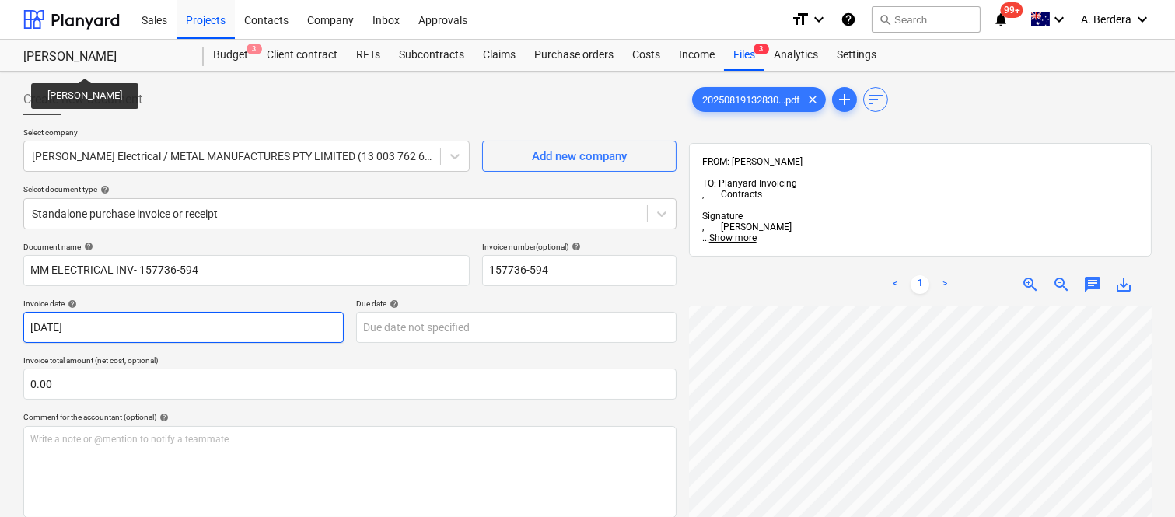
click at [261, 324] on body "Sales Projects Contacts Company Inbox Approvals format_size keyboard_arrow_down…" at bounding box center [587, 258] width 1175 height 517
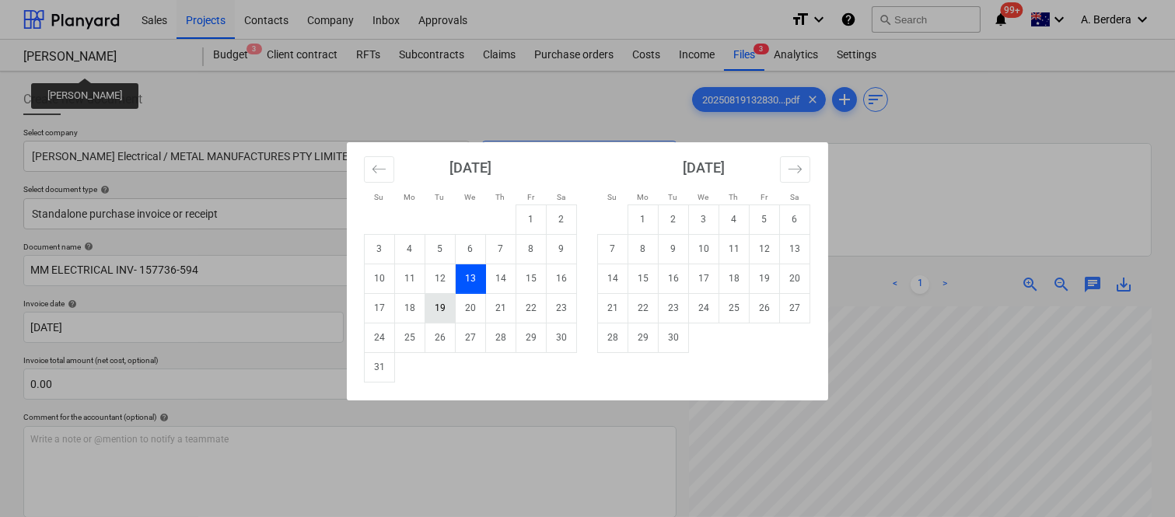
click at [439, 311] on td "19" at bounding box center [440, 308] width 30 height 30
type input "[DATE]"
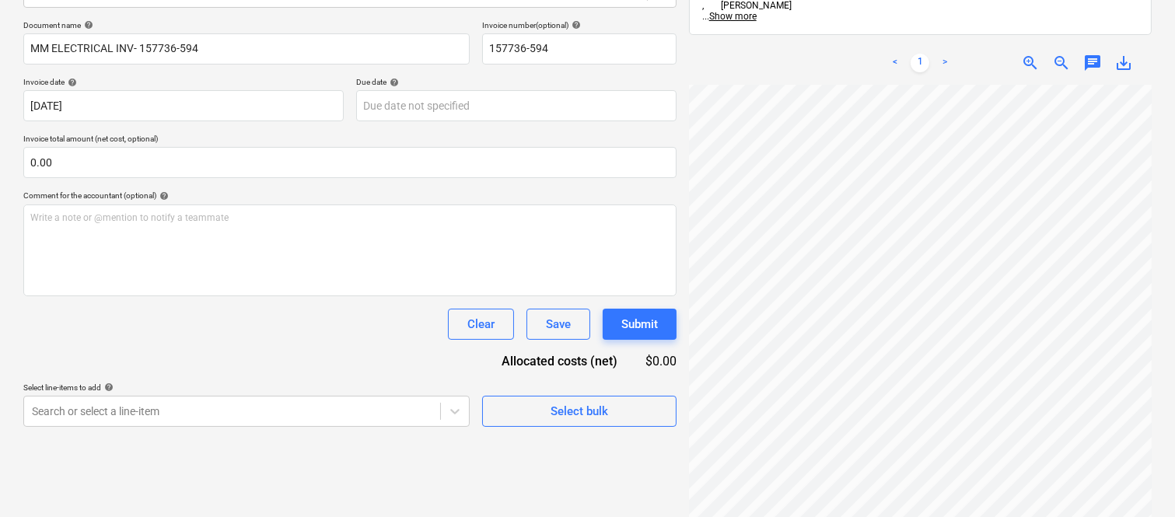
scroll to position [682, 354]
click at [485, 101] on body "Sales Projects Contacts Company Inbox Approvals format_size keyboard_arrow_down…" at bounding box center [587, 36] width 1175 height 517
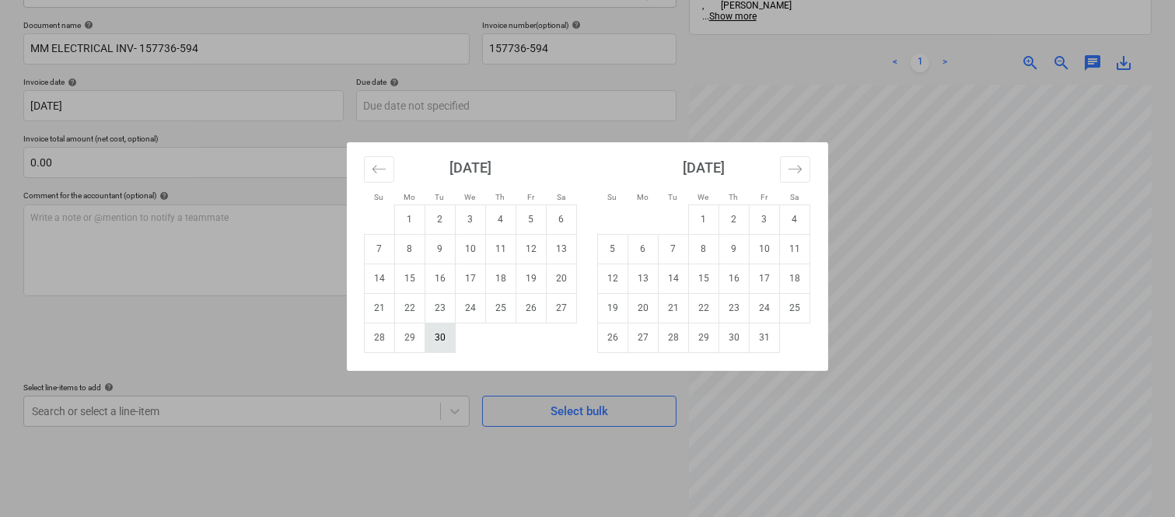
click at [446, 338] on td "30" at bounding box center [440, 338] width 30 height 30
type input "[DATE]"
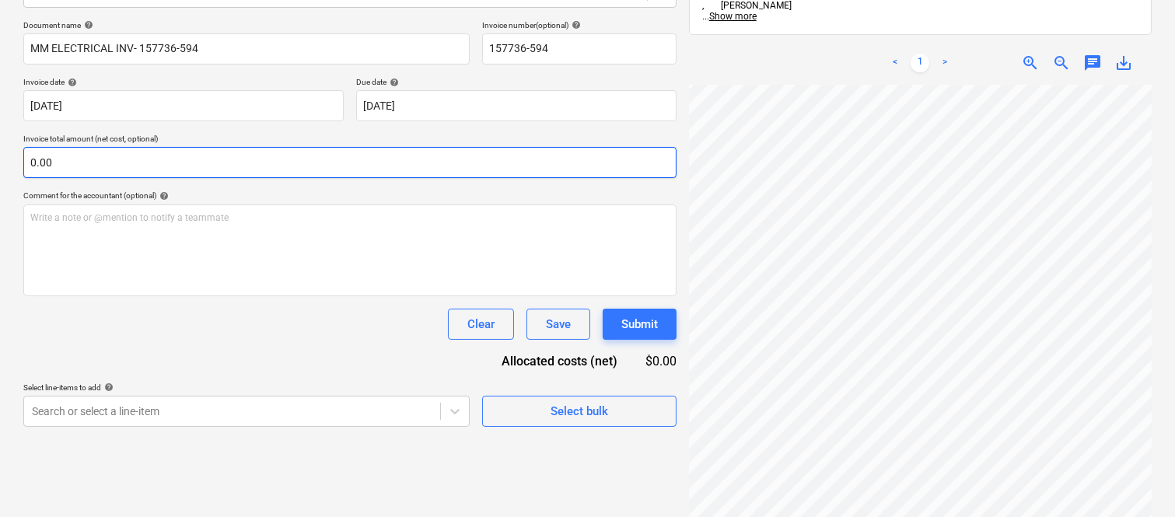
click at [291, 160] on input "0.00" at bounding box center [349, 162] width 653 height 31
paste input "3,600"
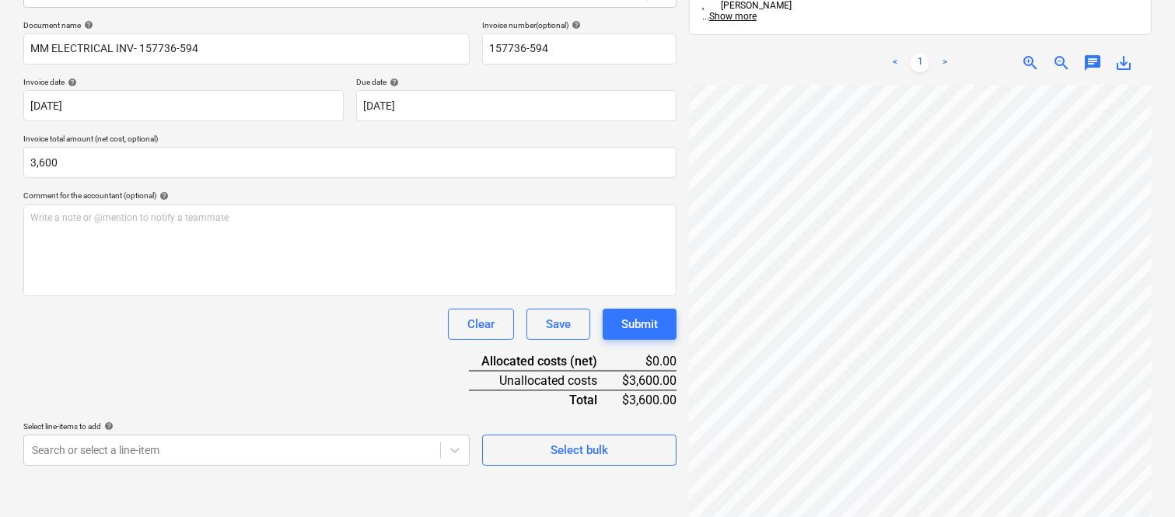
type input "3,600.00"
click at [289, 339] on div "Document name help MM ELECTRICAL INV- 157736-594 Invoice number (optional) help…" at bounding box center [349, 243] width 653 height 446
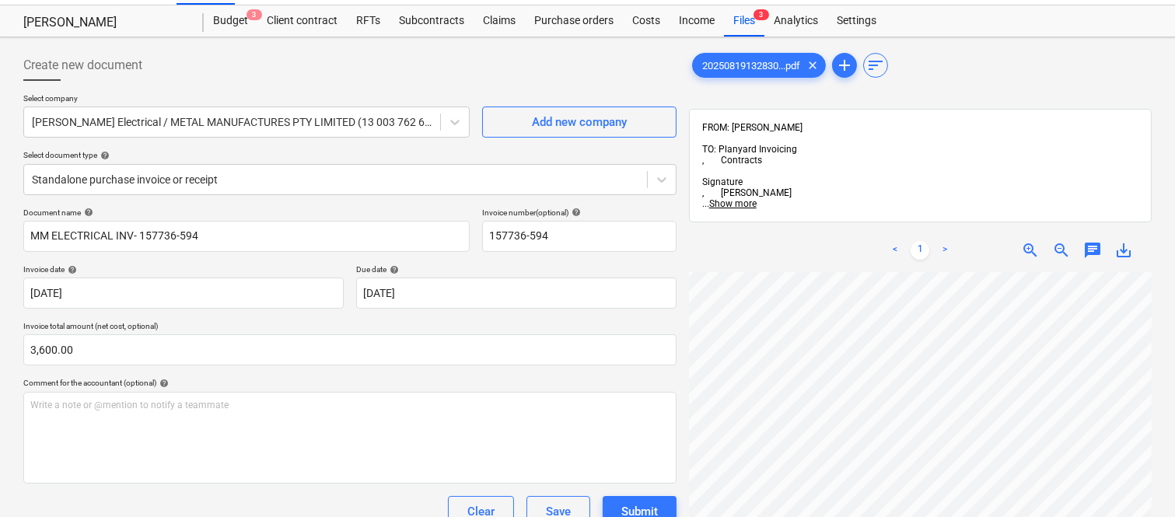
scroll to position [0, 0]
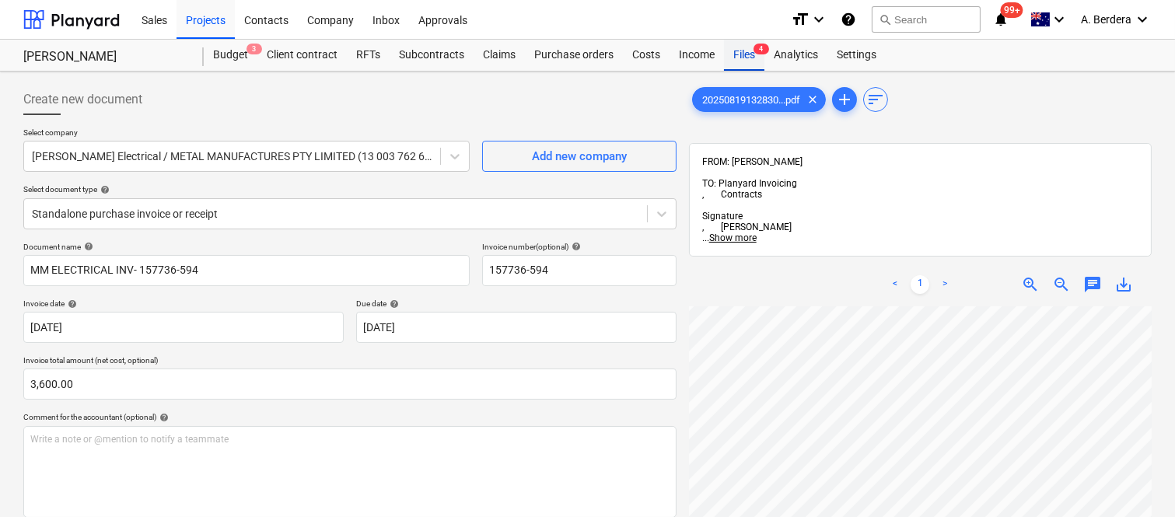
click at [748, 54] on div "Files 4" at bounding box center [744, 55] width 40 height 31
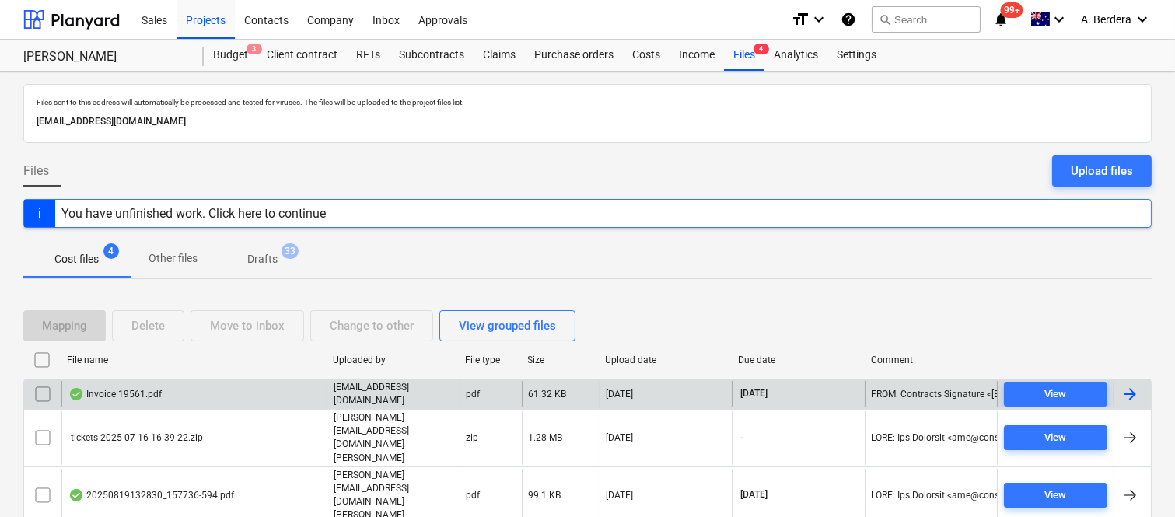
click at [202, 394] on div "Invoice 19561.pdf" at bounding box center [193, 394] width 265 height 26
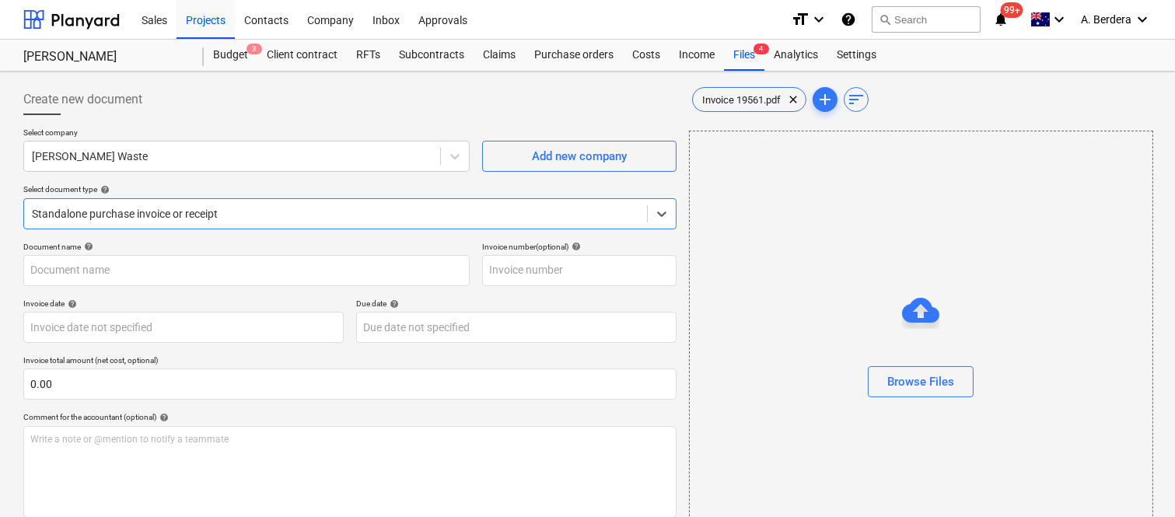
type input "19561"
type input "31 Oct 2025"
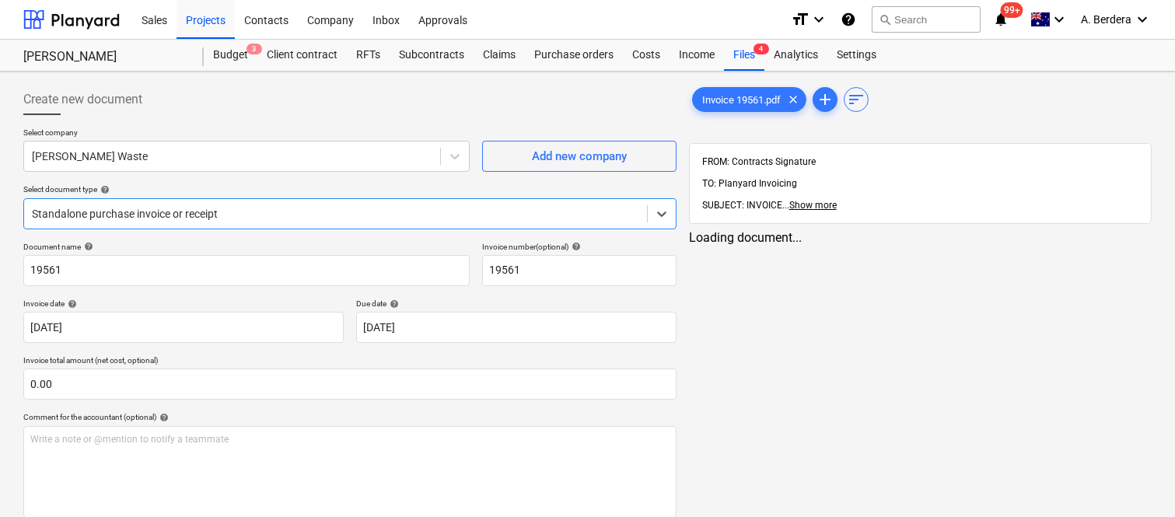
click at [313, 210] on div at bounding box center [335, 214] width 607 height 16
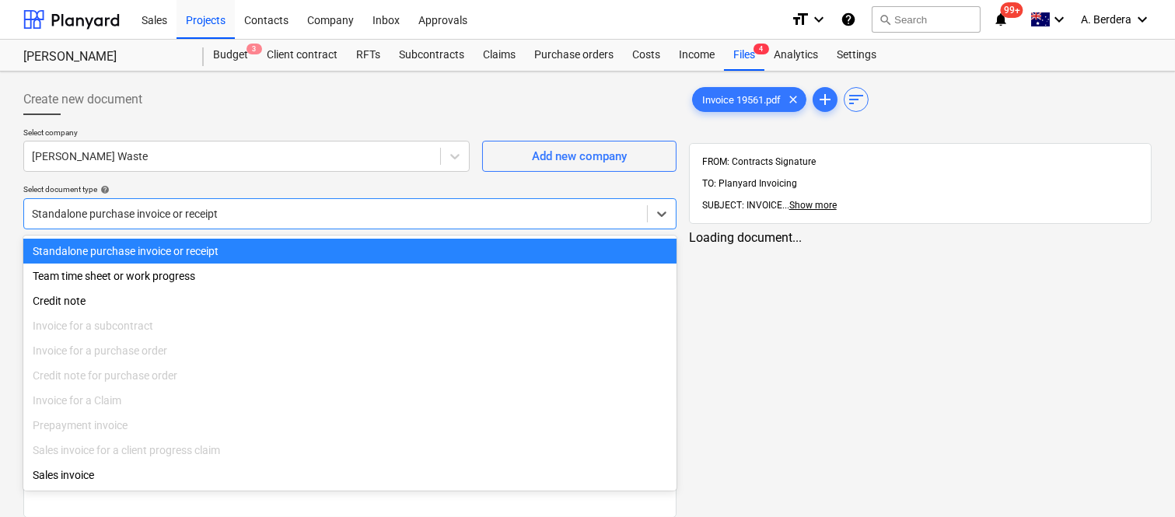
click at [327, 249] on div "Standalone purchase invoice or receipt" at bounding box center [349, 251] width 653 height 25
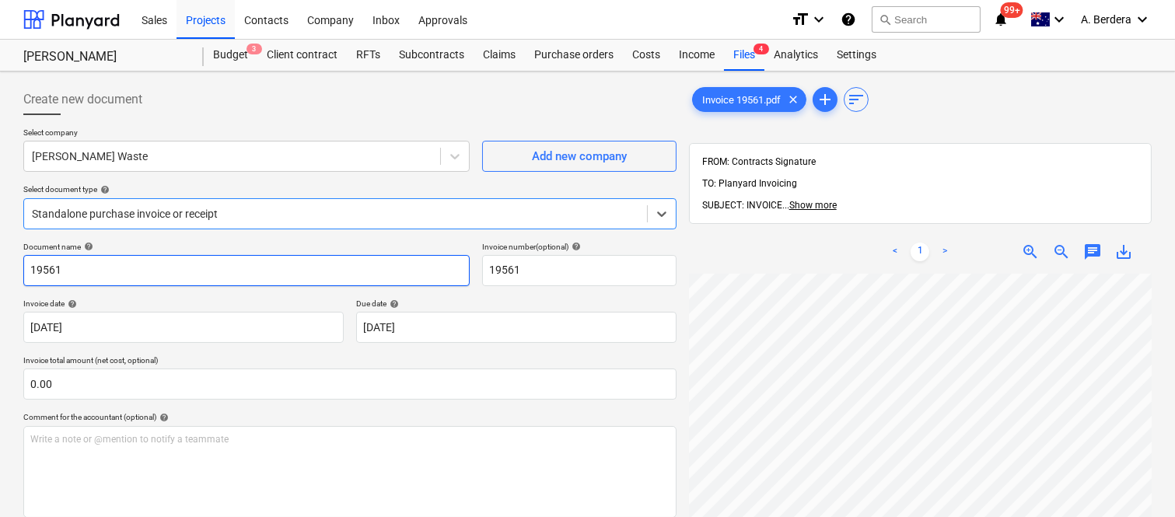
click at [26, 269] on input "19561" at bounding box center [246, 270] width 446 height 31
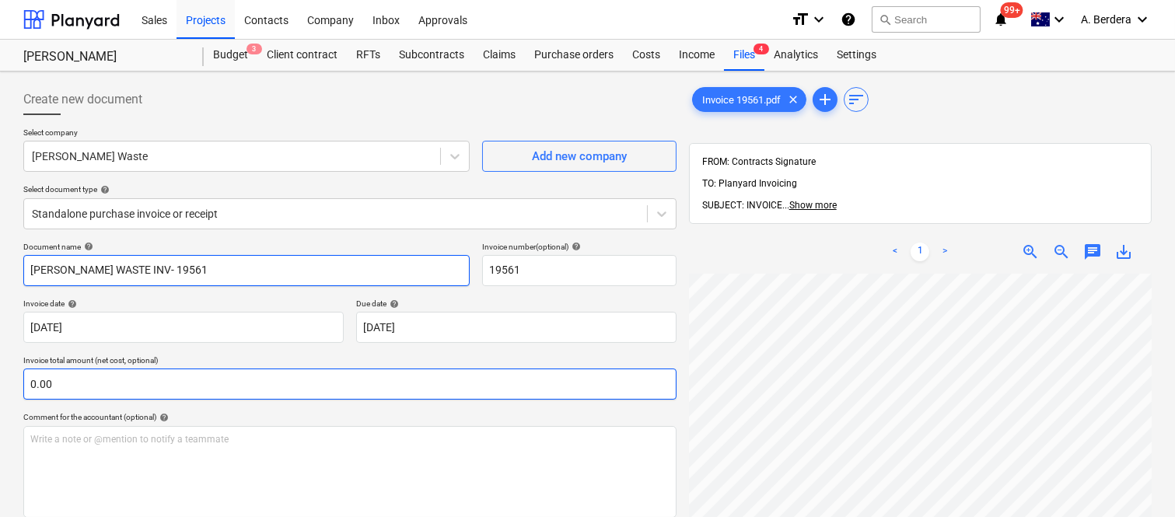
type input "SAUNDERS WASTE INV- 19561"
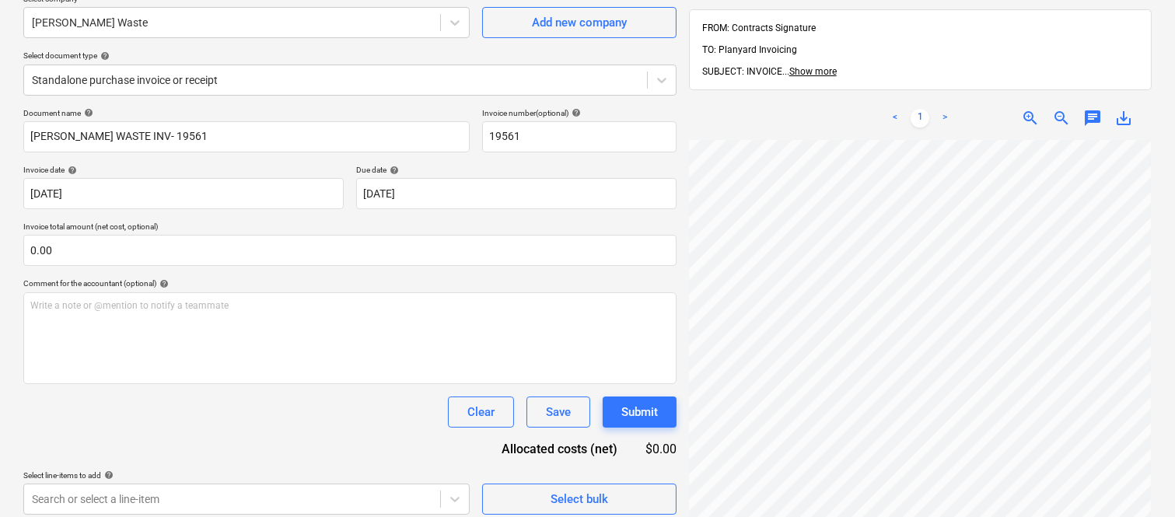
scroll to position [132, 0]
click at [226, 198] on body "Sales Projects Contacts Company Inbox Approvals format_size keyboard_arrow_down…" at bounding box center [587, 126] width 1175 height 517
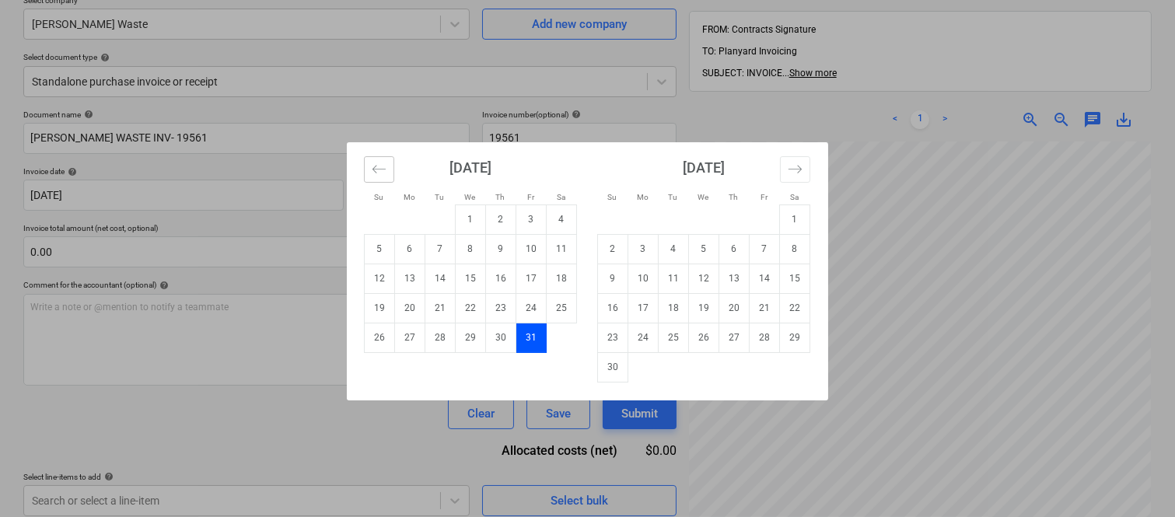
click at [379, 169] on icon "Move backward to switch to the previous month." at bounding box center [379, 169] width 13 height 8
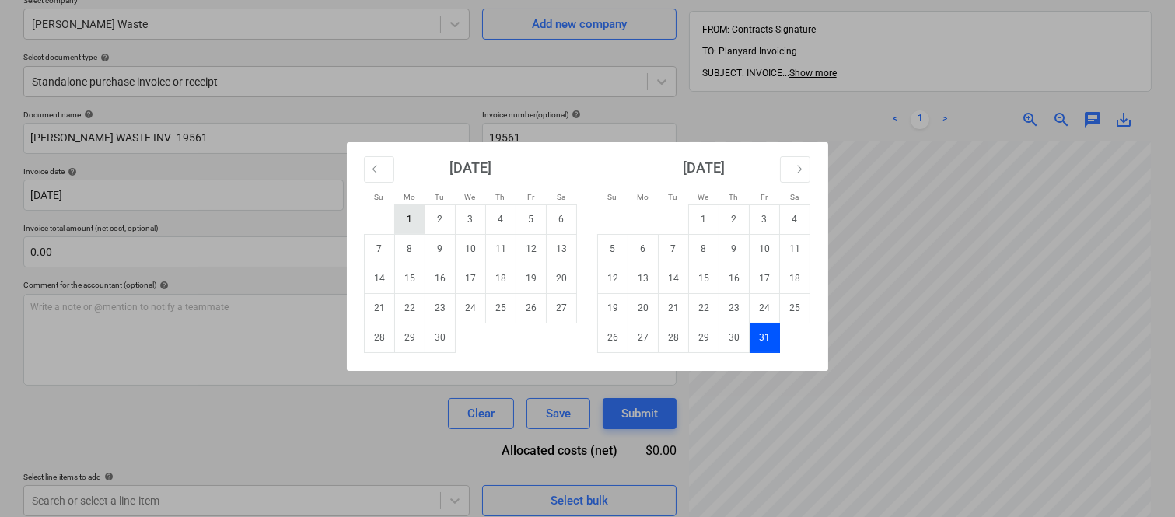
click at [409, 229] on td "1" at bounding box center [410, 220] width 30 height 30
type input "[DATE]"
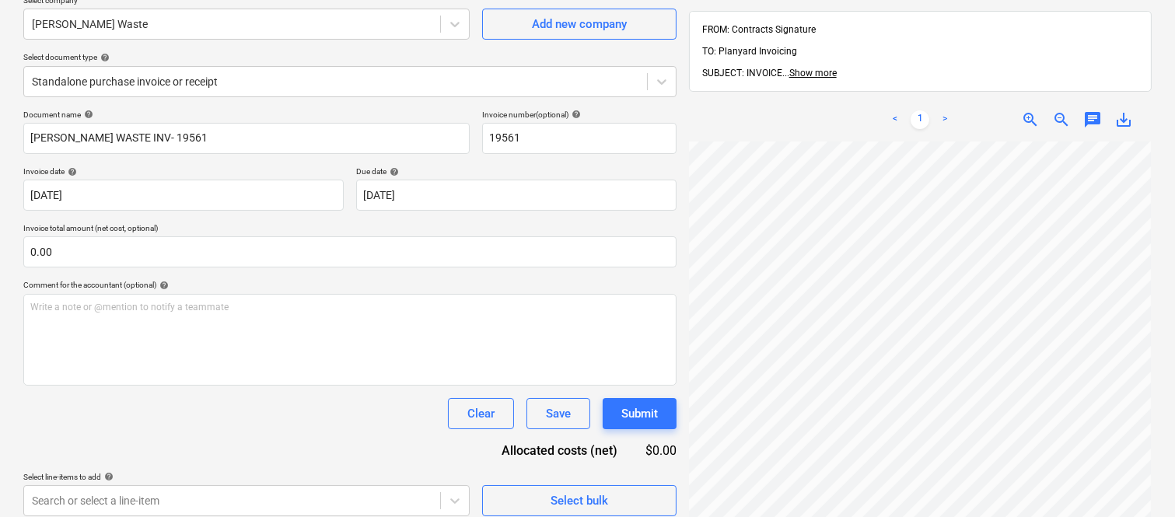
scroll to position [387, 354]
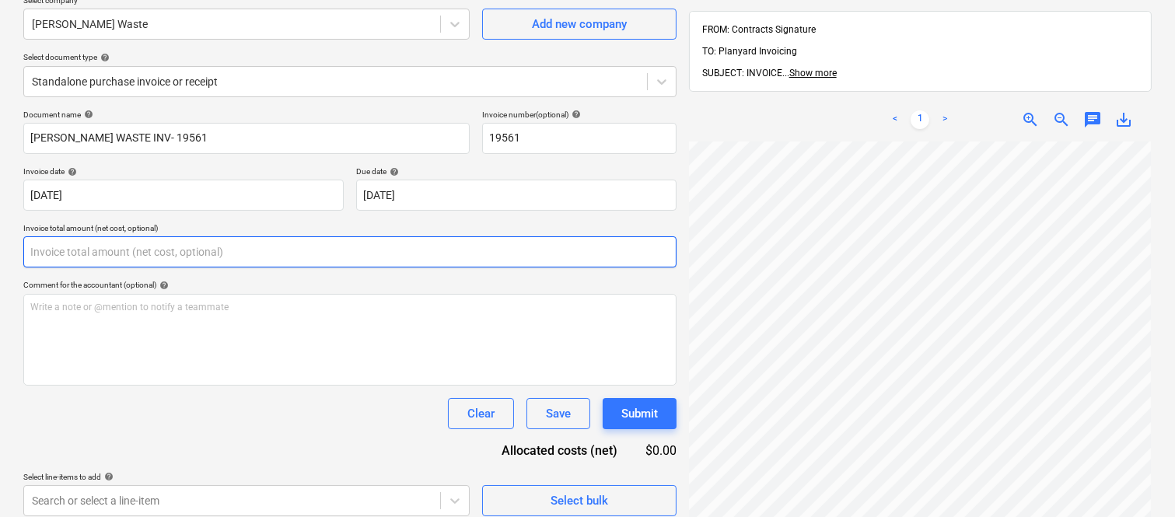
click at [249, 249] on input "text" at bounding box center [349, 251] width 653 height 31
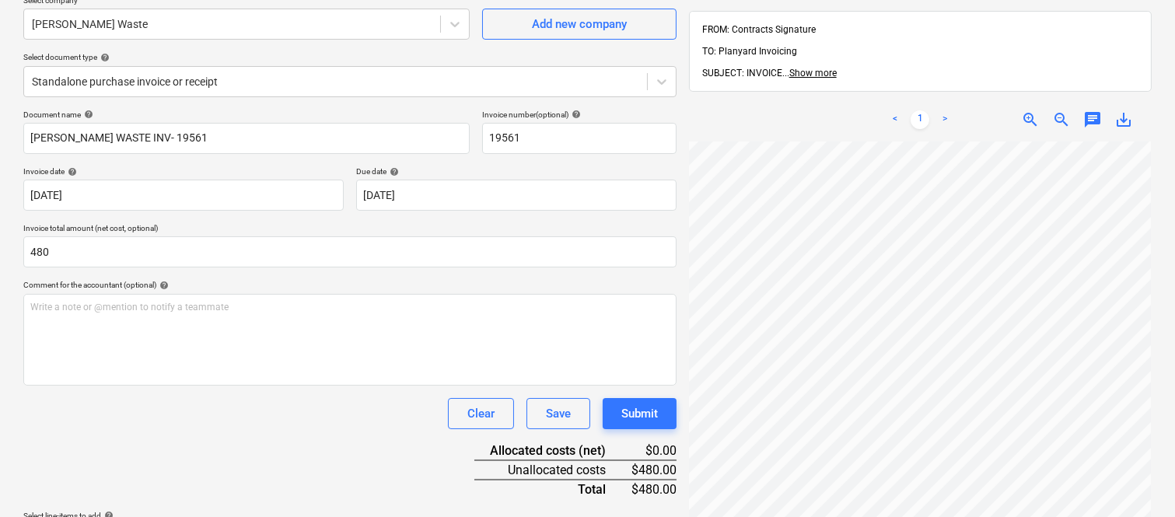
type input "480.00"
click at [210, 462] on div "Document name help SAUNDERS WASTE INV- 19561 Invoice number (optional) help 195…" at bounding box center [349, 333] width 653 height 446
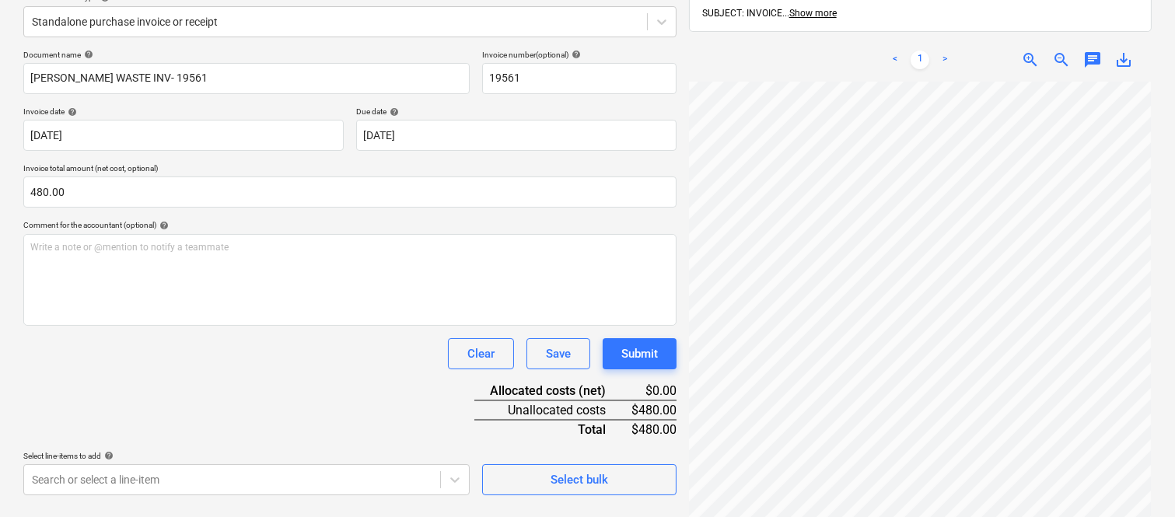
scroll to position [222, 0]
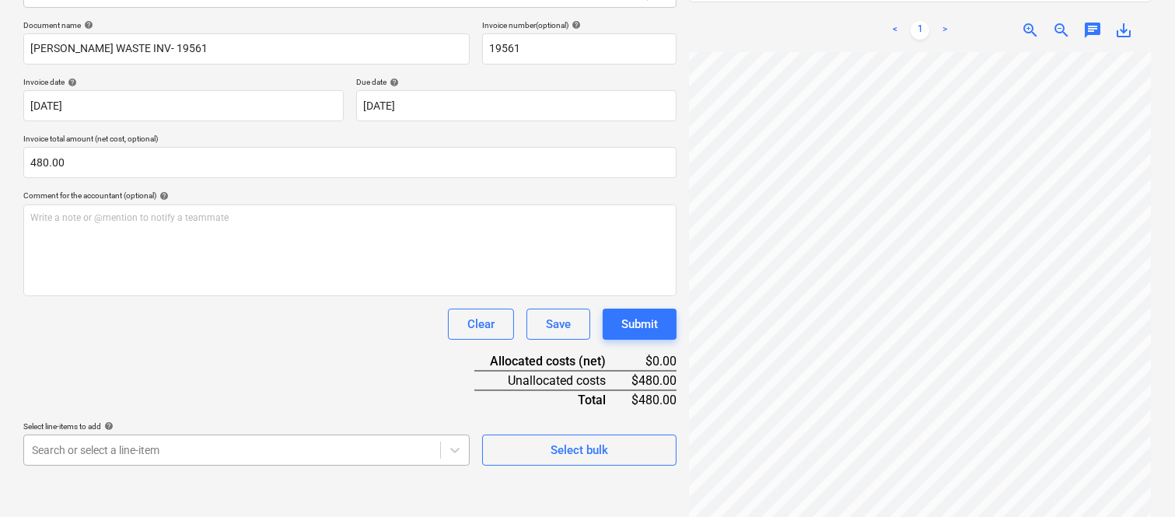
click at [240, 296] on body "Sales Projects Contacts Company Inbox Approvals format_size keyboard_arrow_down…" at bounding box center [587, 36] width 1175 height 517
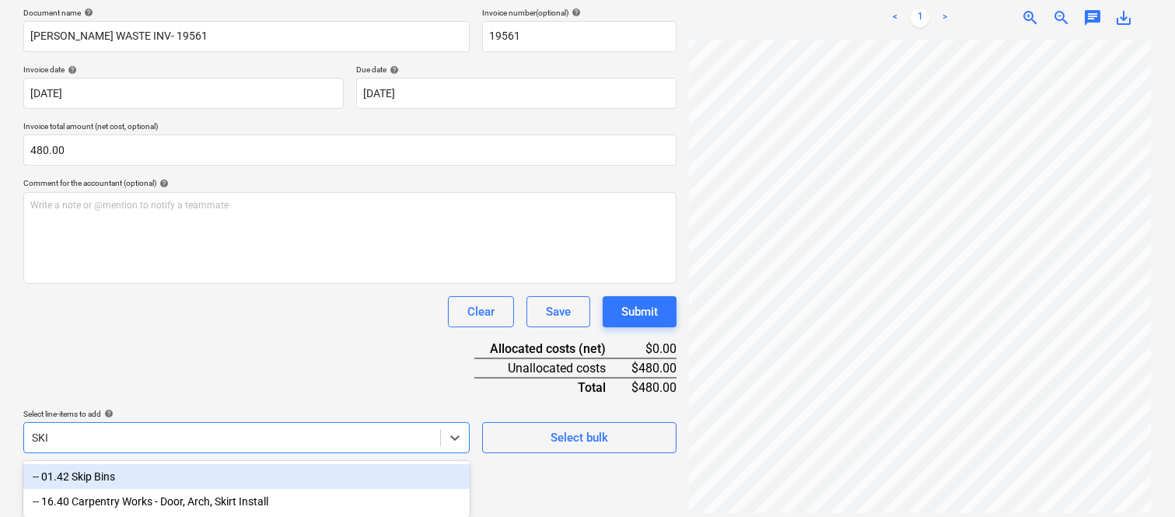
type input "SKIP"
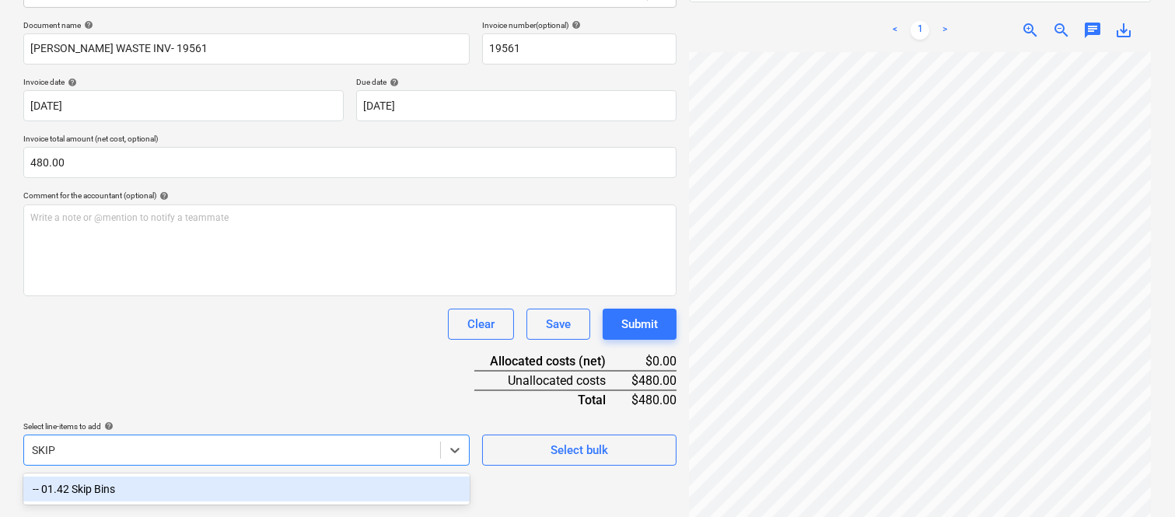
click at [202, 495] on div "-- 01.42 Skip Bins" at bounding box center [246, 489] width 446 height 25
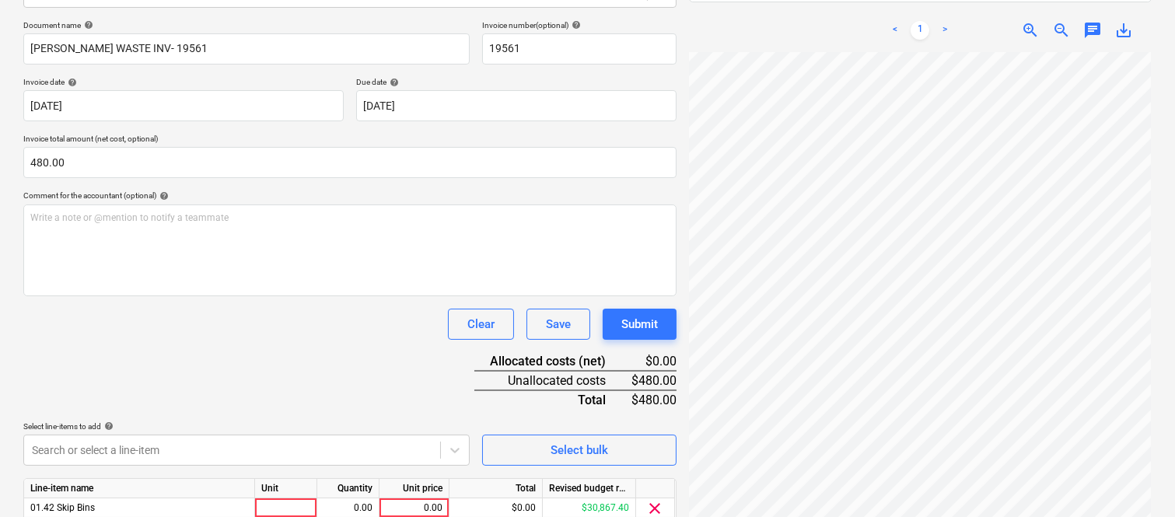
click at [222, 352] on div "Document name help SAUNDERS WASTE INV- 19561 Invoice number (optional) help 195…" at bounding box center [349, 294] width 653 height 548
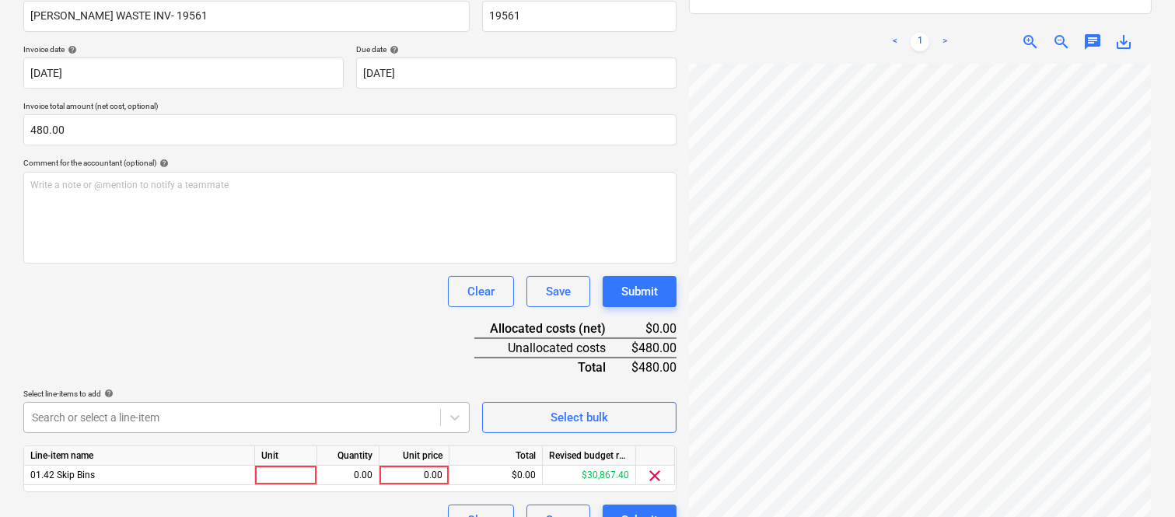
scroll to position [285, 0]
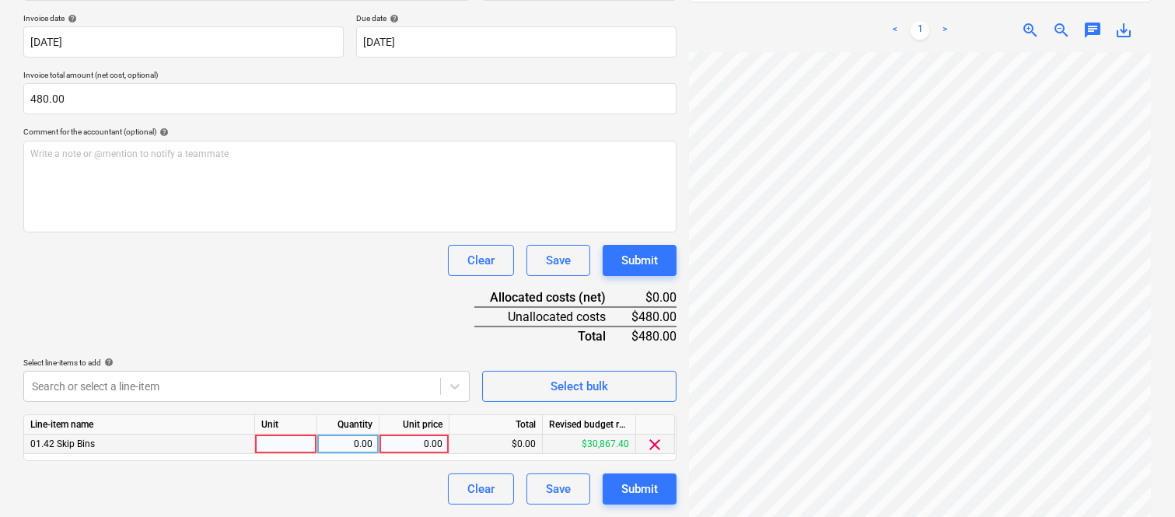
click at [291, 446] on div at bounding box center [286, 444] width 62 height 19
type input "INVOICE"
click at [342, 449] on div "0.00" at bounding box center [348, 444] width 49 height 19
type input "1"
click at [413, 443] on div "0.00" at bounding box center [414, 444] width 57 height 19
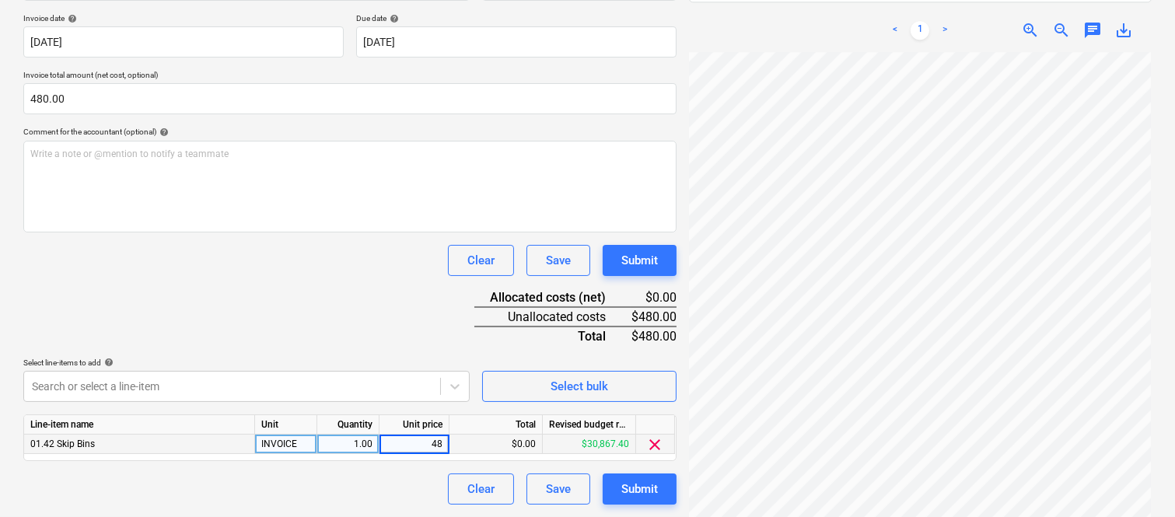
type input "480"
click at [374, 334] on div "Document name help SAUNDERS WASTE INV- 19561 Invoice number (optional) help 195…" at bounding box center [349, 230] width 653 height 548
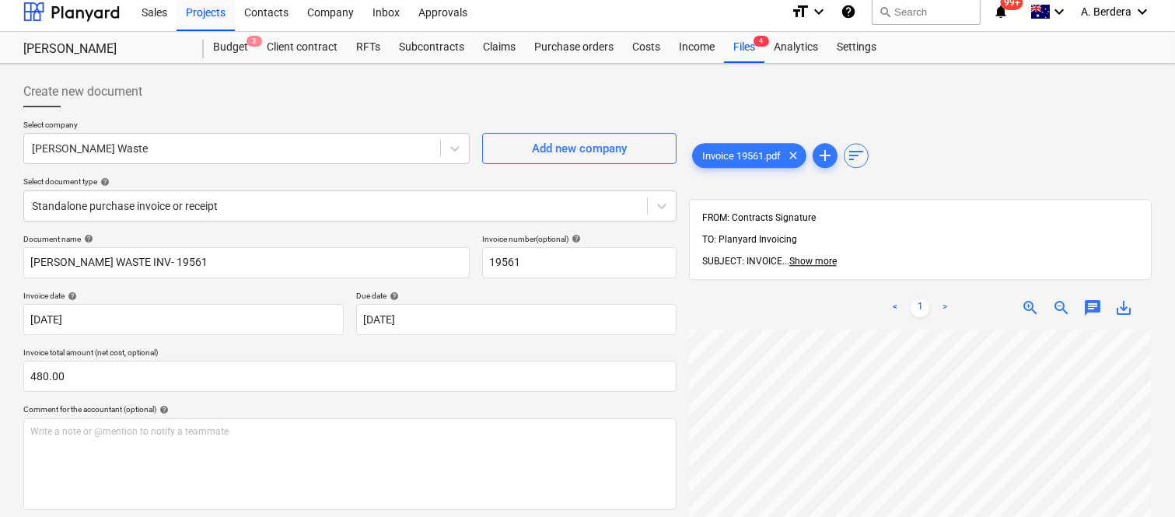
scroll to position [0, 0]
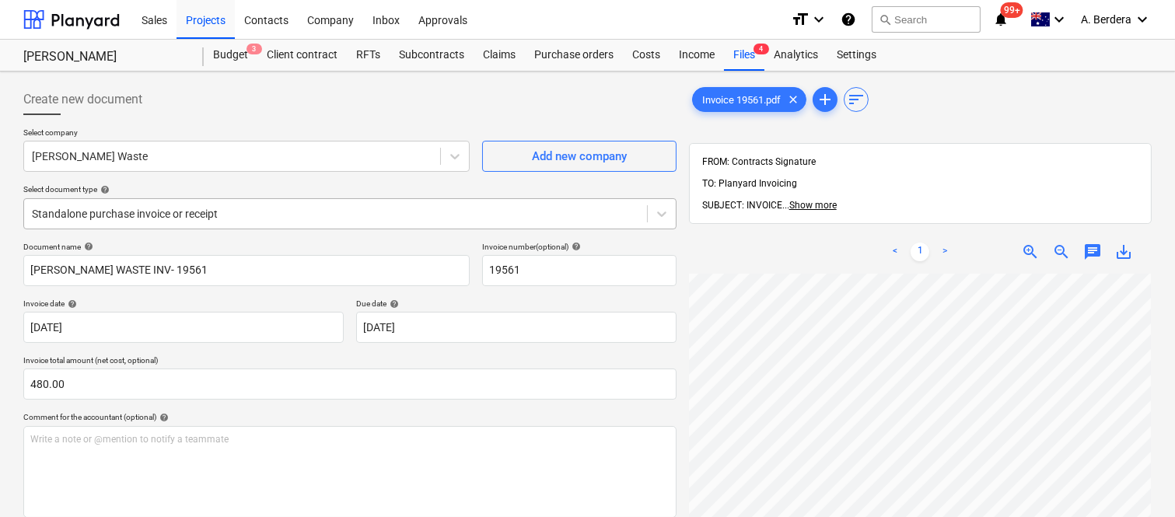
click at [315, 208] on div at bounding box center [335, 214] width 607 height 16
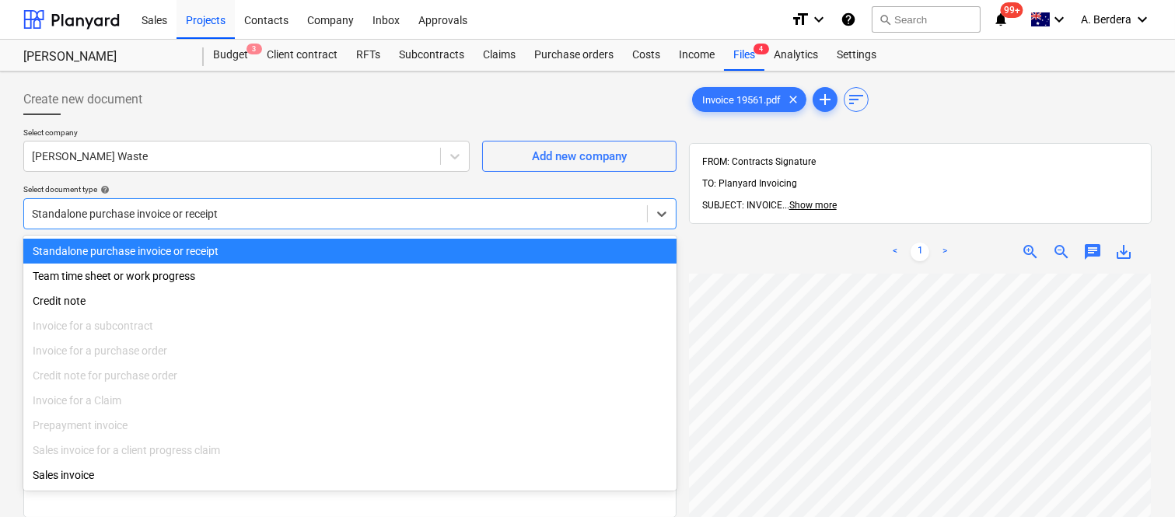
click at [333, 243] on div "Standalone purchase invoice or receipt" at bounding box center [349, 251] width 653 height 25
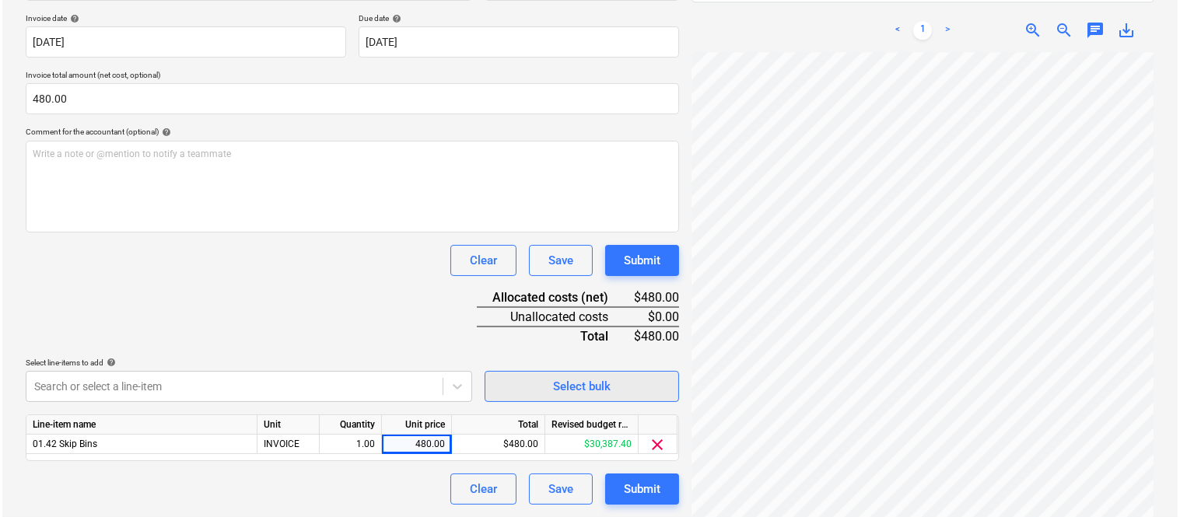
scroll to position [386, 354]
click at [634, 490] on div "Submit" at bounding box center [639, 489] width 37 height 20
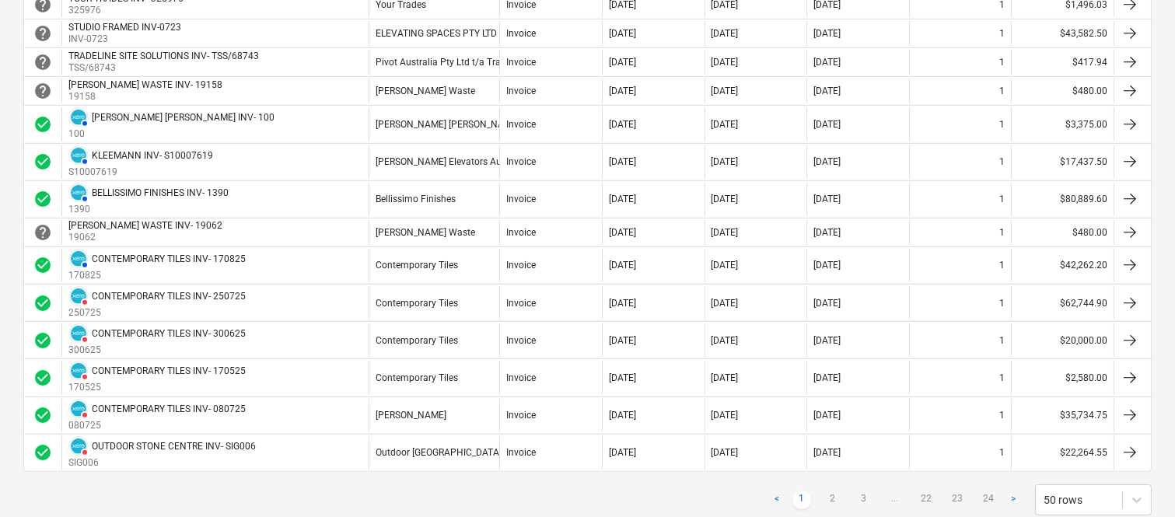
scroll to position [1451, 0]
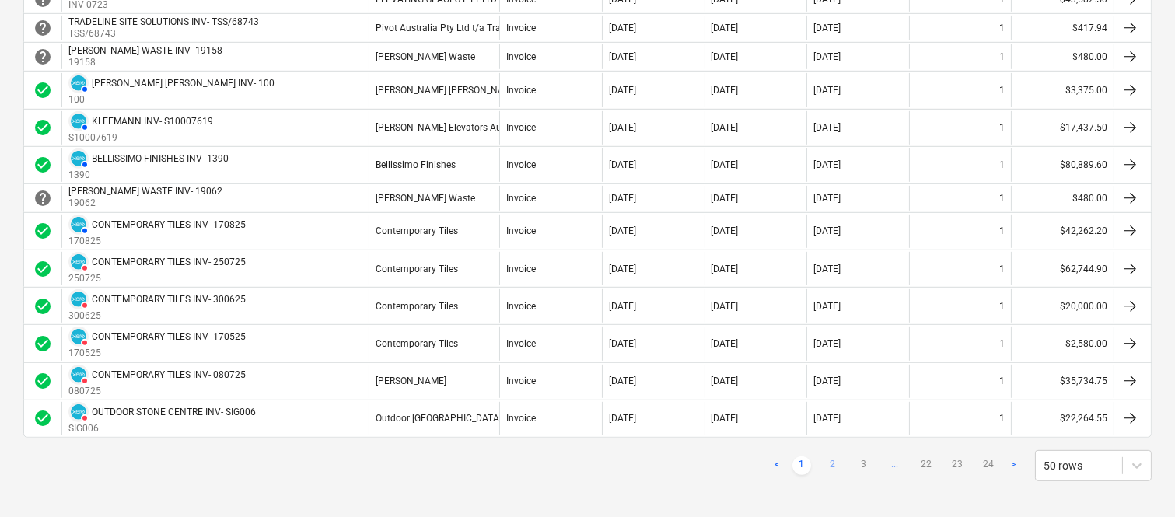
click at [835, 467] on link "2" at bounding box center [833, 466] width 19 height 19
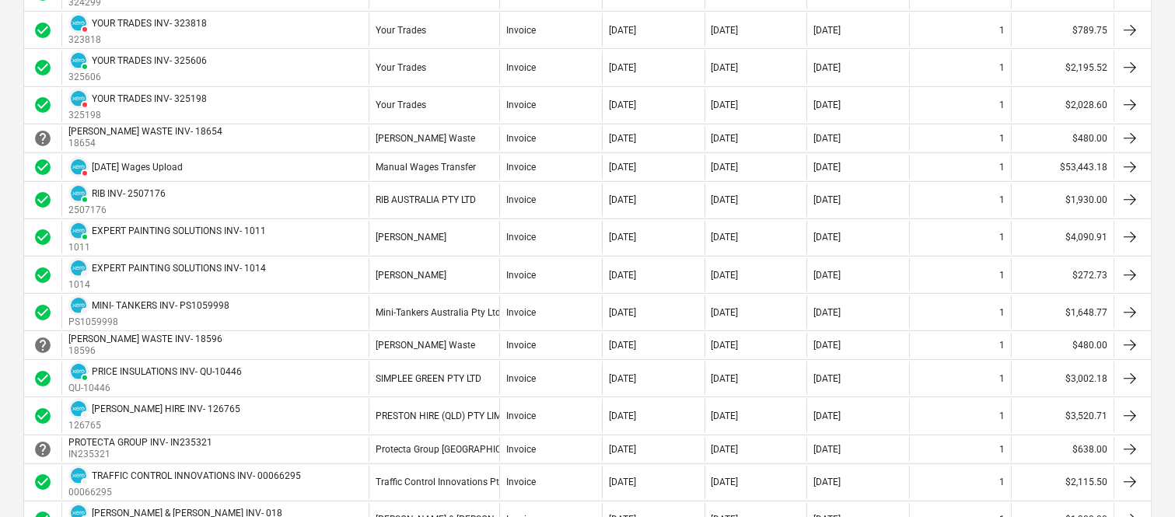
scroll to position [1348, 0]
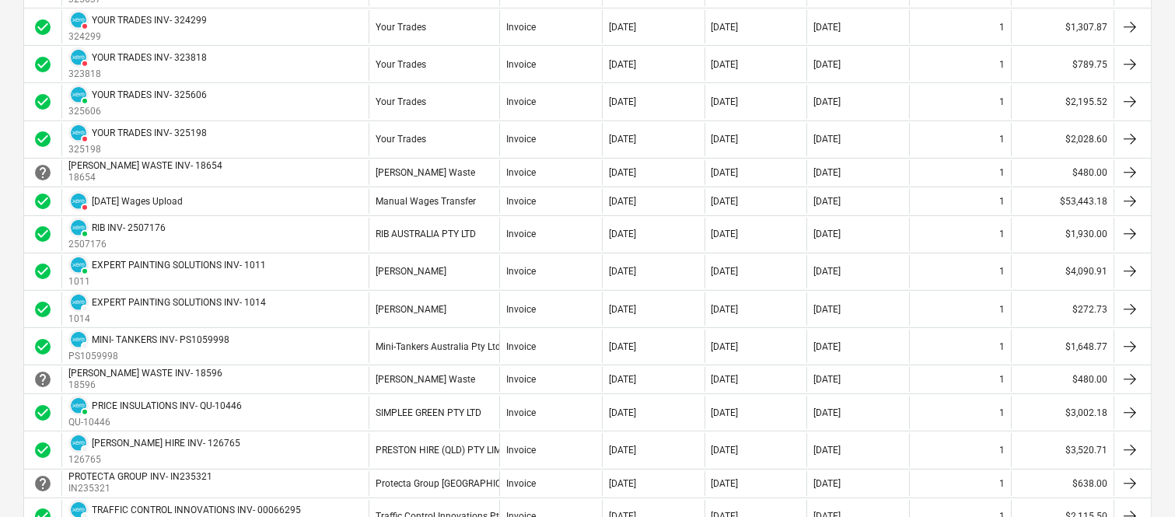
click at [835, 467] on div "[DATE]" at bounding box center [858, 449] width 103 height 33
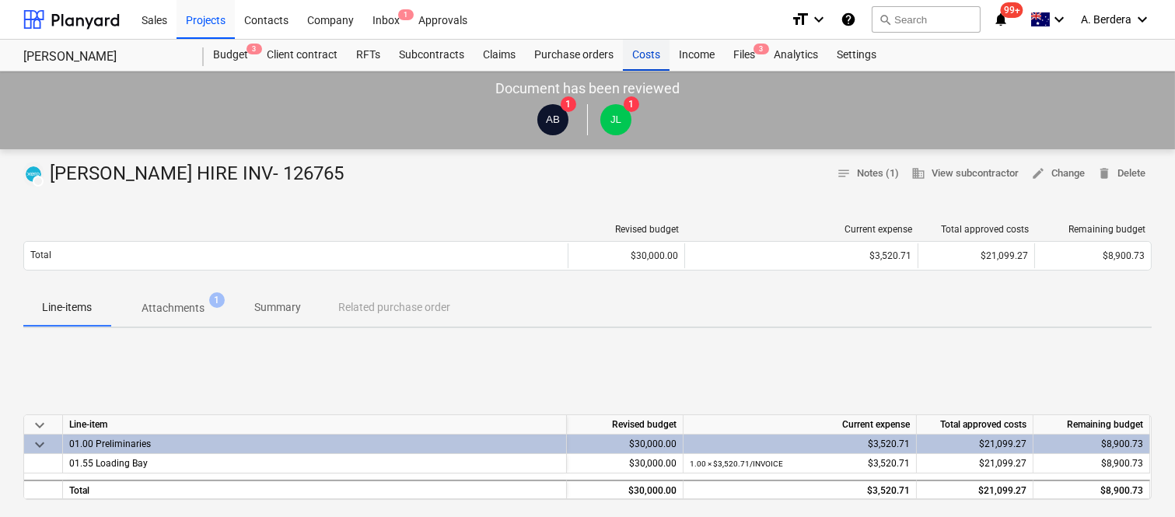
click at [642, 54] on div "Costs" at bounding box center [646, 55] width 47 height 31
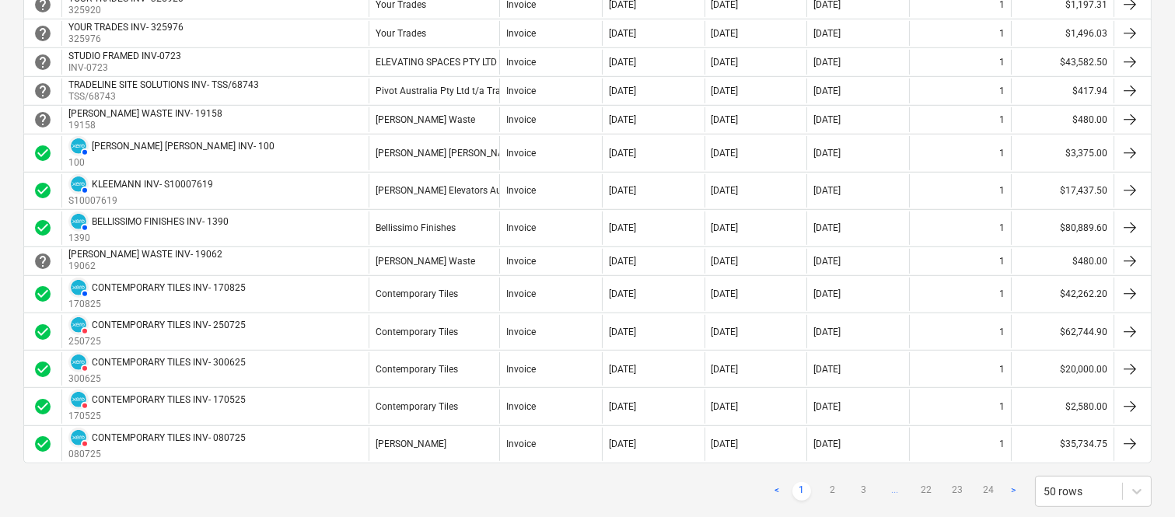
scroll to position [1451, 0]
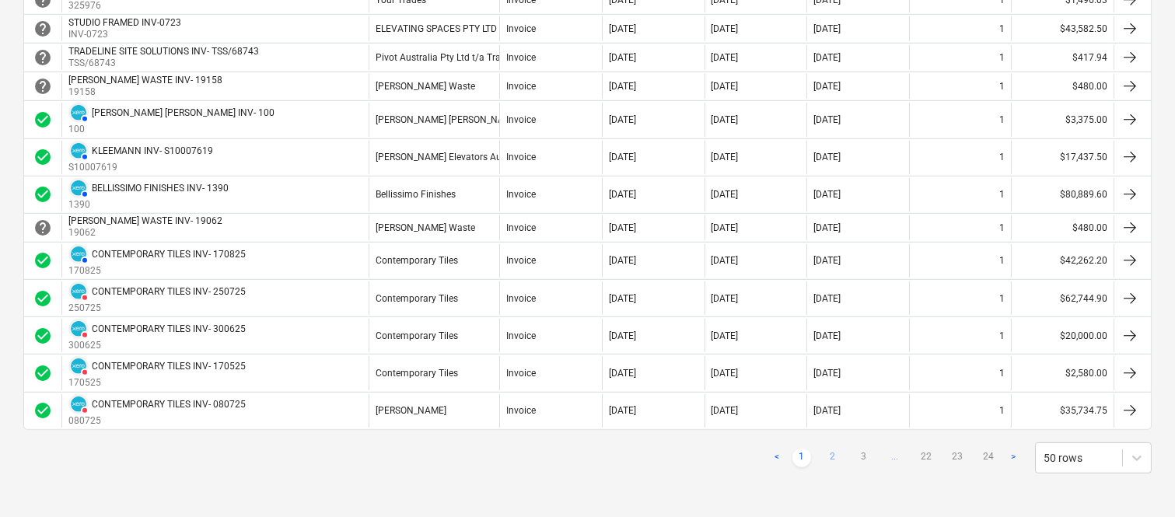
click at [835, 452] on link "2" at bounding box center [833, 458] width 19 height 19
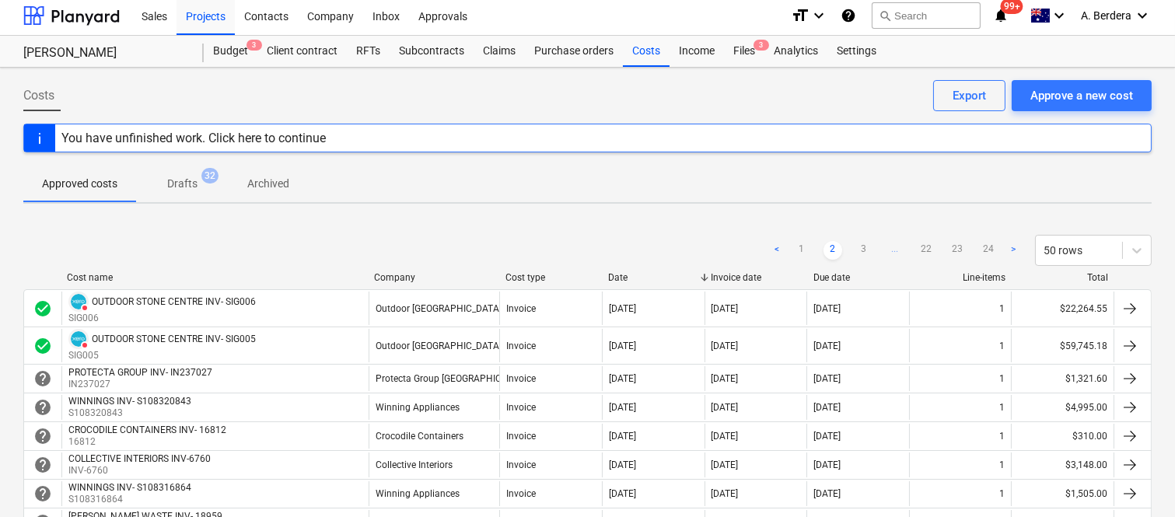
scroll to position [0, 0]
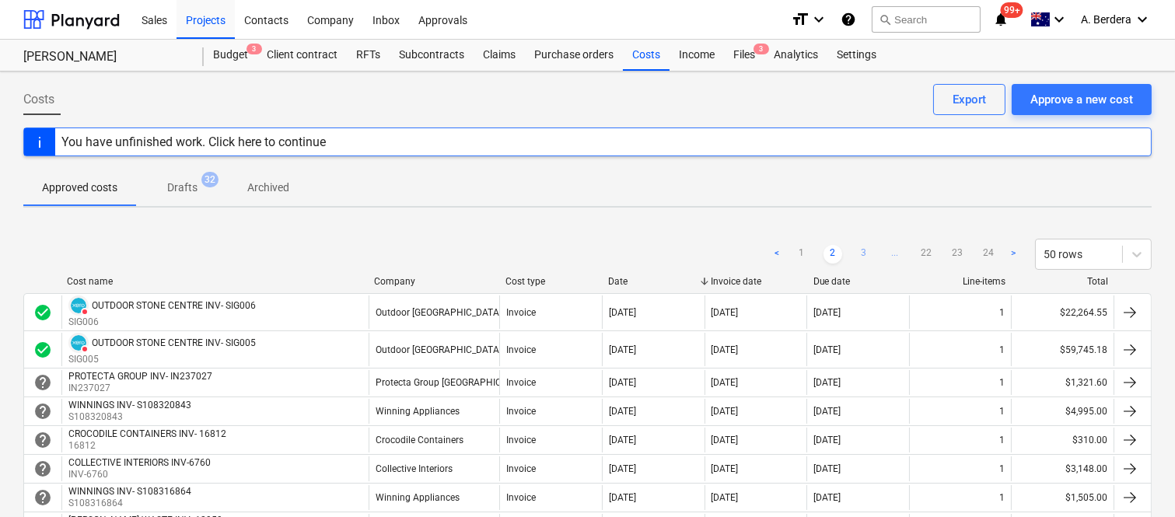
click at [866, 249] on link "3" at bounding box center [864, 254] width 19 height 19
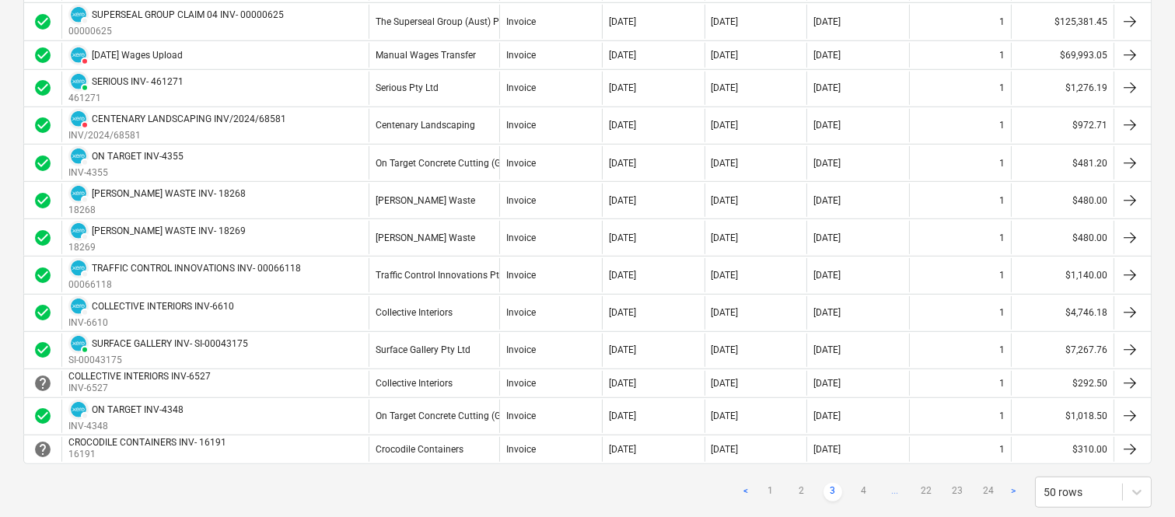
scroll to position [1693, 0]
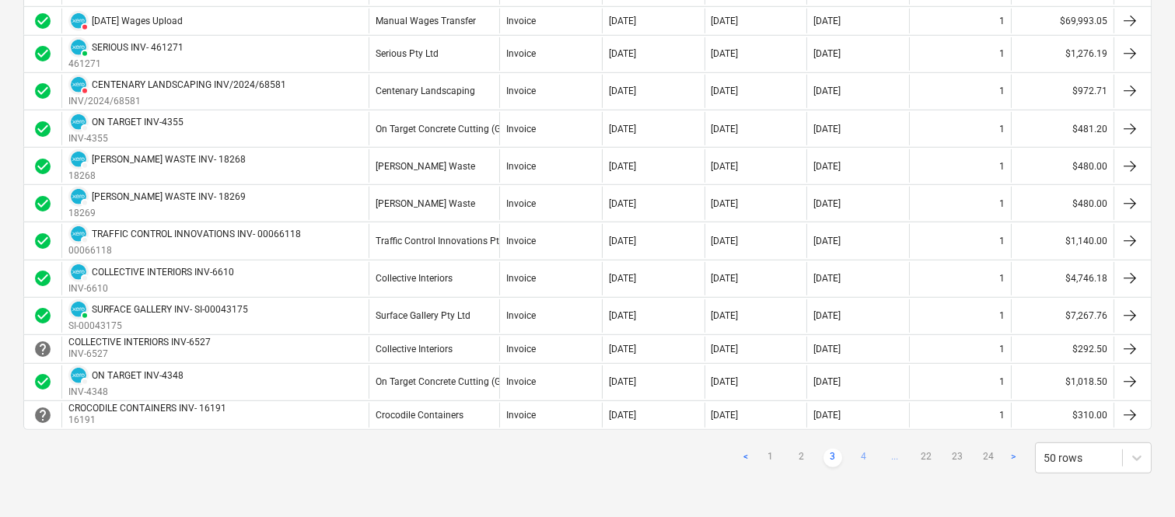
click at [870, 460] on link "4" at bounding box center [864, 458] width 19 height 19
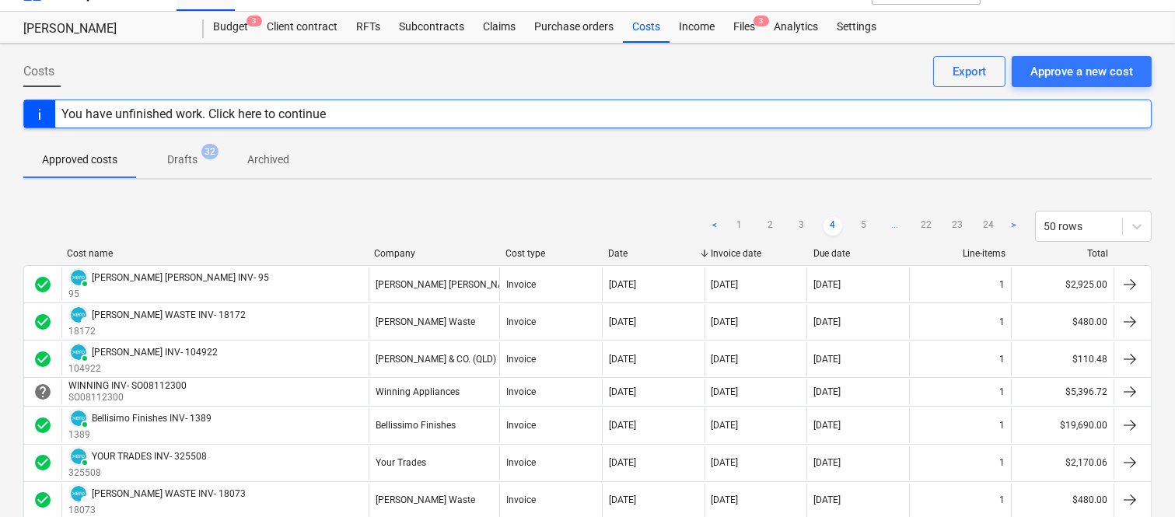
scroll to position [26, 0]
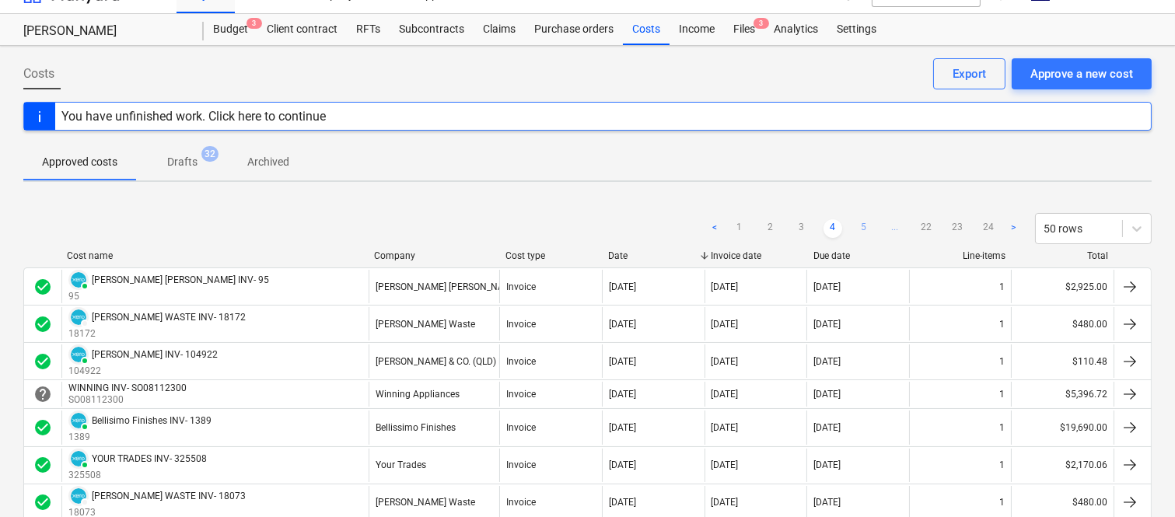
click at [866, 222] on link "5" at bounding box center [864, 228] width 19 height 19
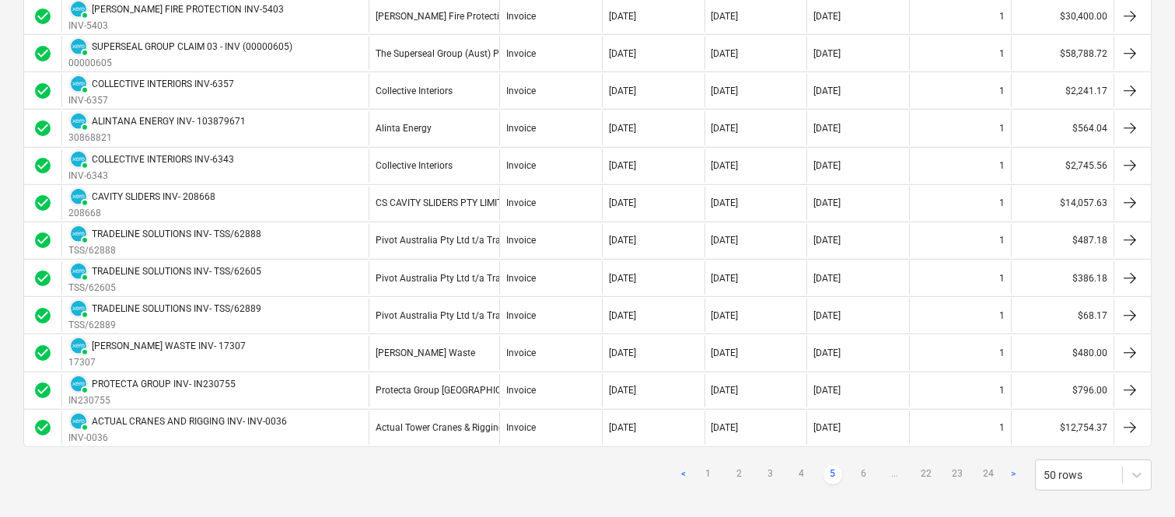
scroll to position [1739, 0]
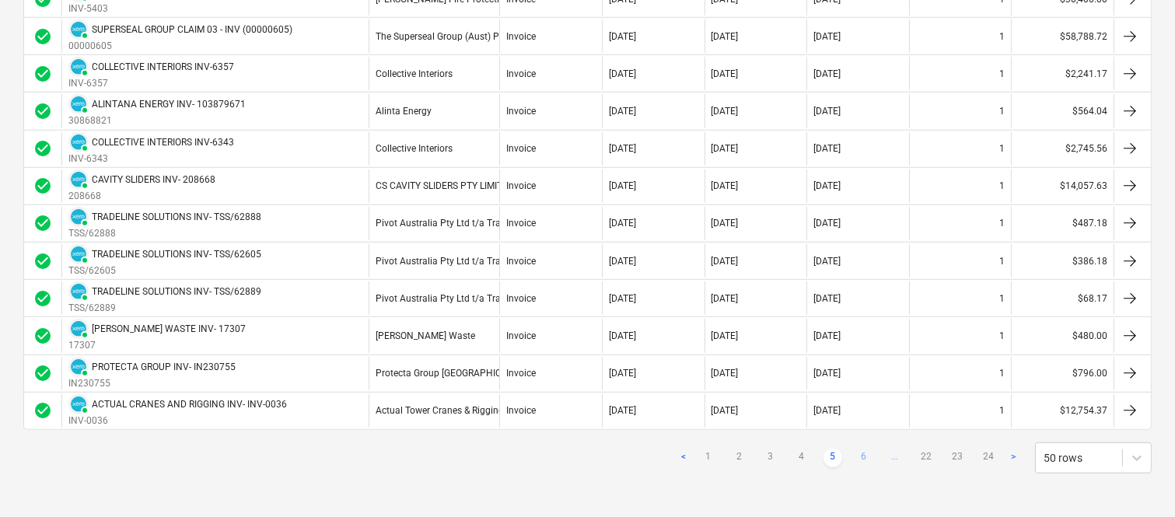
click at [860, 455] on link "6" at bounding box center [864, 458] width 19 height 19
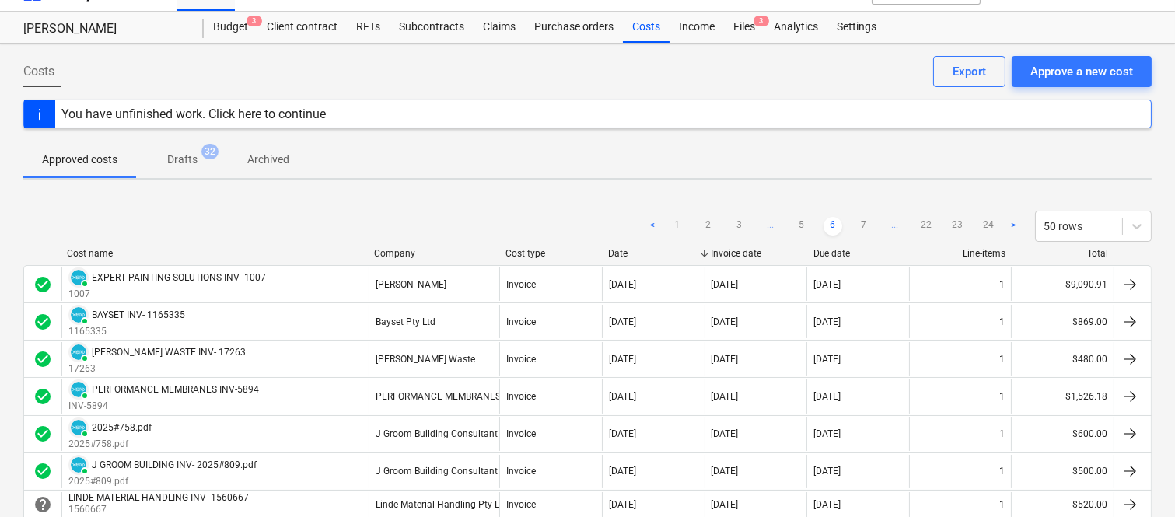
scroll to position [0, 0]
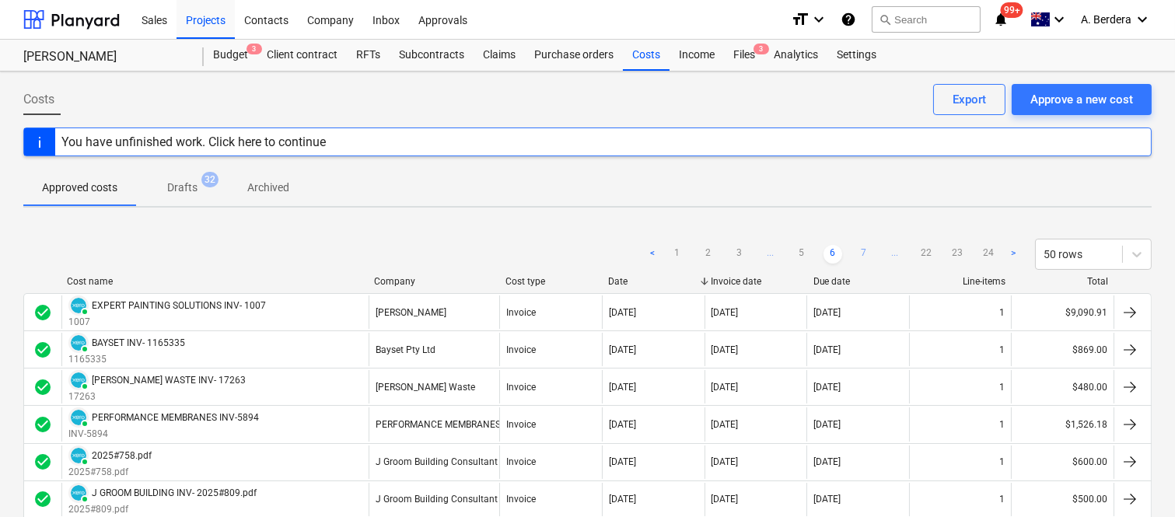
click at [862, 249] on link "7" at bounding box center [864, 254] width 19 height 19
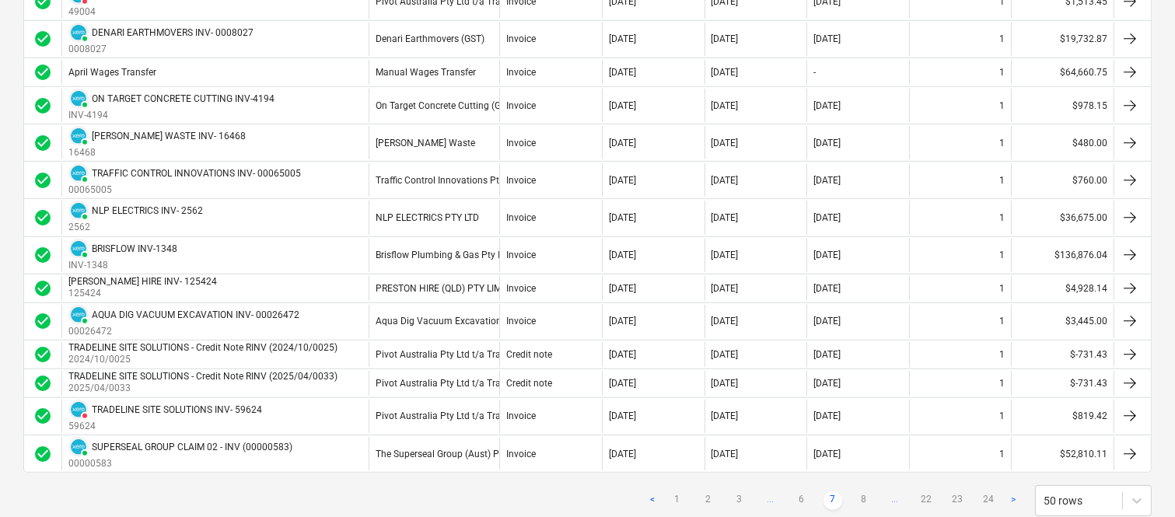
scroll to position [1693, 0]
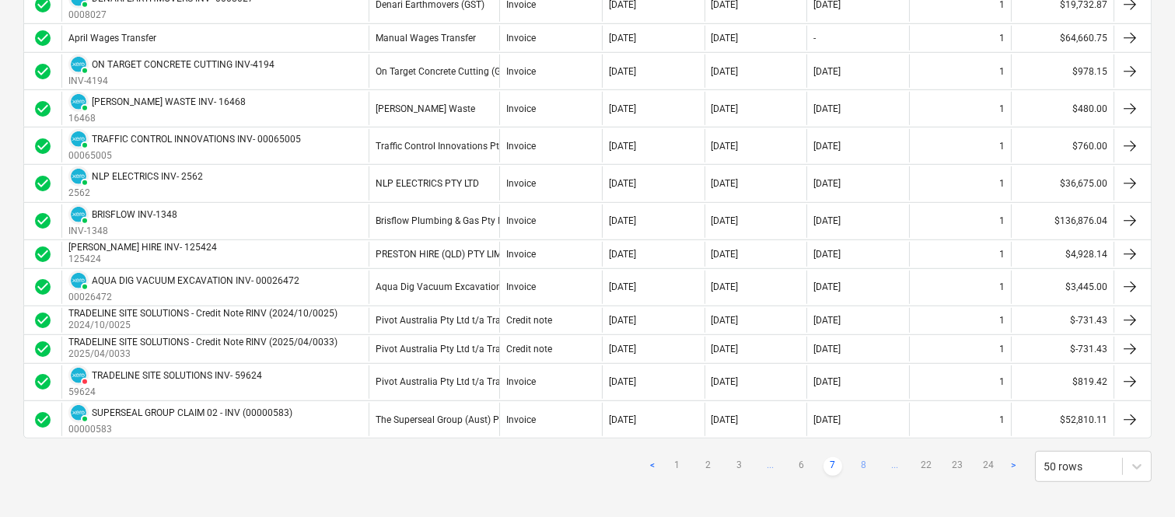
click at [864, 468] on link "8" at bounding box center [864, 466] width 19 height 19
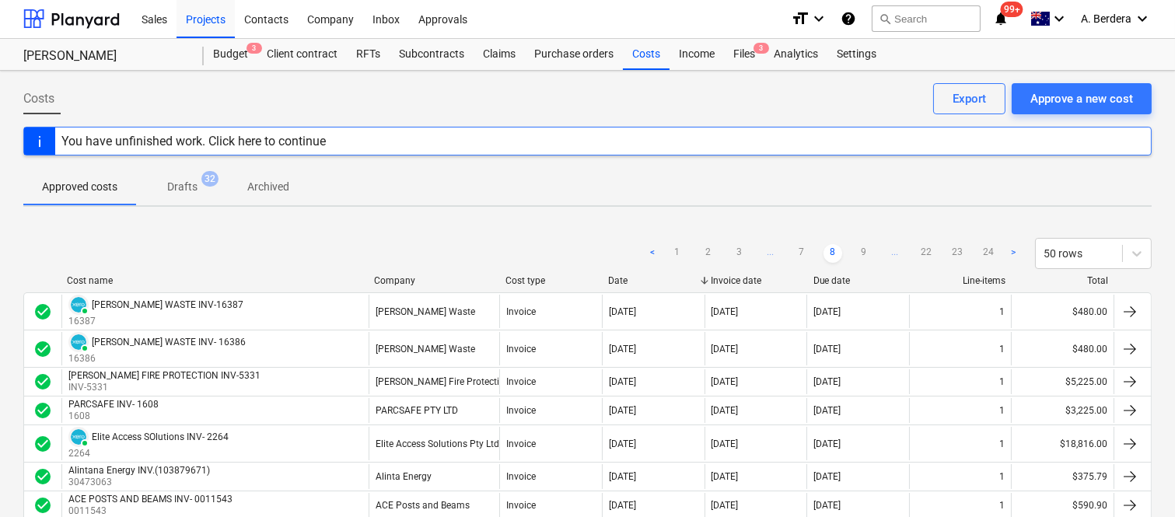
scroll to position [0, 0]
click at [868, 254] on link "9" at bounding box center [864, 254] width 19 height 19
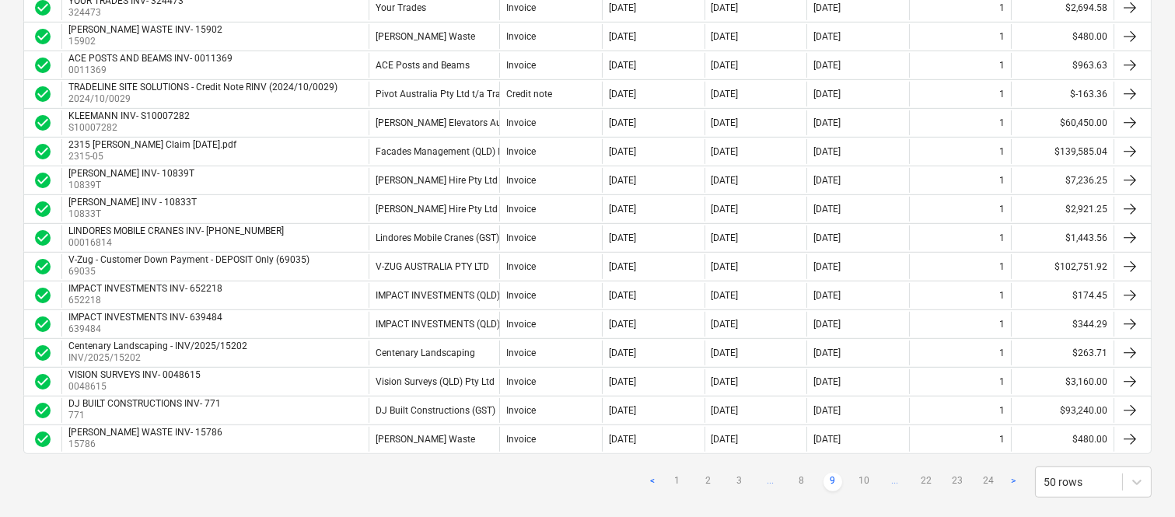
scroll to position [1307, 0]
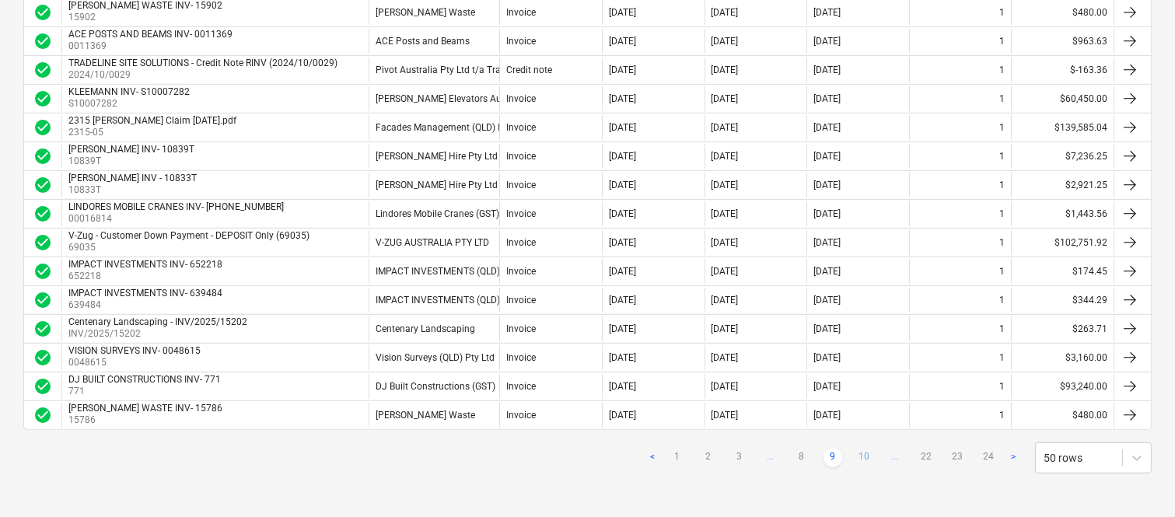
click at [862, 459] on link "10" at bounding box center [864, 458] width 19 height 19
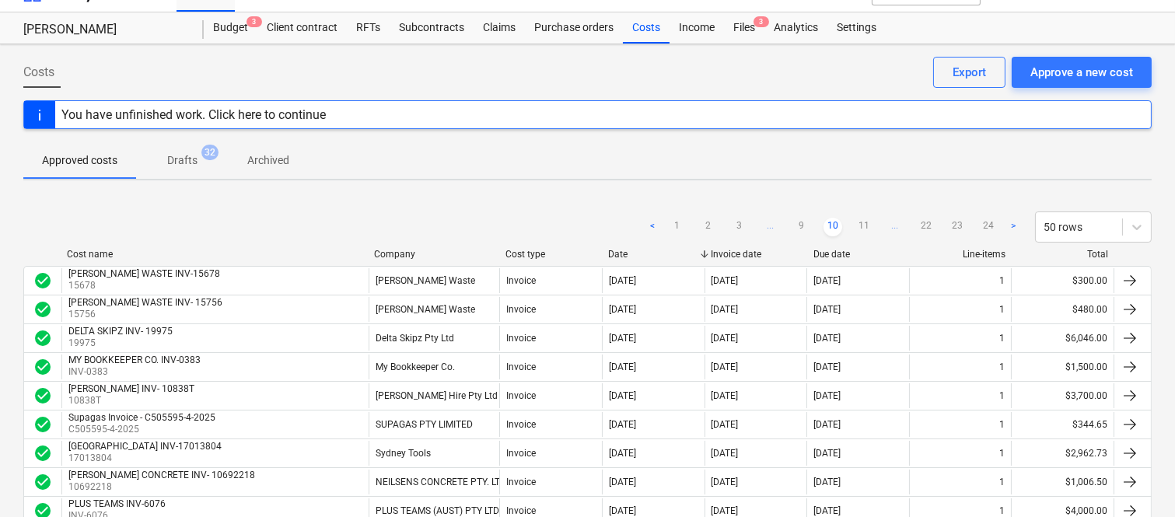
scroll to position [0, 0]
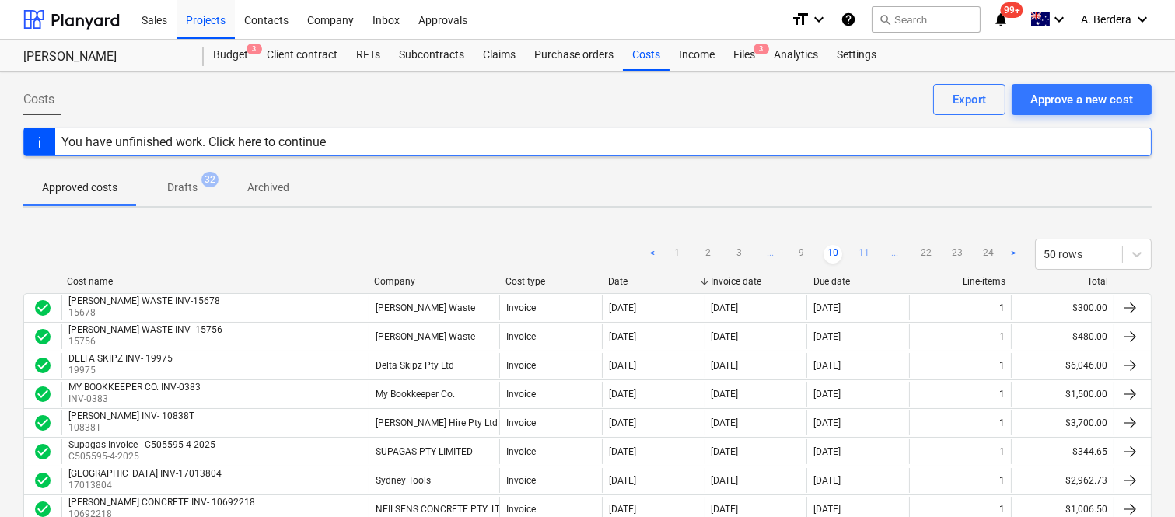
click at [866, 250] on link "11" at bounding box center [864, 254] width 19 height 19
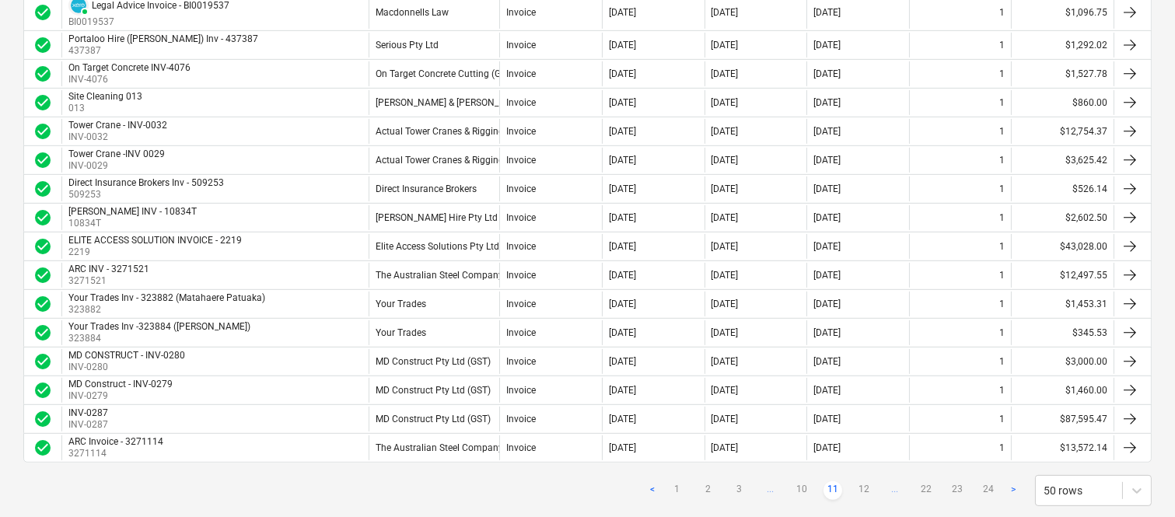
scroll to position [1313, 0]
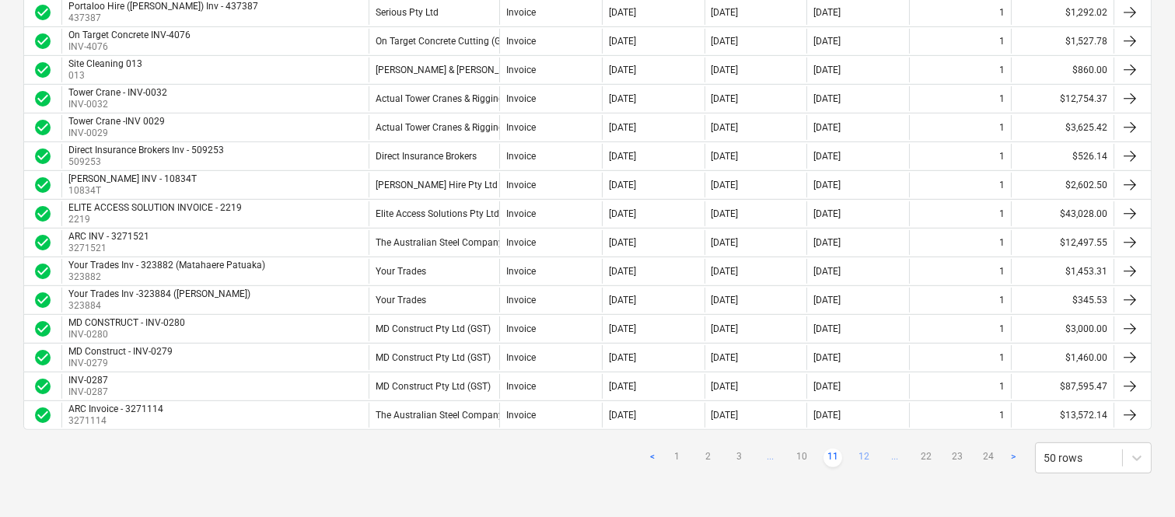
click at [859, 457] on link "12" at bounding box center [864, 458] width 19 height 19
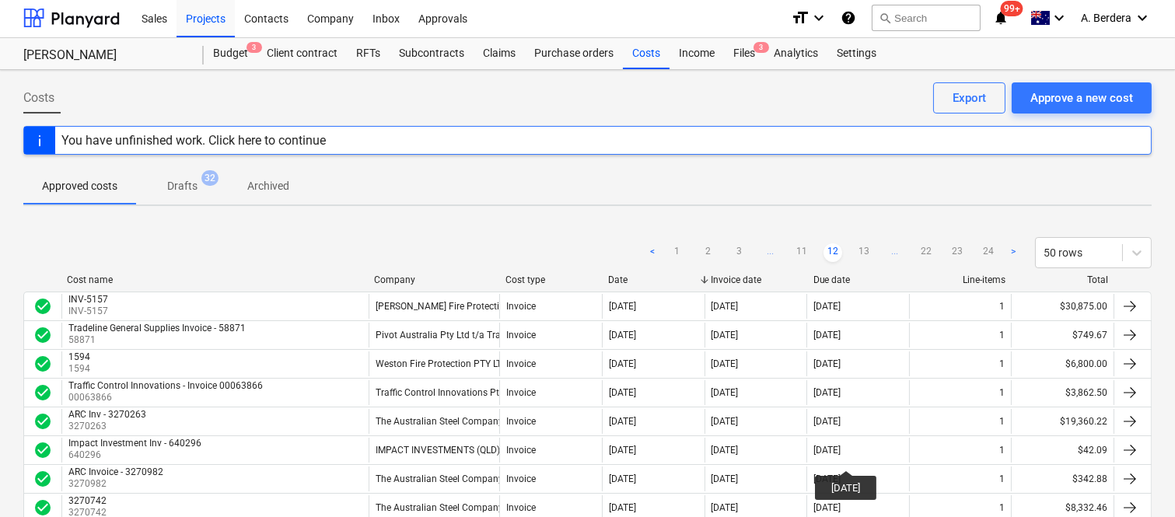
scroll to position [0, 0]
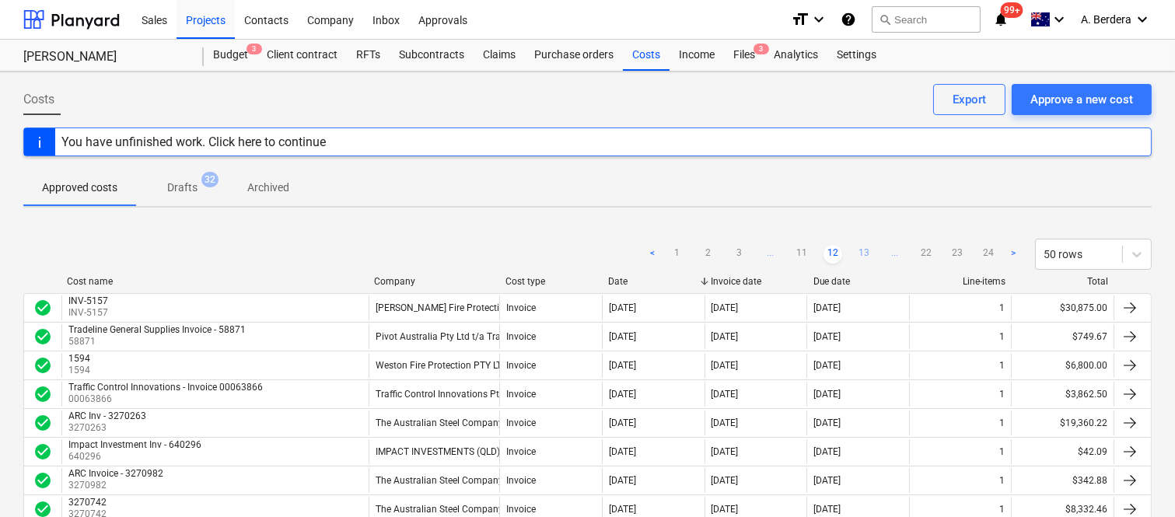
click at [860, 254] on link "13" at bounding box center [864, 254] width 19 height 19
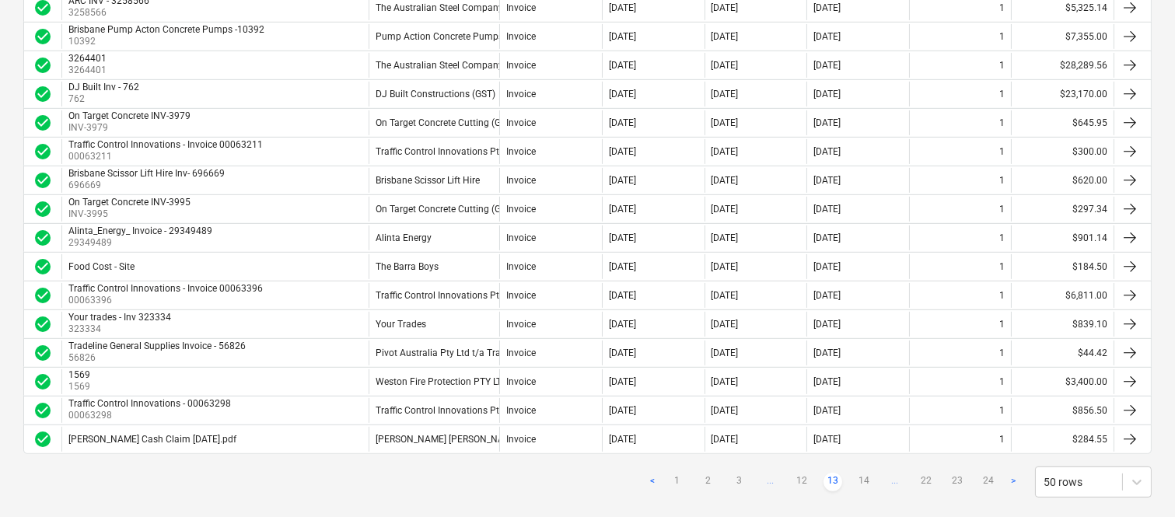
scroll to position [1307, 0]
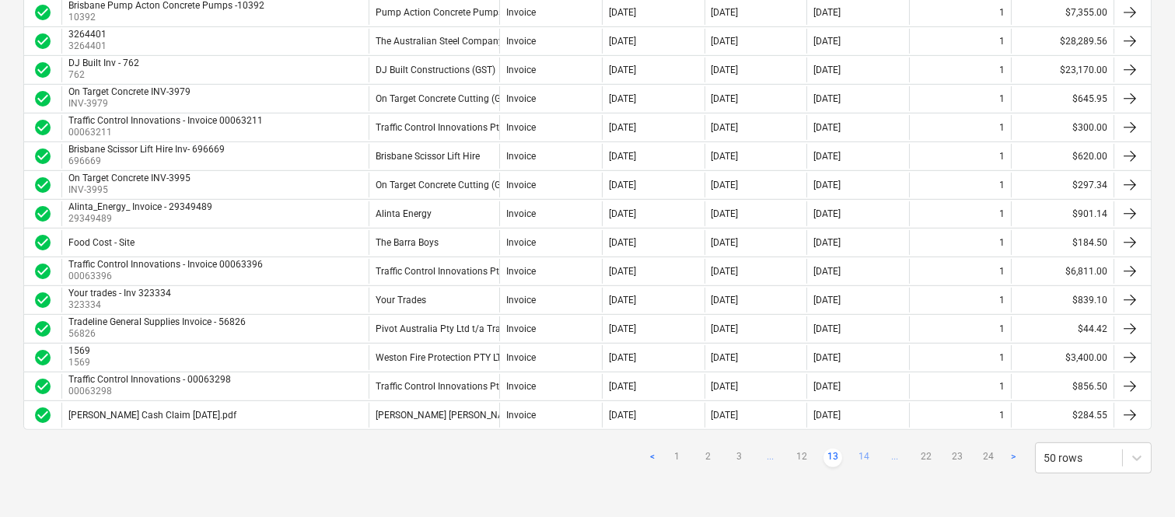
click at [864, 460] on link "14" at bounding box center [864, 458] width 19 height 19
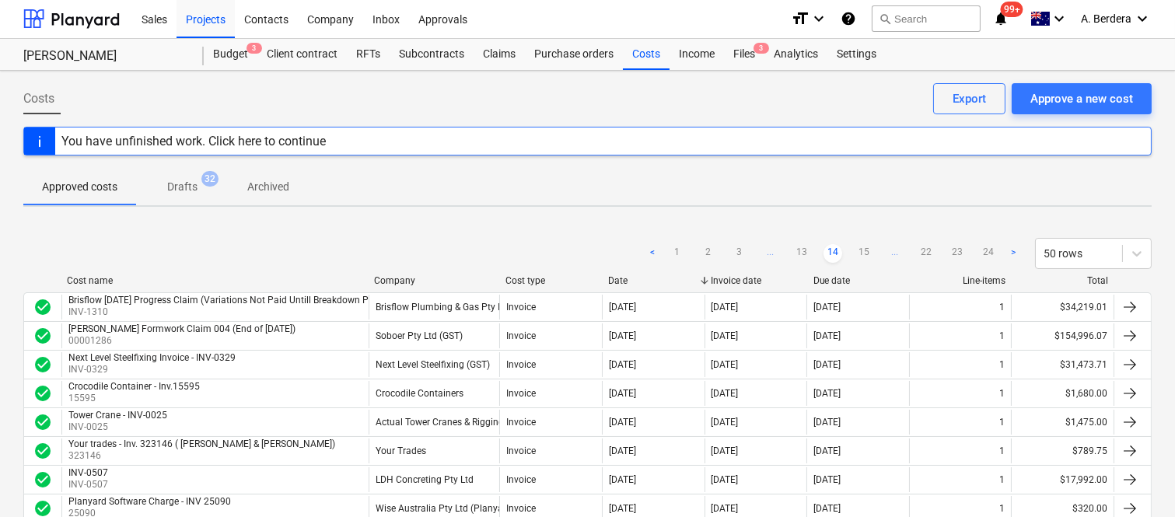
scroll to position [0, 0]
click at [865, 249] on link "15" at bounding box center [864, 254] width 19 height 19
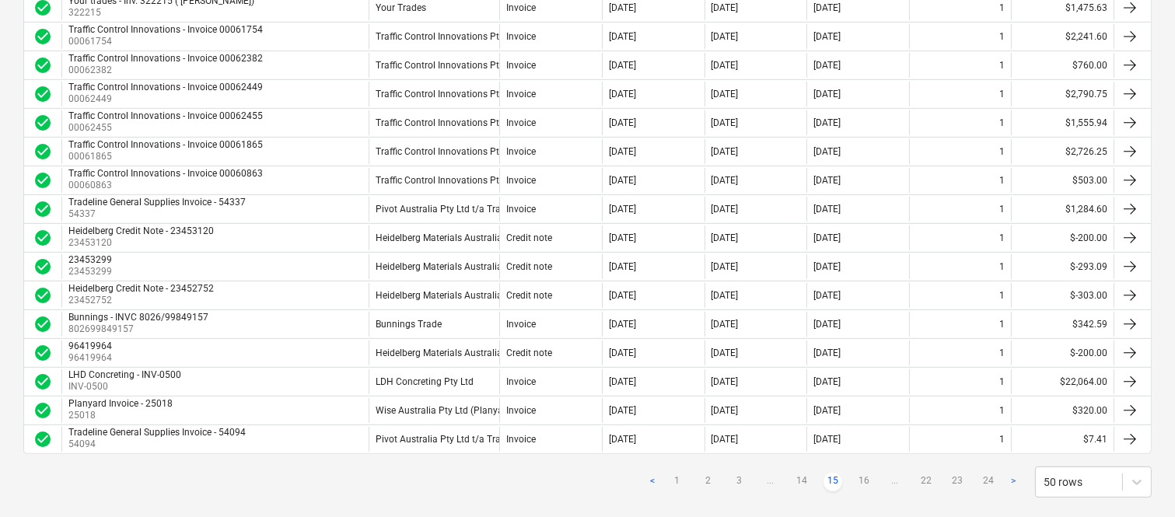
scroll to position [1307, 0]
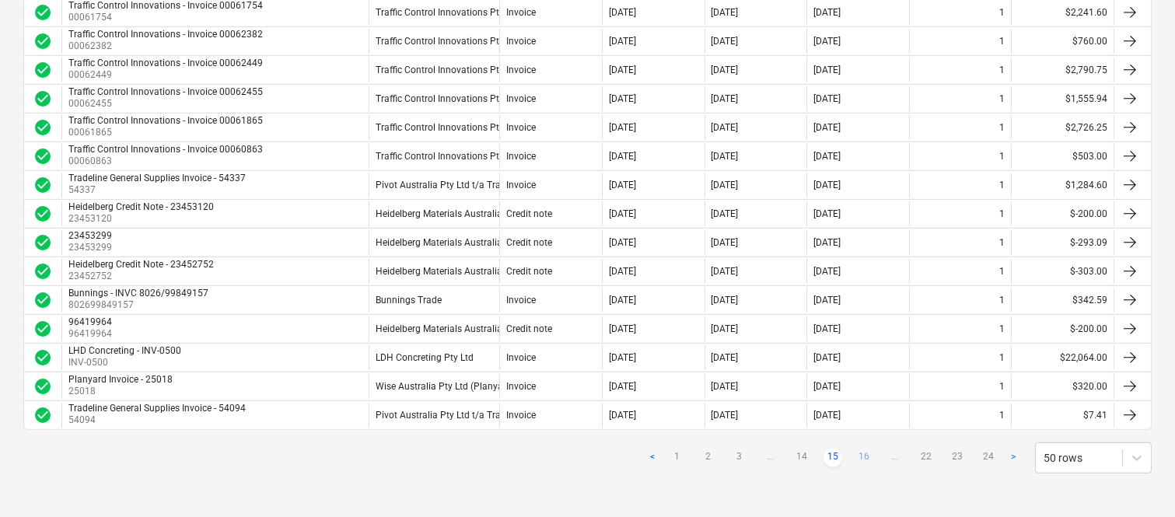
click at [859, 456] on link "16" at bounding box center [864, 458] width 19 height 19
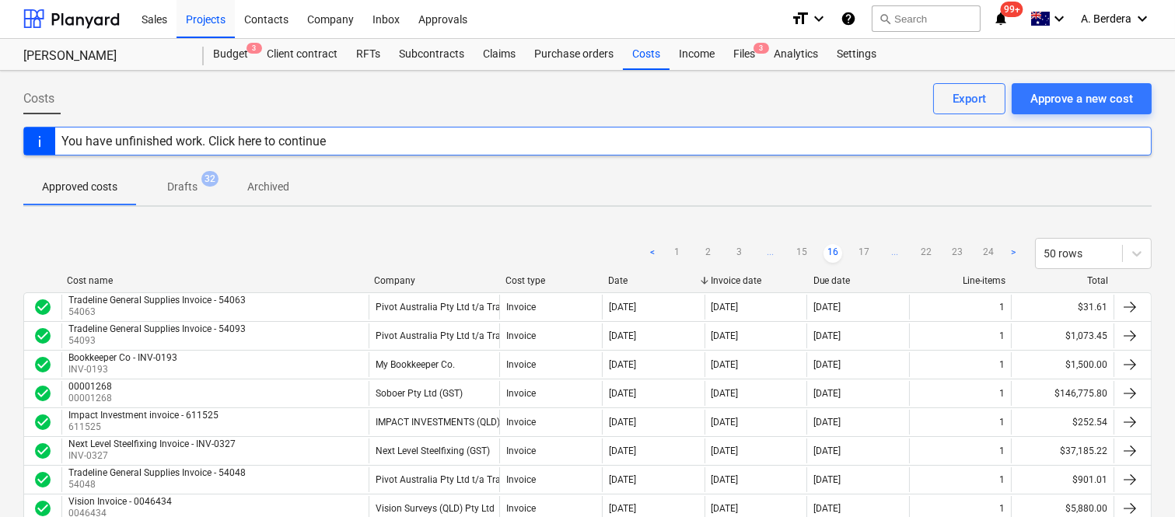
scroll to position [0, 0]
click at [856, 254] on link "17" at bounding box center [864, 254] width 19 height 19
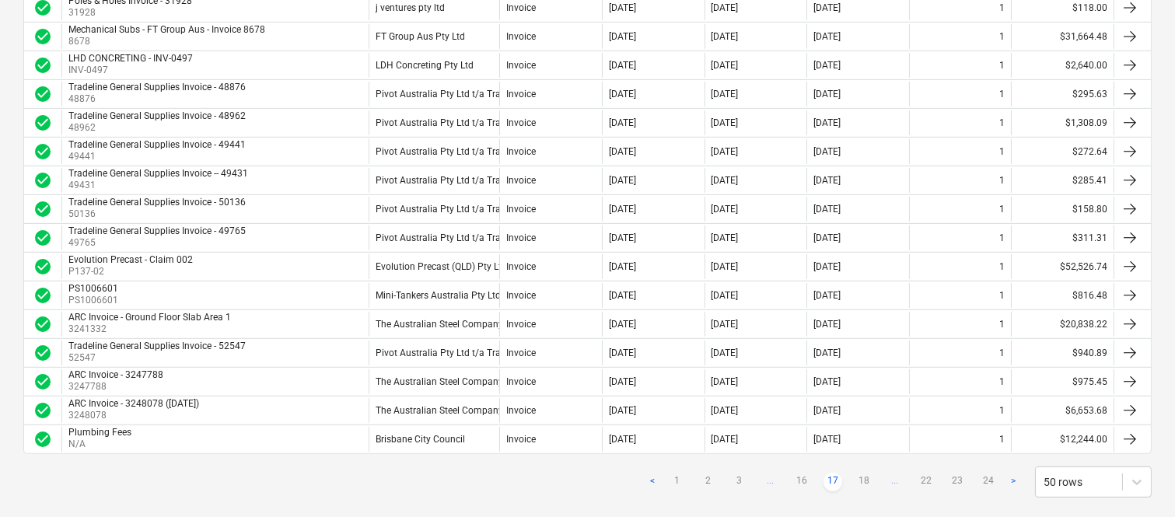
scroll to position [1307, 0]
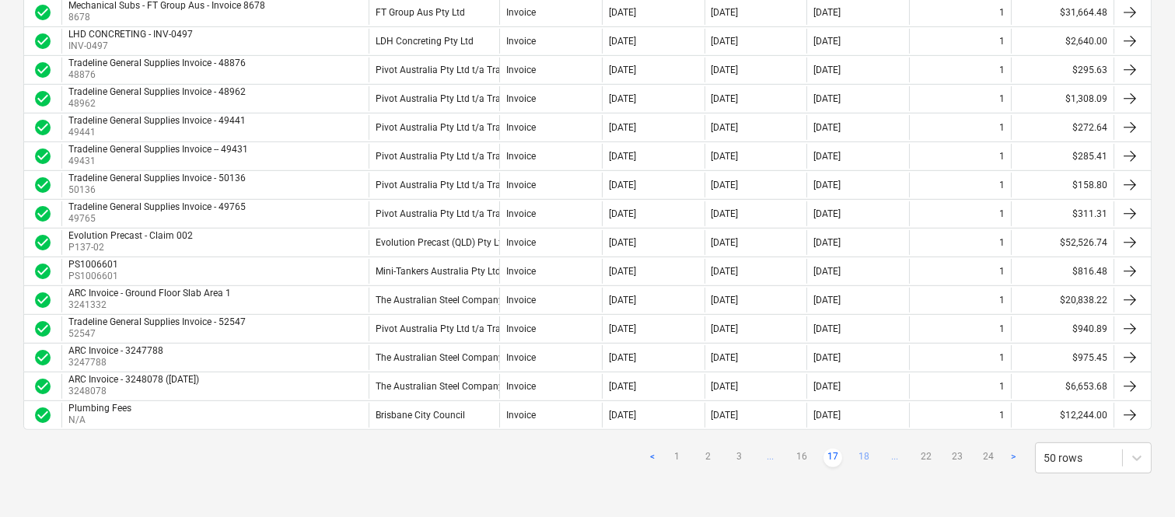
click at [859, 453] on link "18" at bounding box center [864, 458] width 19 height 19
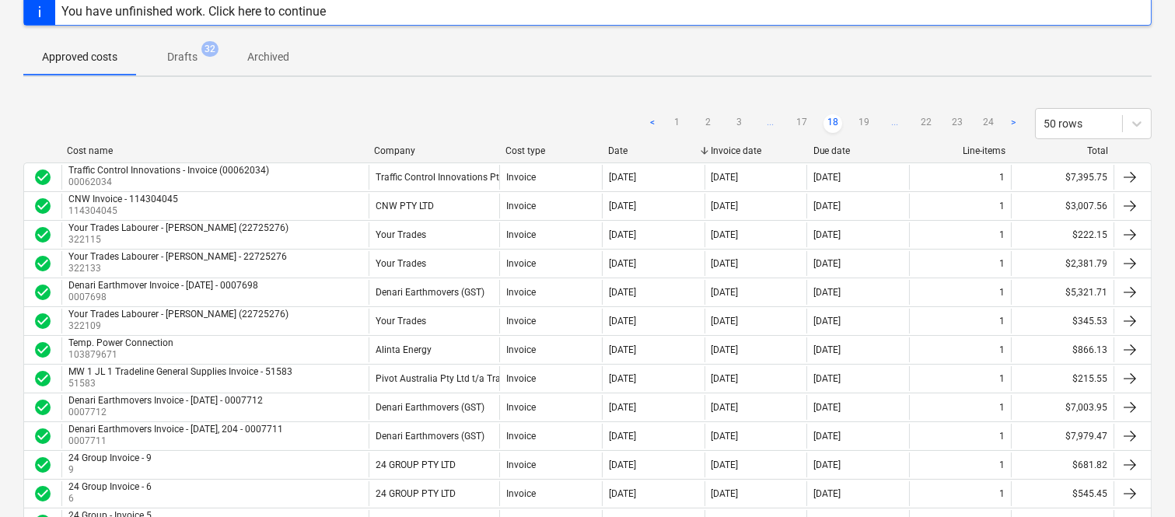
scroll to position [96, 0]
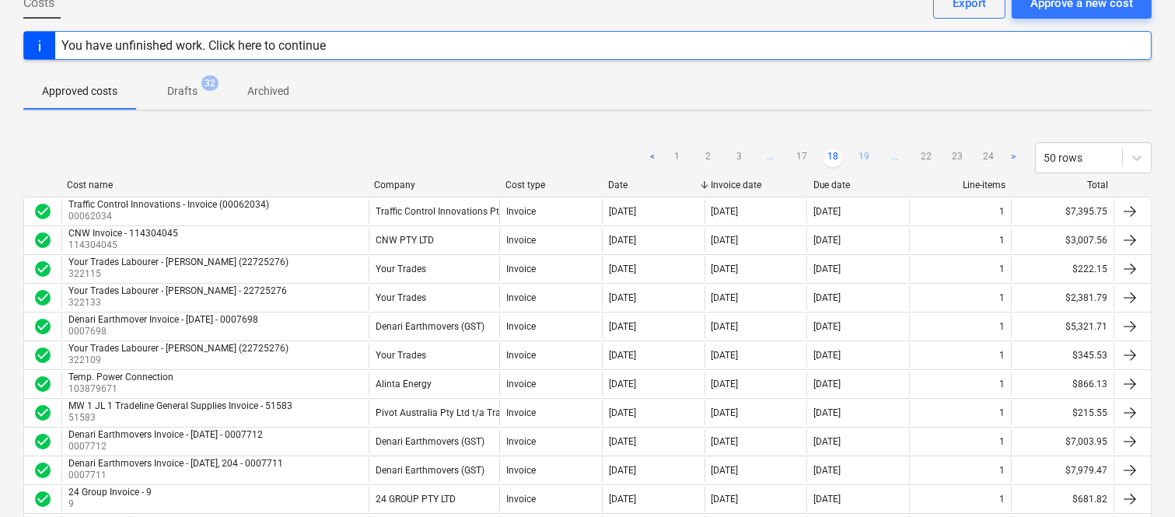
click at [859, 152] on link "19" at bounding box center [864, 158] width 19 height 19
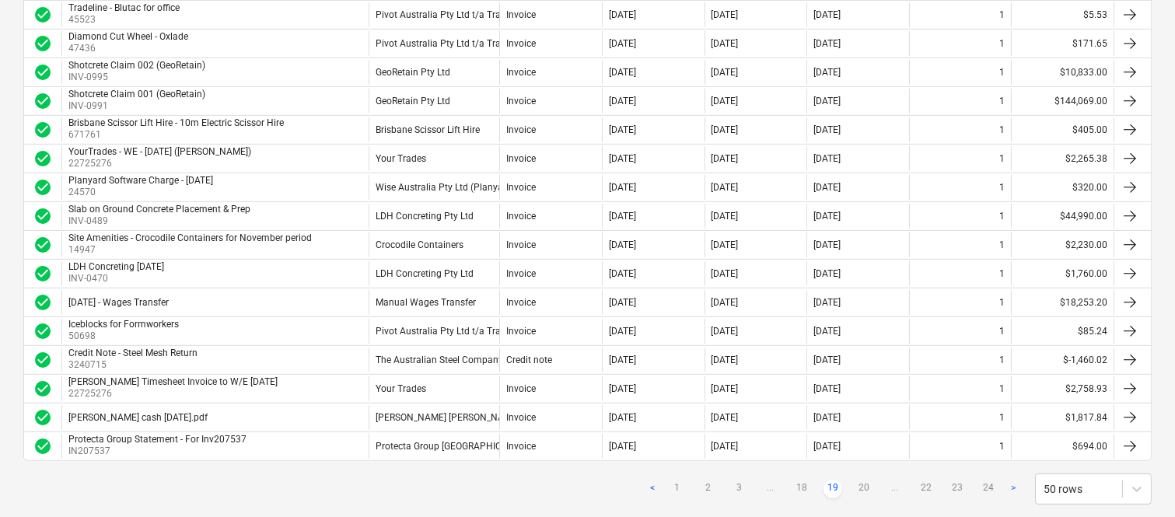
scroll to position [1307, 0]
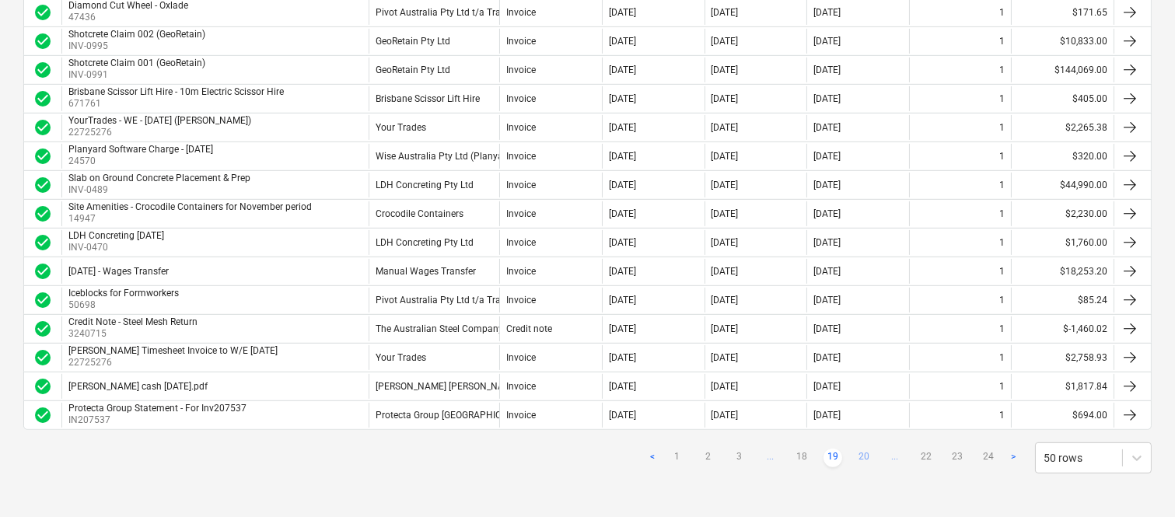
click at [860, 453] on link "20" at bounding box center [864, 458] width 19 height 19
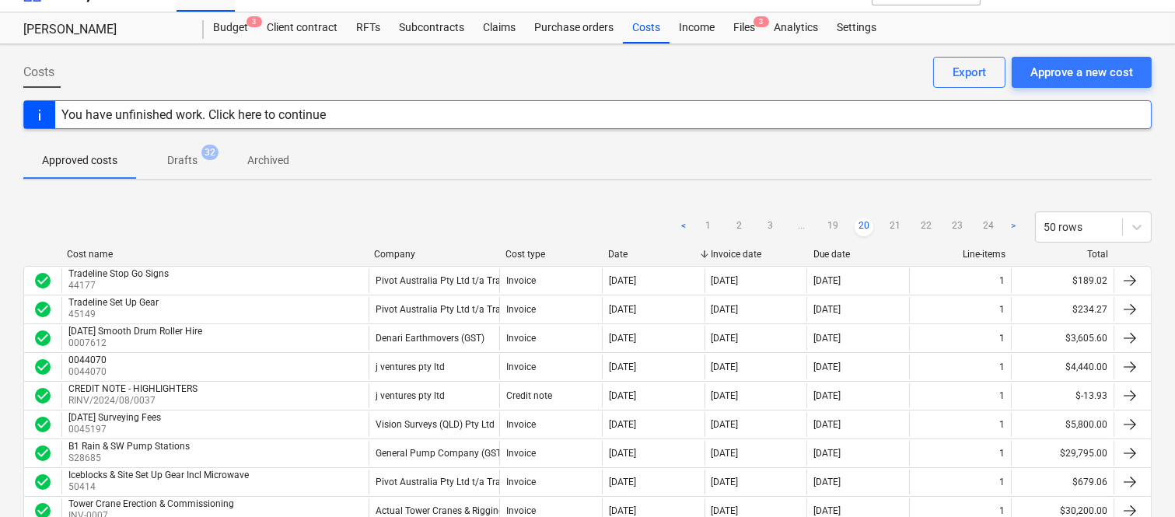
scroll to position [0, 0]
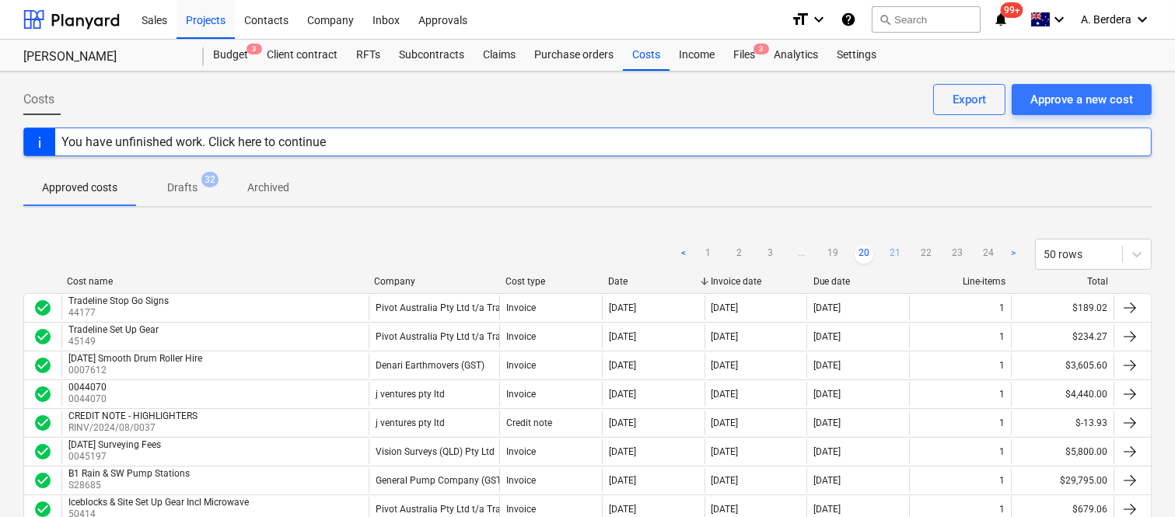
click at [898, 250] on link "21" at bounding box center [895, 254] width 19 height 19
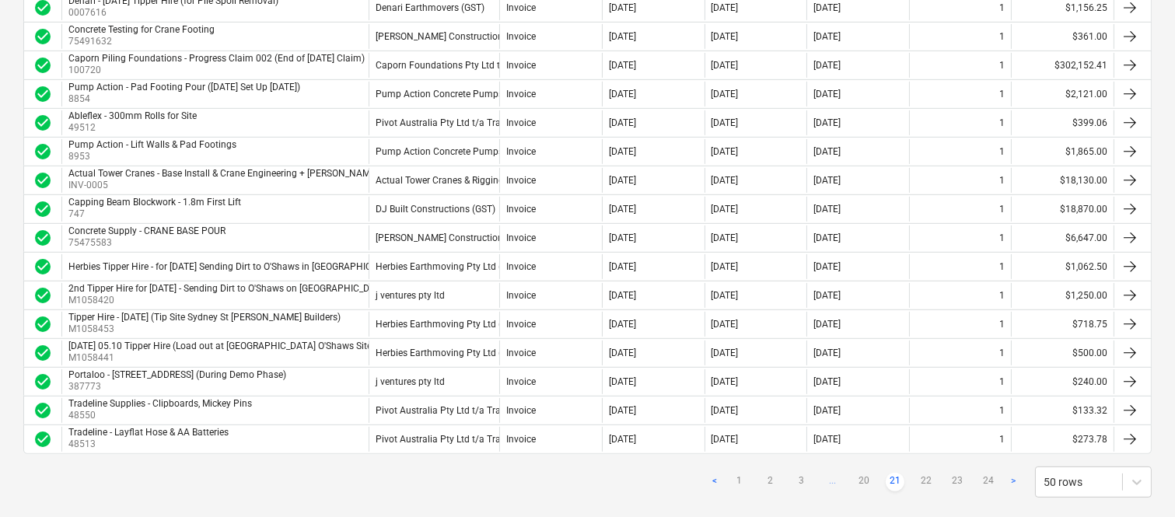
scroll to position [1307, 0]
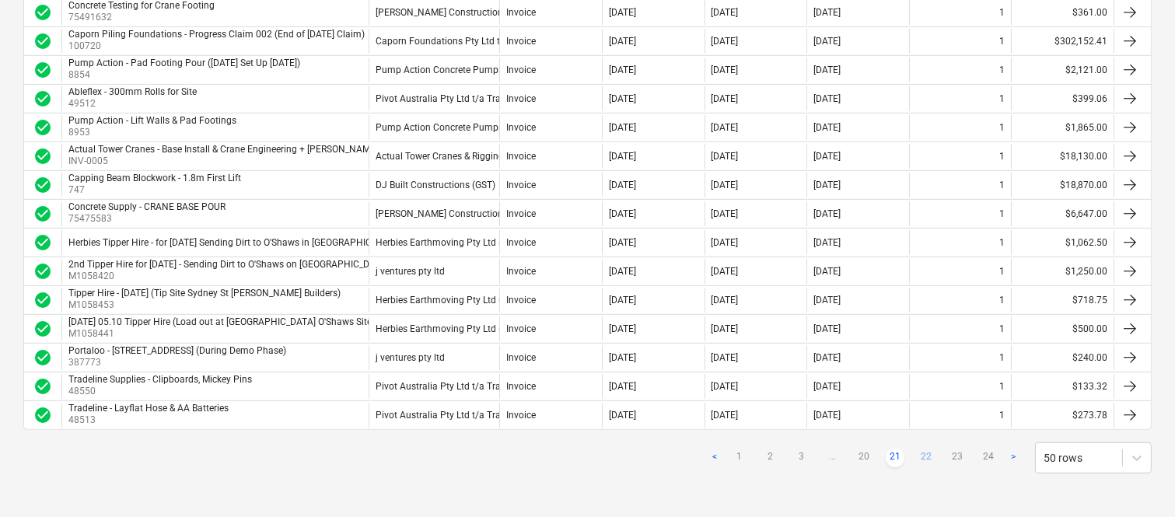
click at [931, 464] on link "22" at bounding box center [926, 458] width 19 height 19
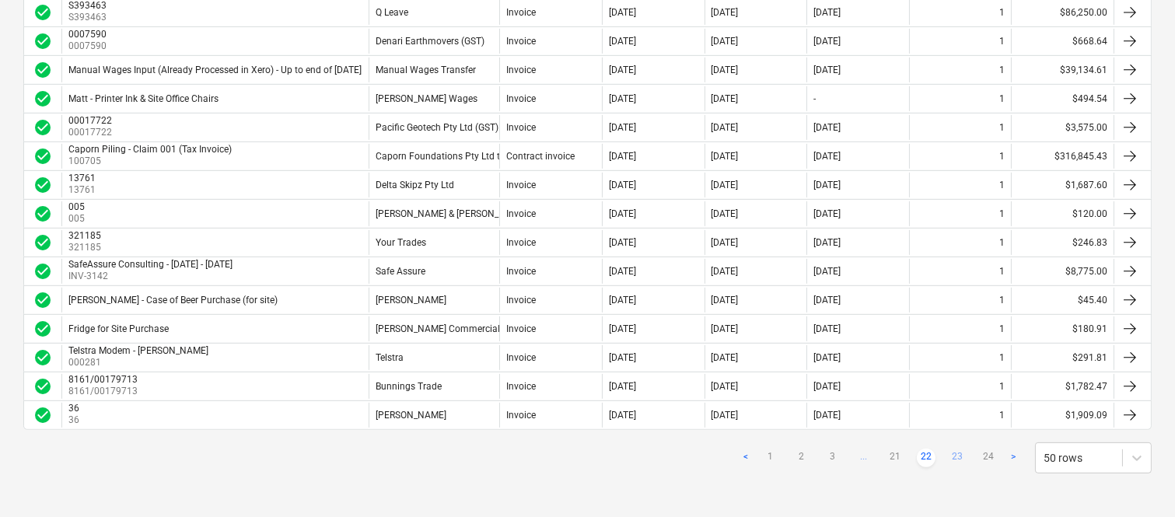
click at [959, 453] on link "23" at bounding box center [957, 458] width 19 height 19
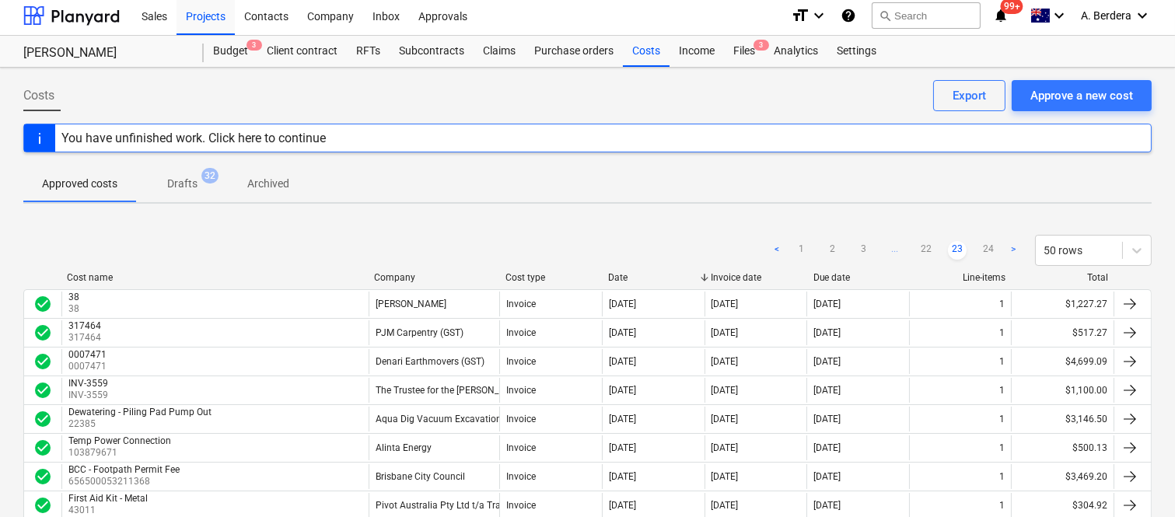
scroll to position [0, 0]
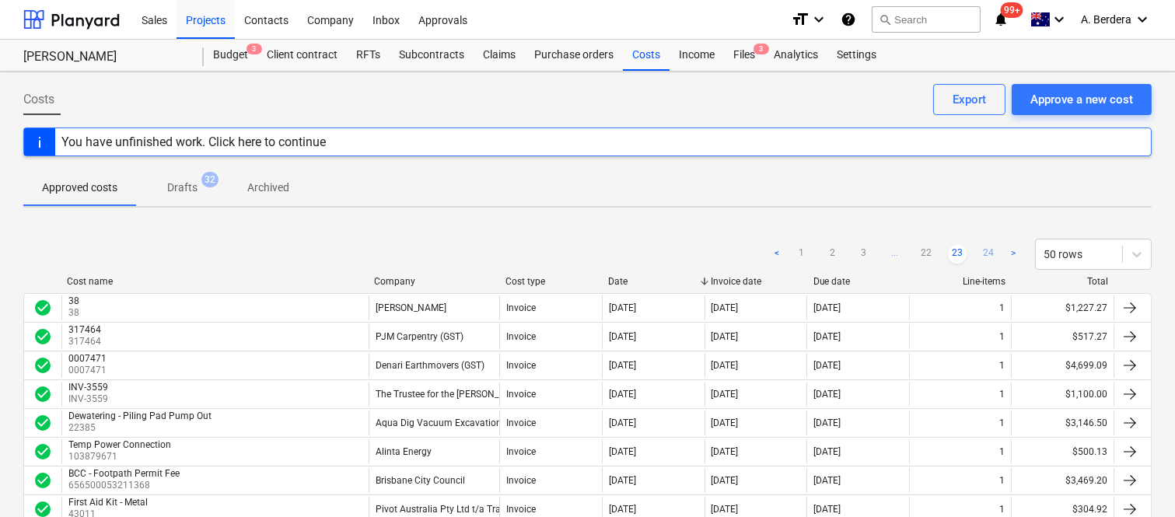
click at [989, 246] on link "24" at bounding box center [988, 254] width 19 height 19
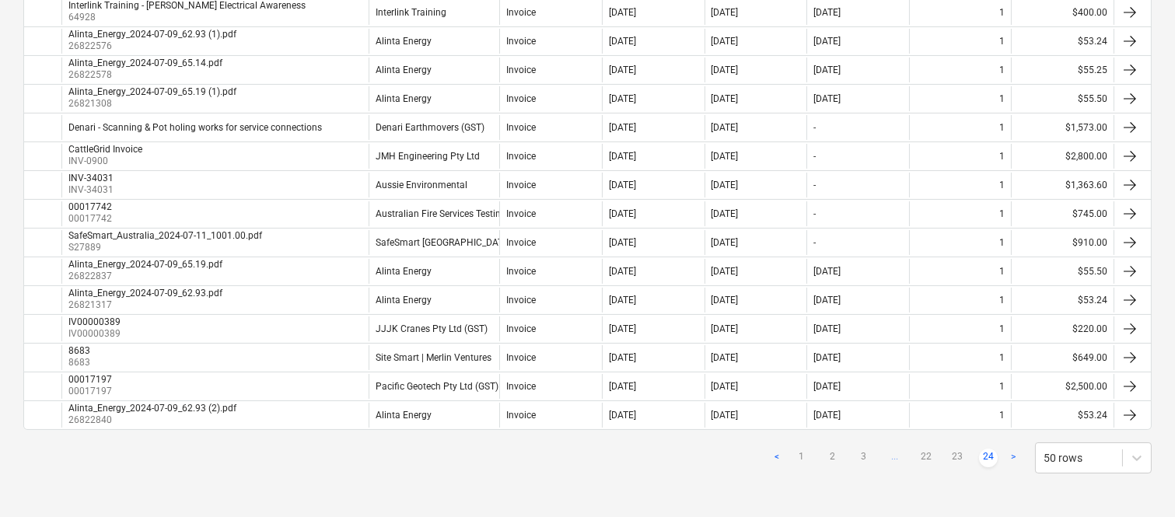
scroll to position [499, 0]
click at [805, 452] on link "1" at bounding box center [802, 458] width 19 height 19
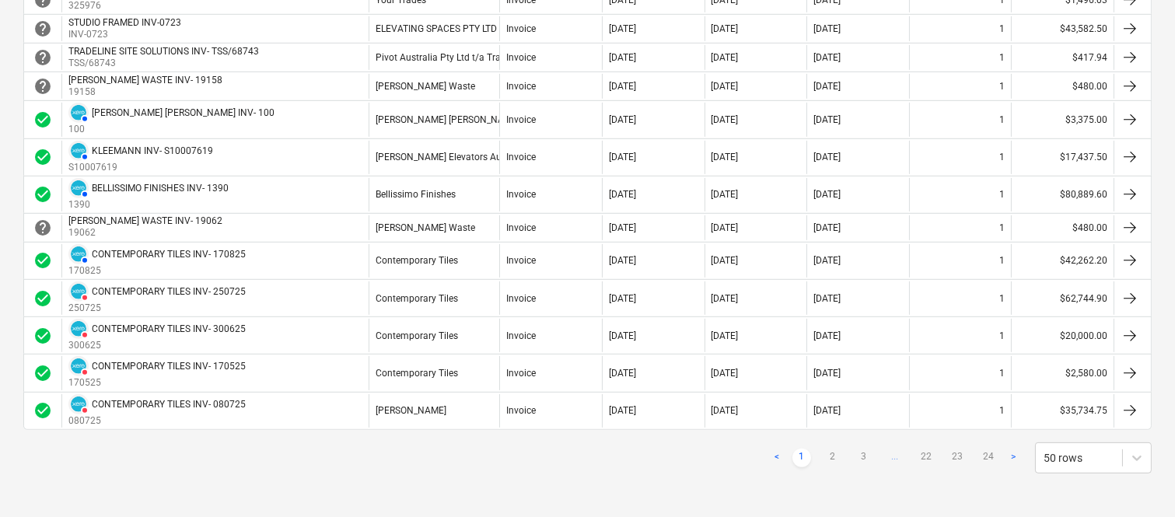
scroll to position [1454, 0]
click at [832, 453] on link "2" at bounding box center [833, 458] width 19 height 19
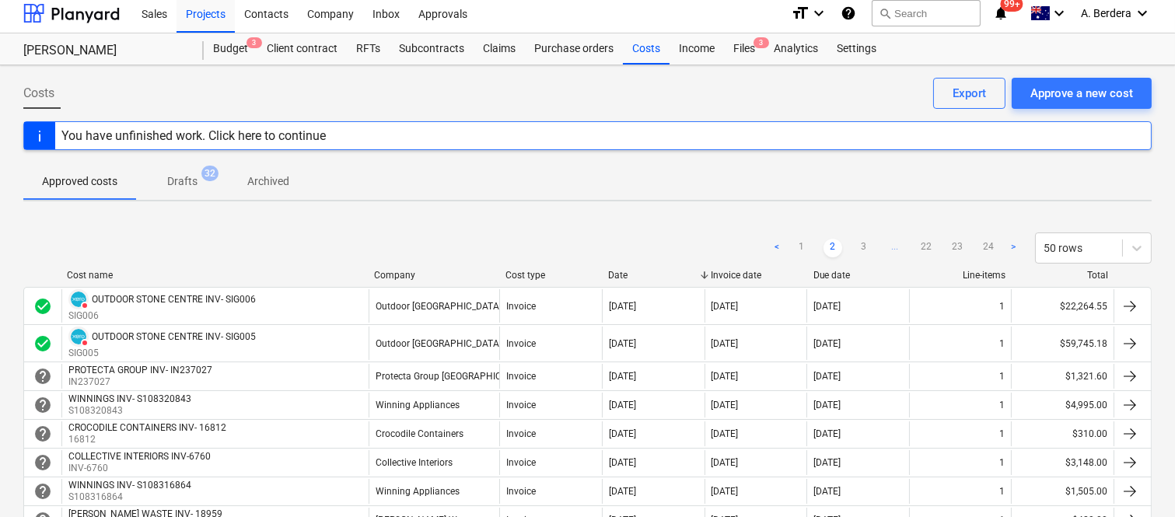
scroll to position [0, 0]
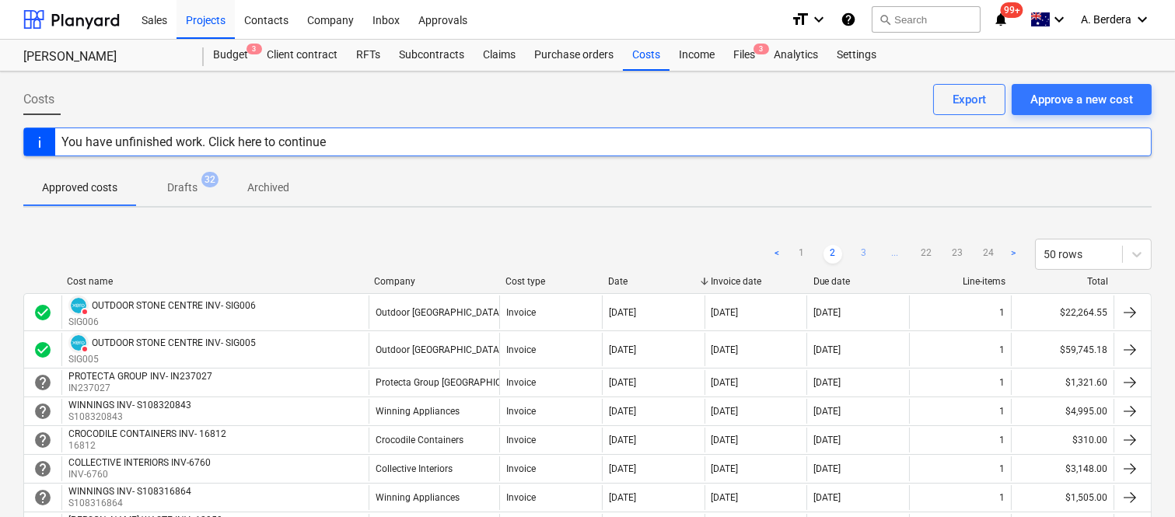
click at [868, 252] on link "3" at bounding box center [864, 254] width 19 height 19
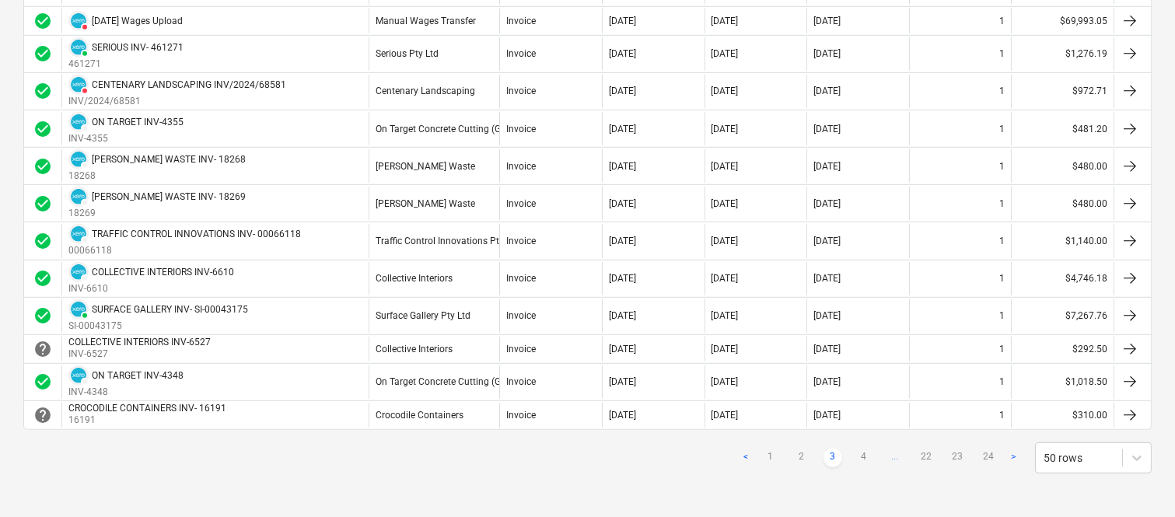
scroll to position [1696, 0]
click at [868, 455] on link "4" at bounding box center [864, 458] width 19 height 19
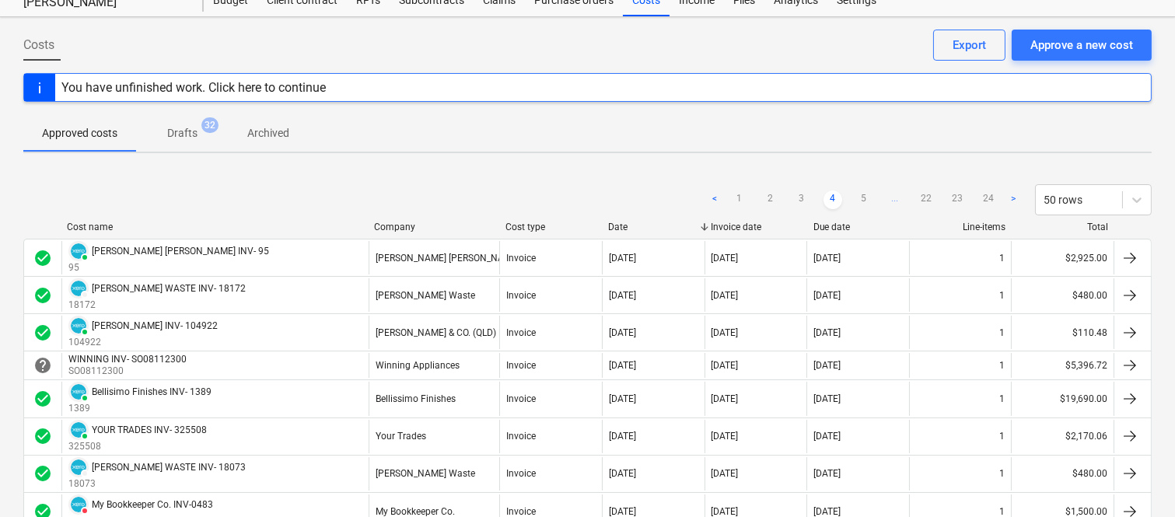
scroll to position [28, 0]
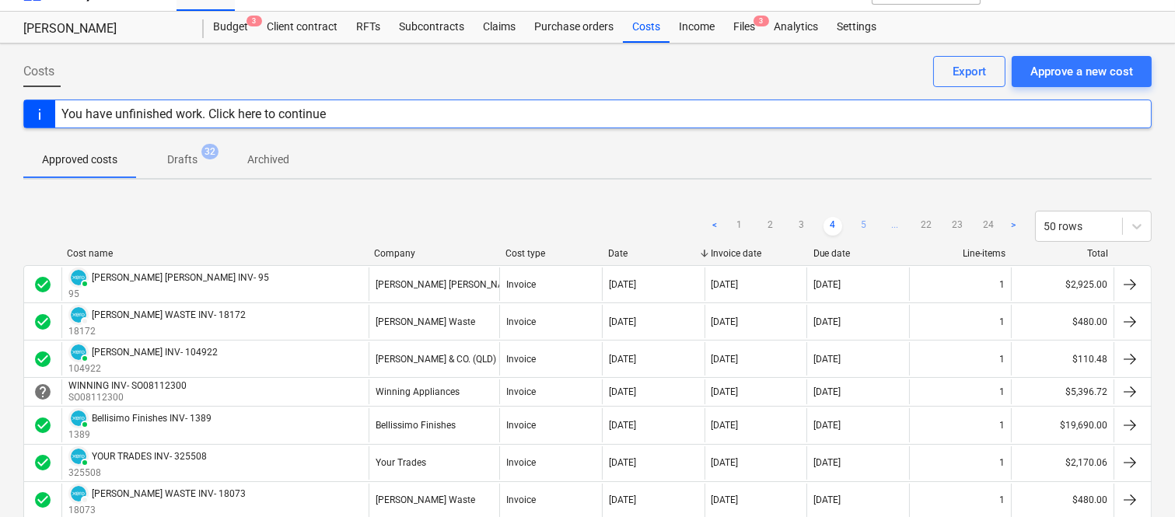
click at [866, 222] on link "5" at bounding box center [864, 226] width 19 height 19
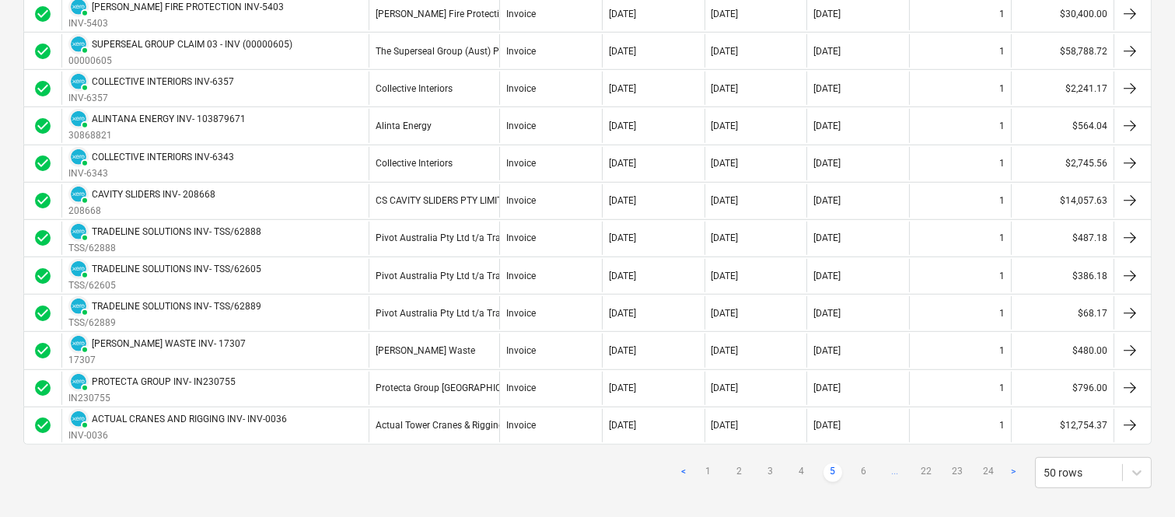
scroll to position [1739, 0]
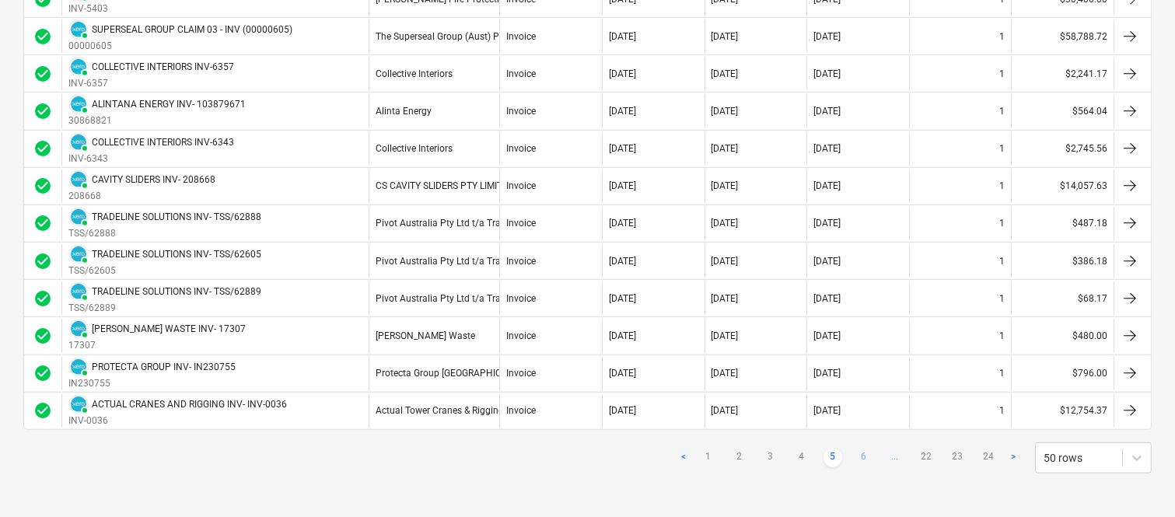
click at [866, 456] on link "6" at bounding box center [864, 458] width 19 height 19
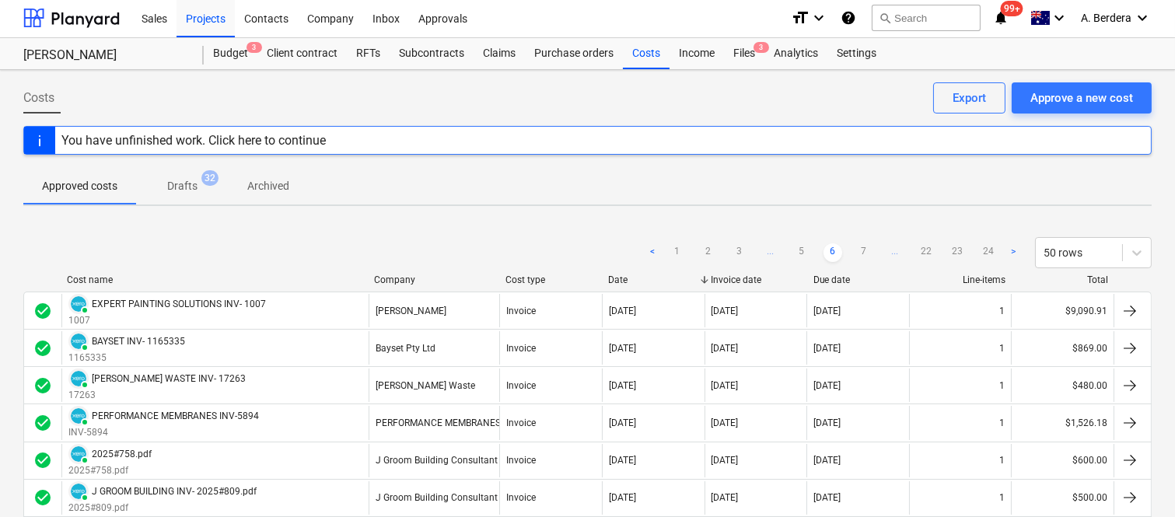
scroll to position [0, 0]
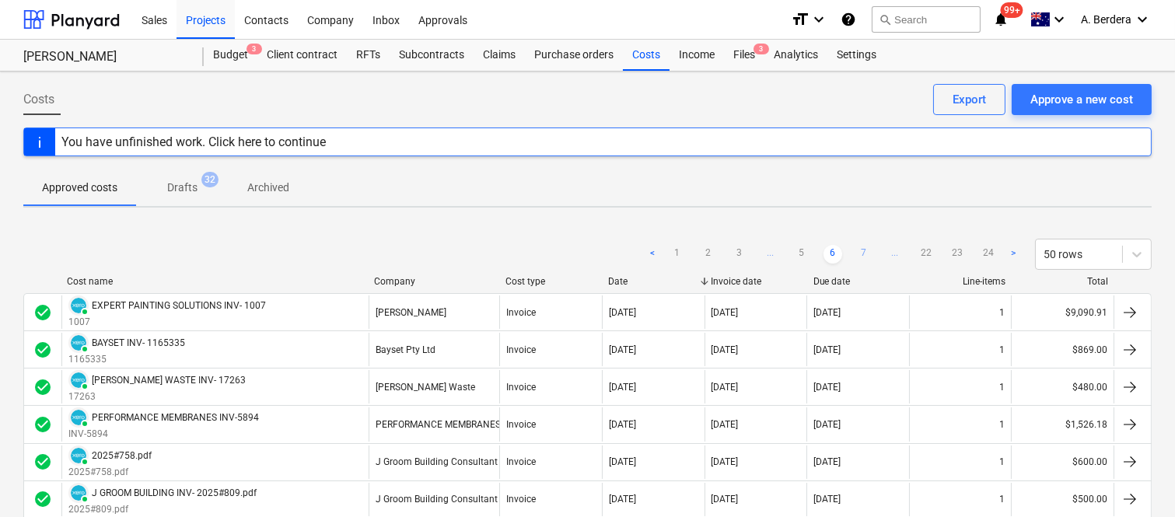
click at [860, 247] on link "7" at bounding box center [864, 254] width 19 height 19
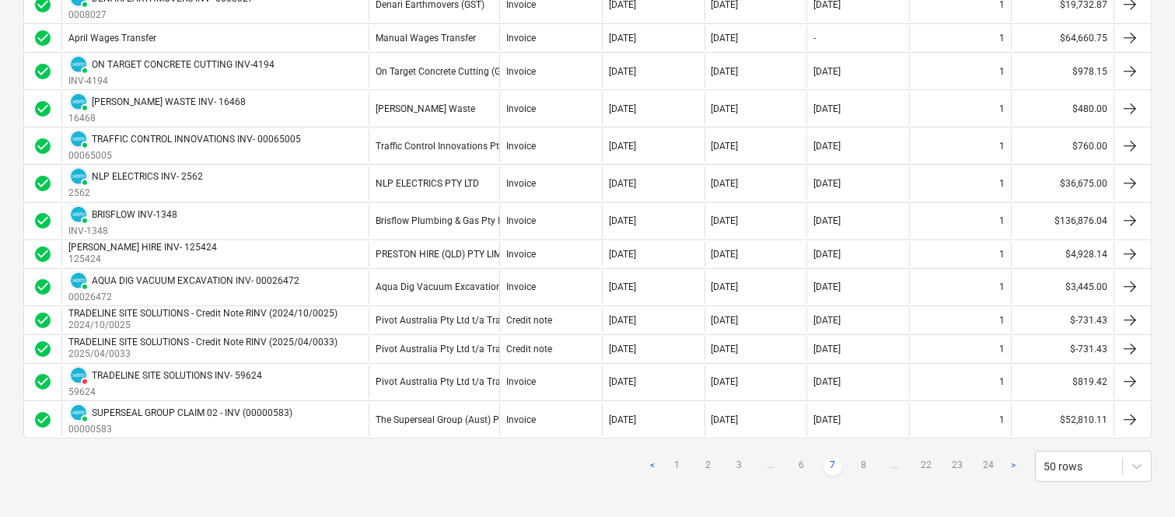
scroll to position [1705, 0]
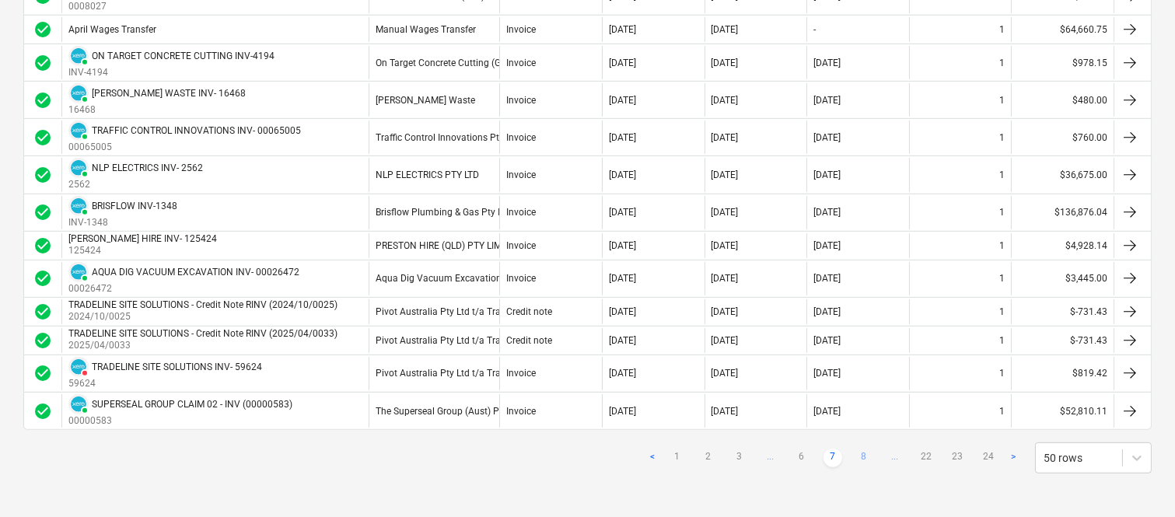
click at [862, 453] on link "8" at bounding box center [864, 458] width 19 height 19
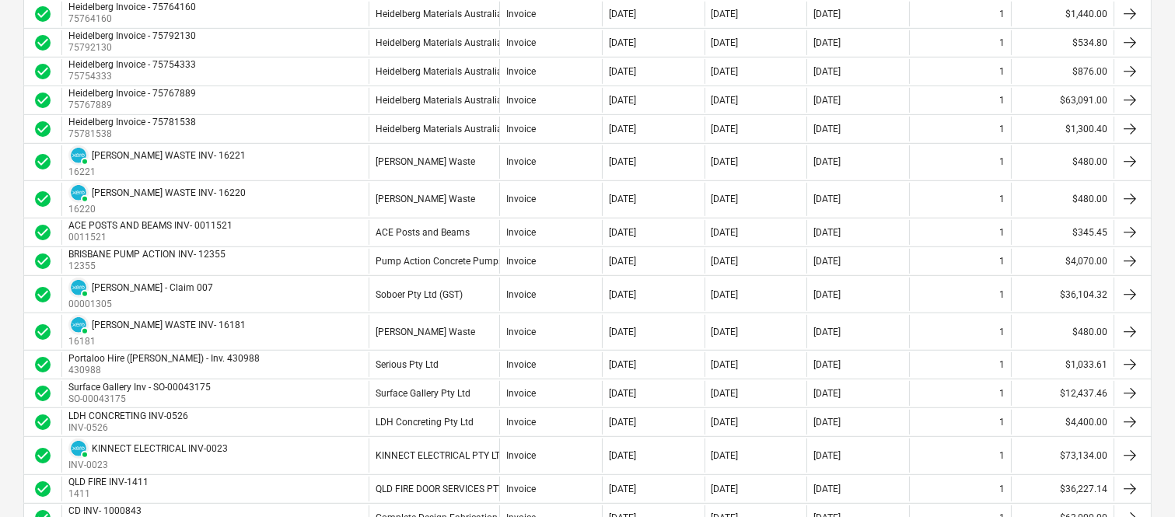
scroll to position [1342, 0]
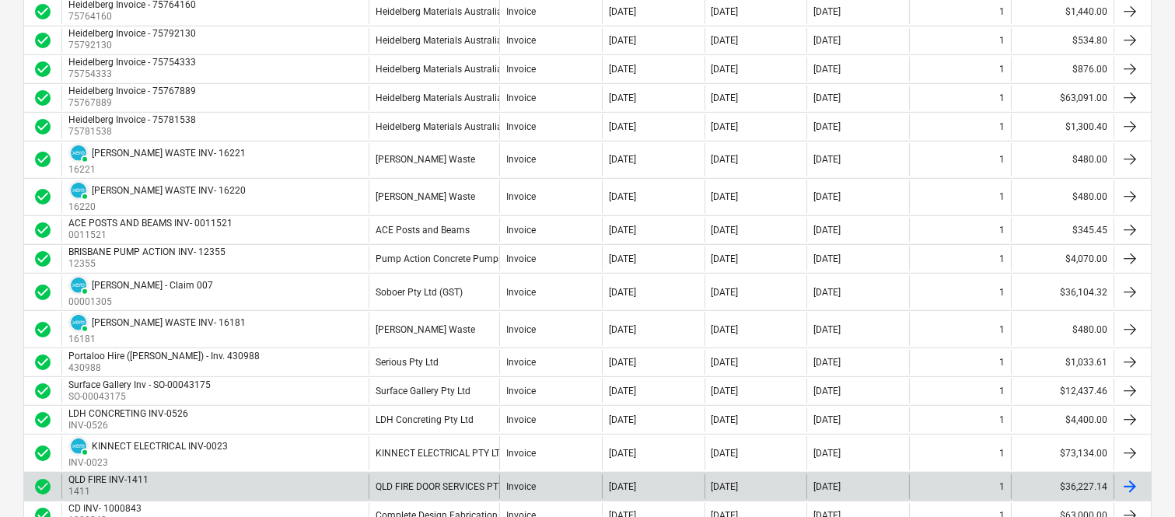
click at [261, 479] on div "QLD FIRE INV-1411 1411" at bounding box center [214, 486] width 307 height 25
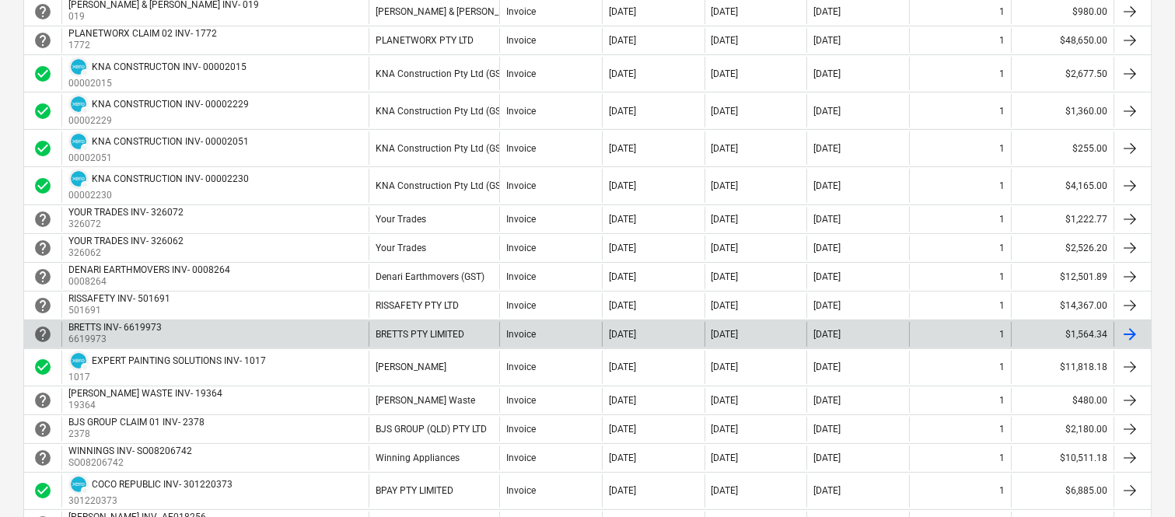
scroll to position [44, 0]
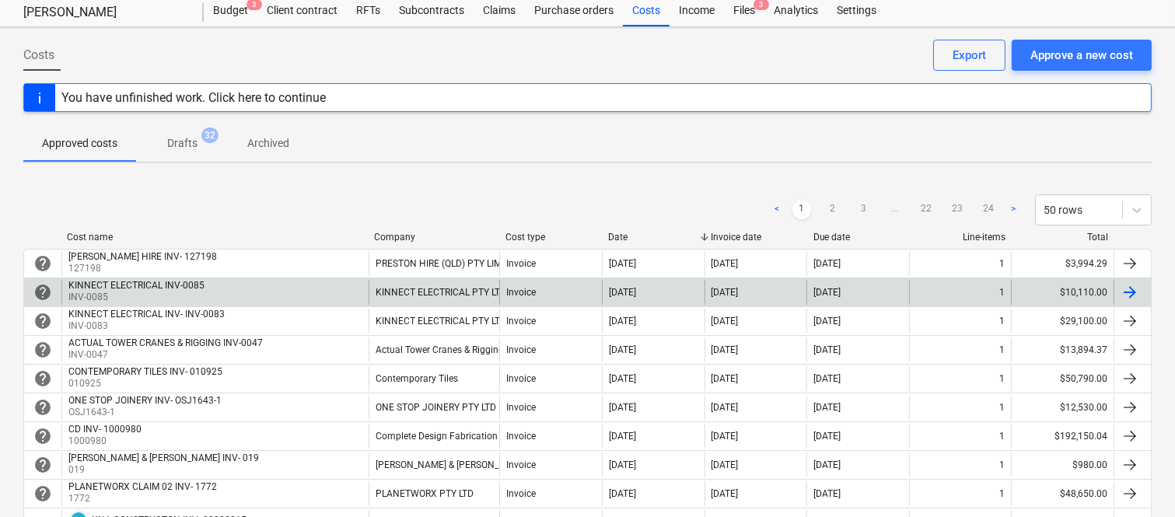
click at [496, 298] on div "KINNECT ELECTRICAL PTY LTD (GST from [DATE])" at bounding box center [480, 292] width 208 height 11
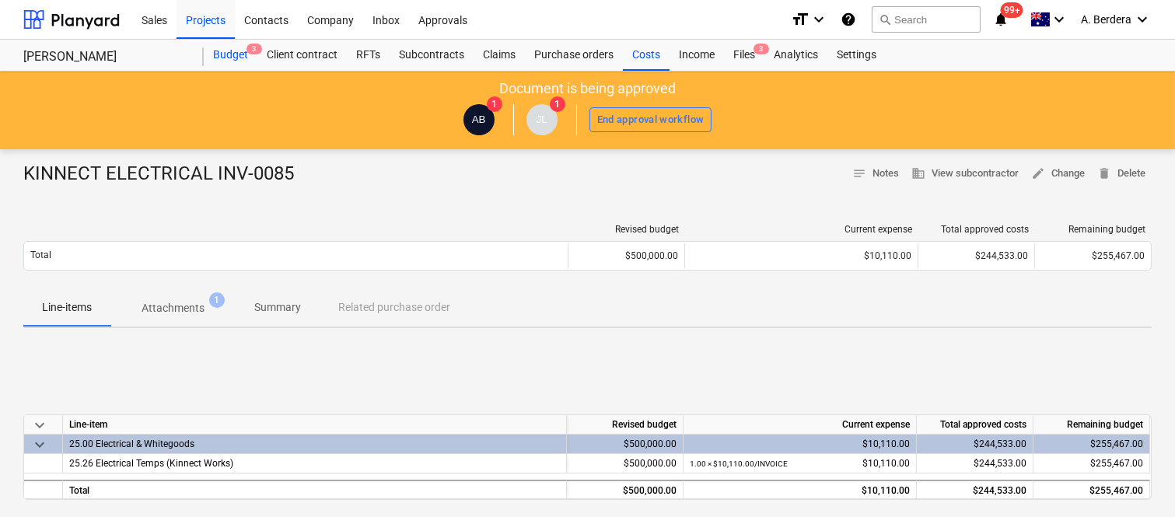
click at [236, 52] on div "Budget 3" at bounding box center [231, 55] width 54 height 31
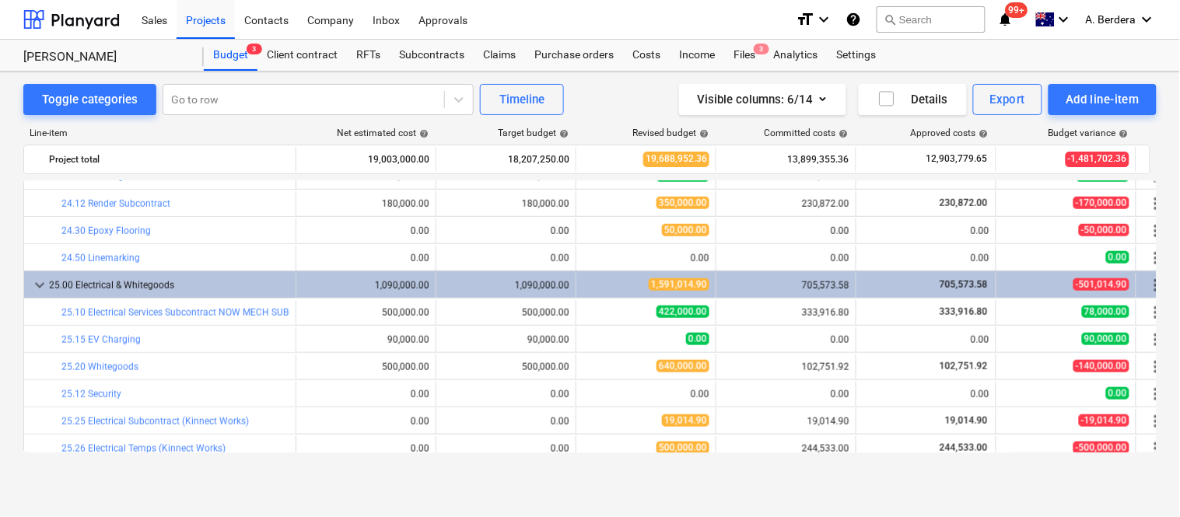
scroll to position [3648, 0]
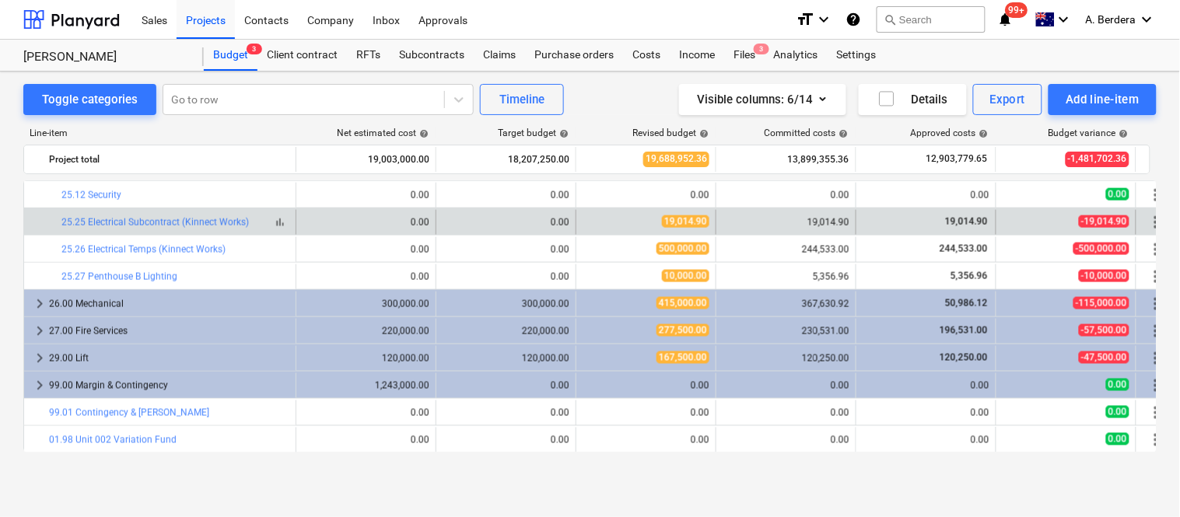
click at [283, 223] on span "bar_chart" at bounding box center [280, 222] width 12 height 12
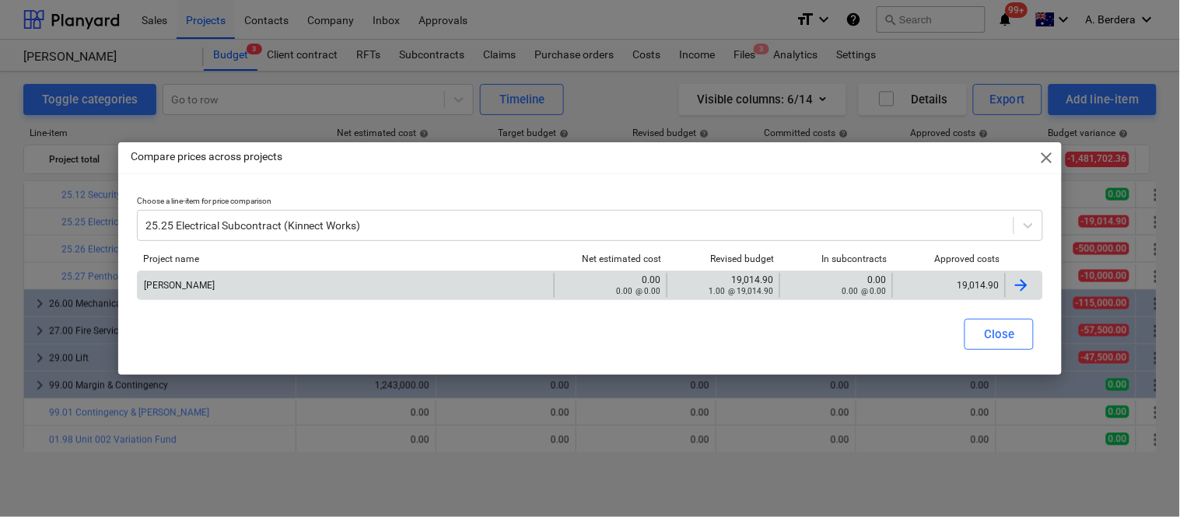
click at [921, 286] on div "19,014.90" at bounding box center [949, 285] width 100 height 11
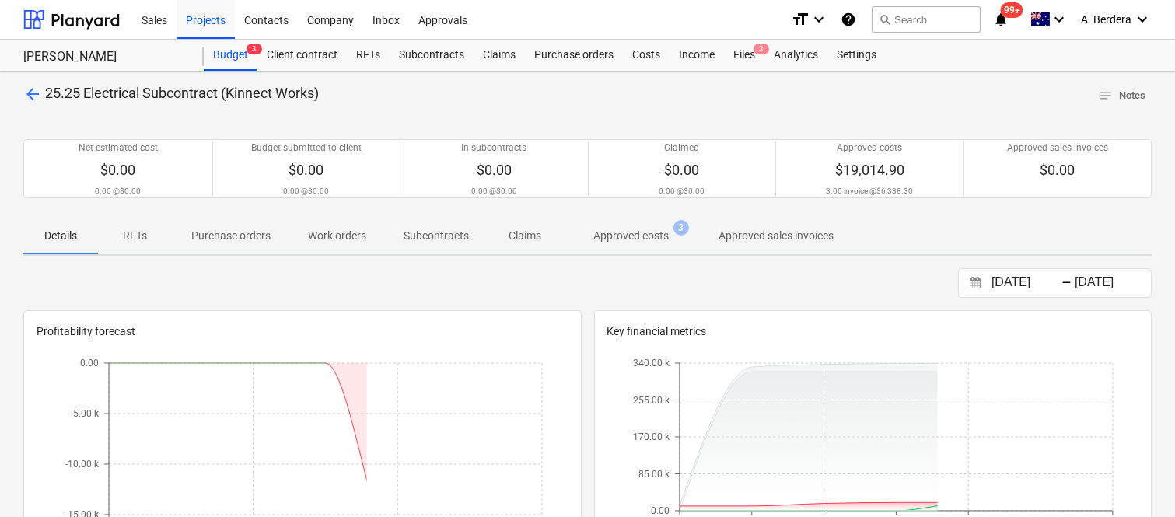
click at [657, 236] on p "Approved costs" at bounding box center [630, 236] width 75 height 16
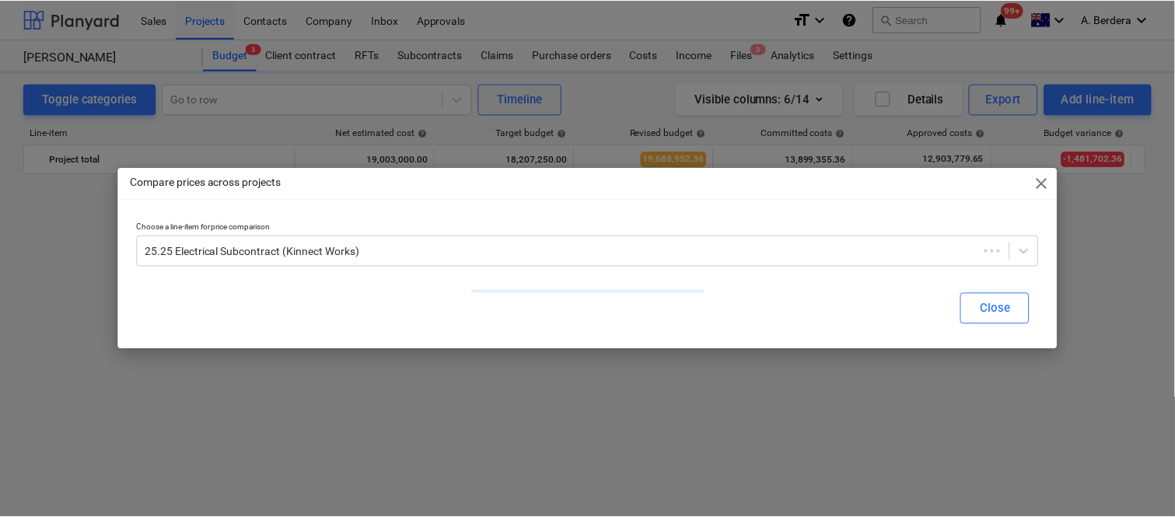
scroll to position [3648, 0]
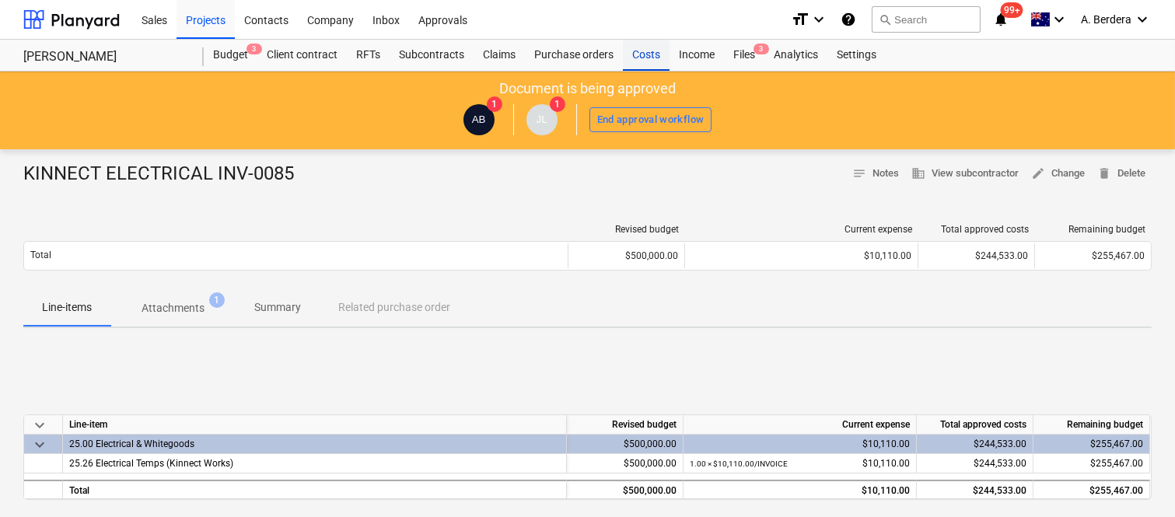
click at [653, 59] on div "Costs" at bounding box center [646, 55] width 47 height 31
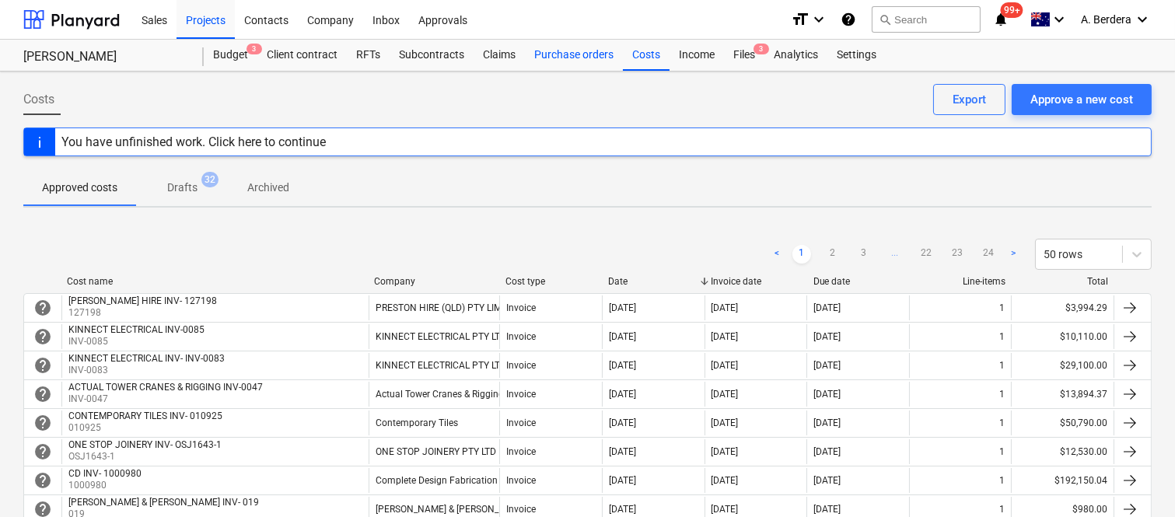
click at [587, 53] on div "Purchase orders" at bounding box center [574, 55] width 98 height 31
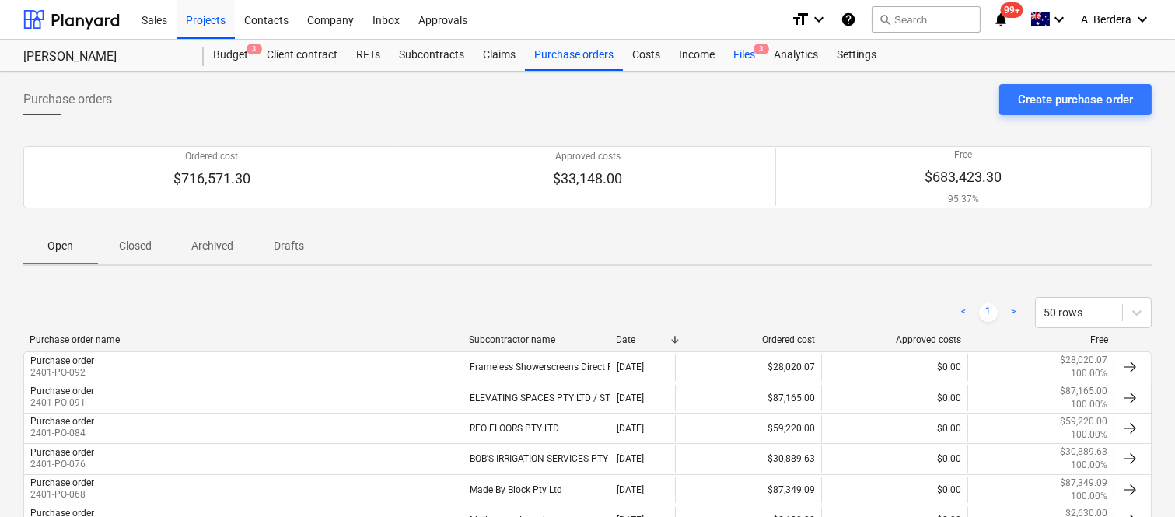
click at [741, 55] on div "Files 3" at bounding box center [744, 55] width 40 height 31
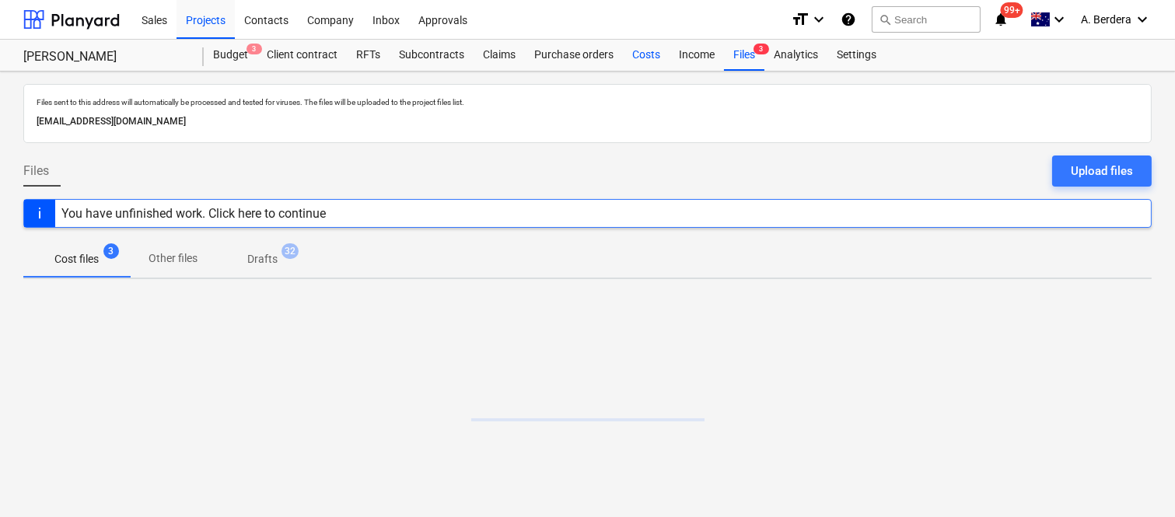
click at [646, 51] on div "Costs" at bounding box center [646, 55] width 47 height 31
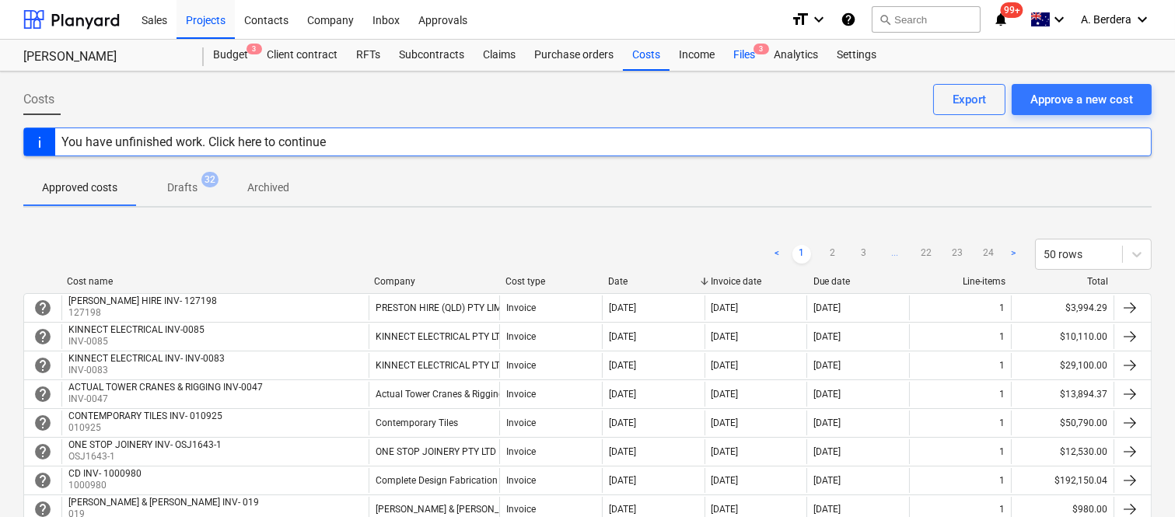
click at [752, 54] on div "Files 3" at bounding box center [744, 55] width 40 height 31
